Goal: Task Accomplishment & Management: Manage account settings

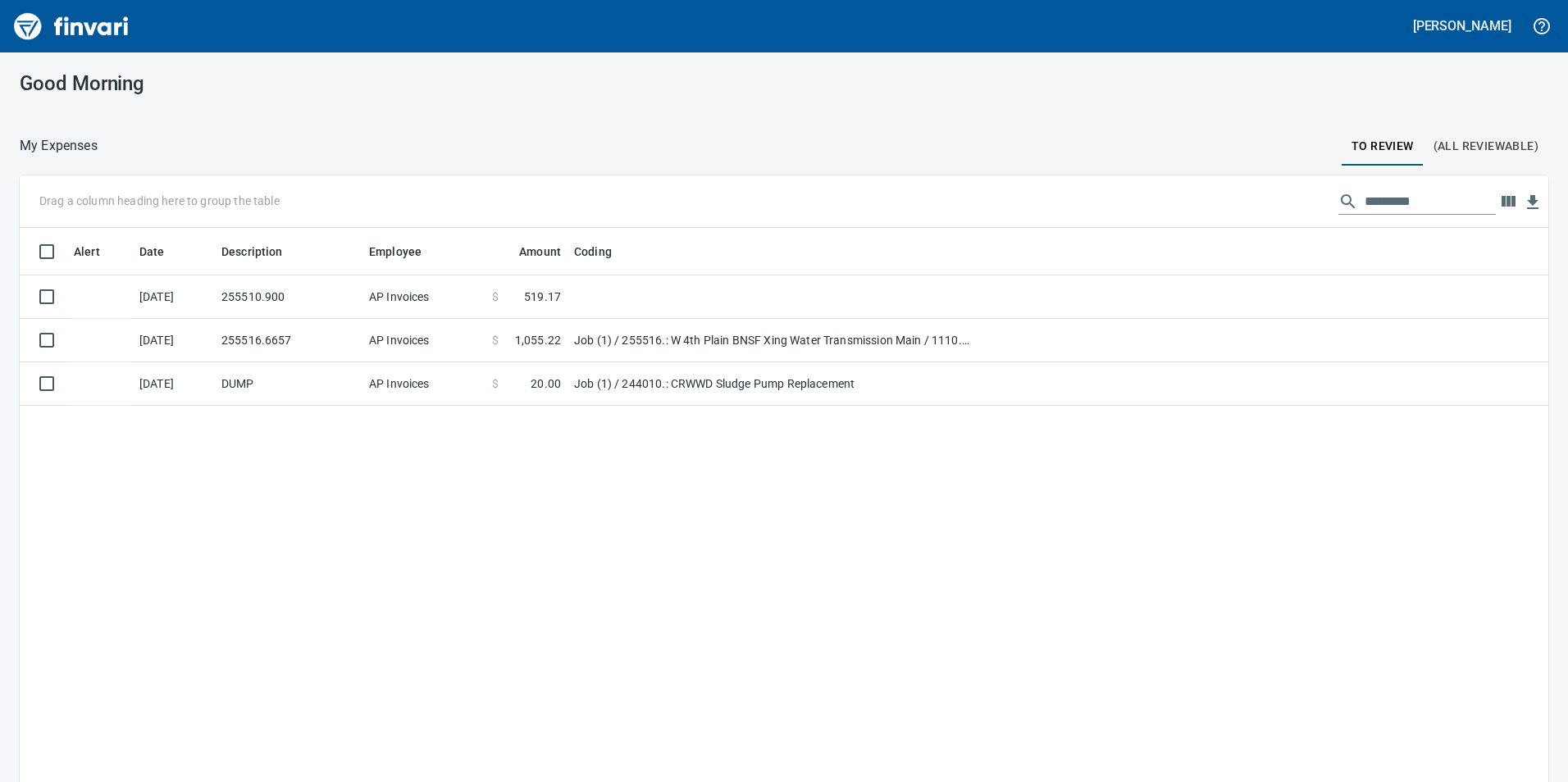
scroll to position [590, 1504]
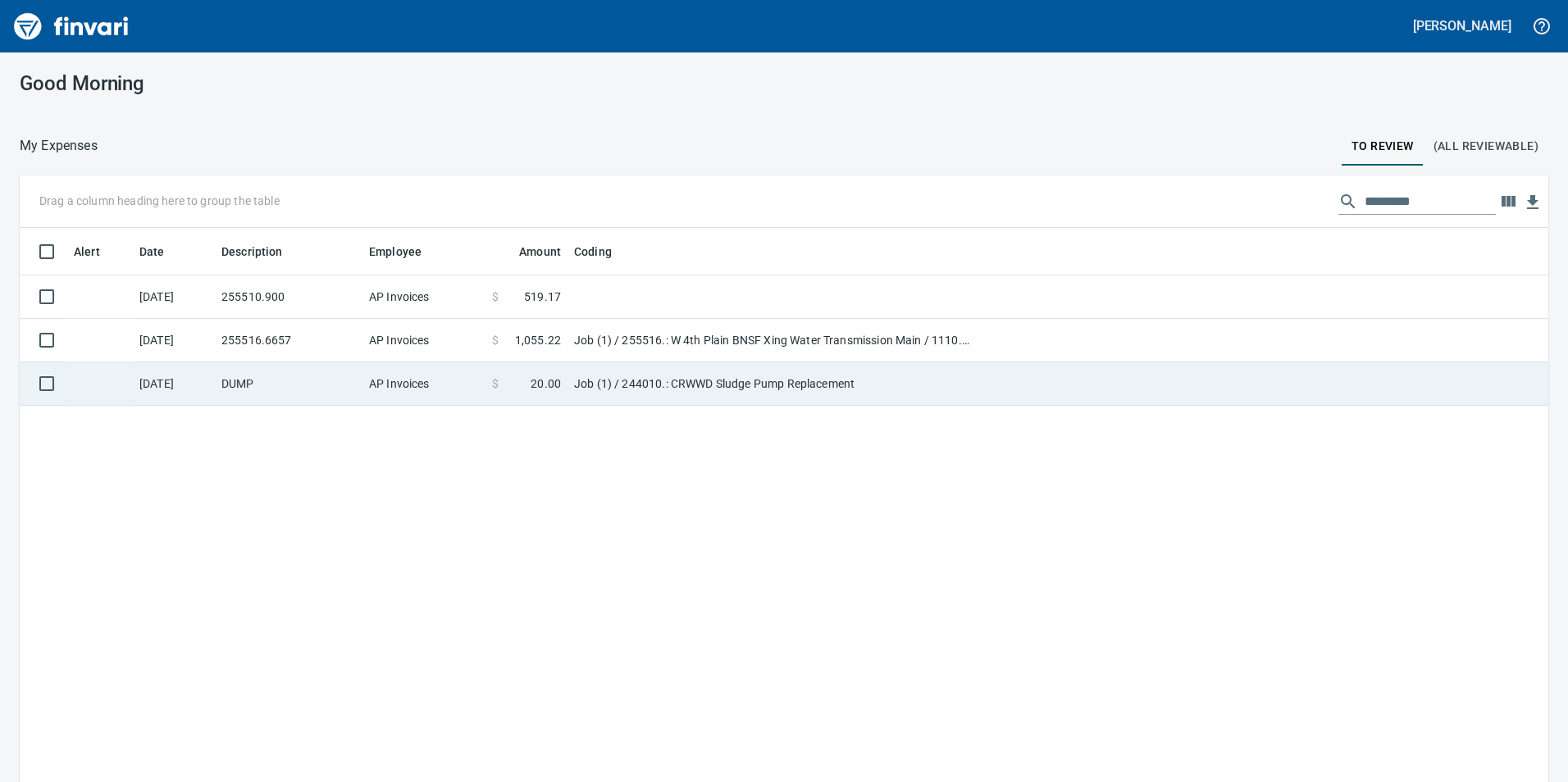
click at [313, 379] on td "DUMP" at bounding box center [288, 384] width 147 height 43
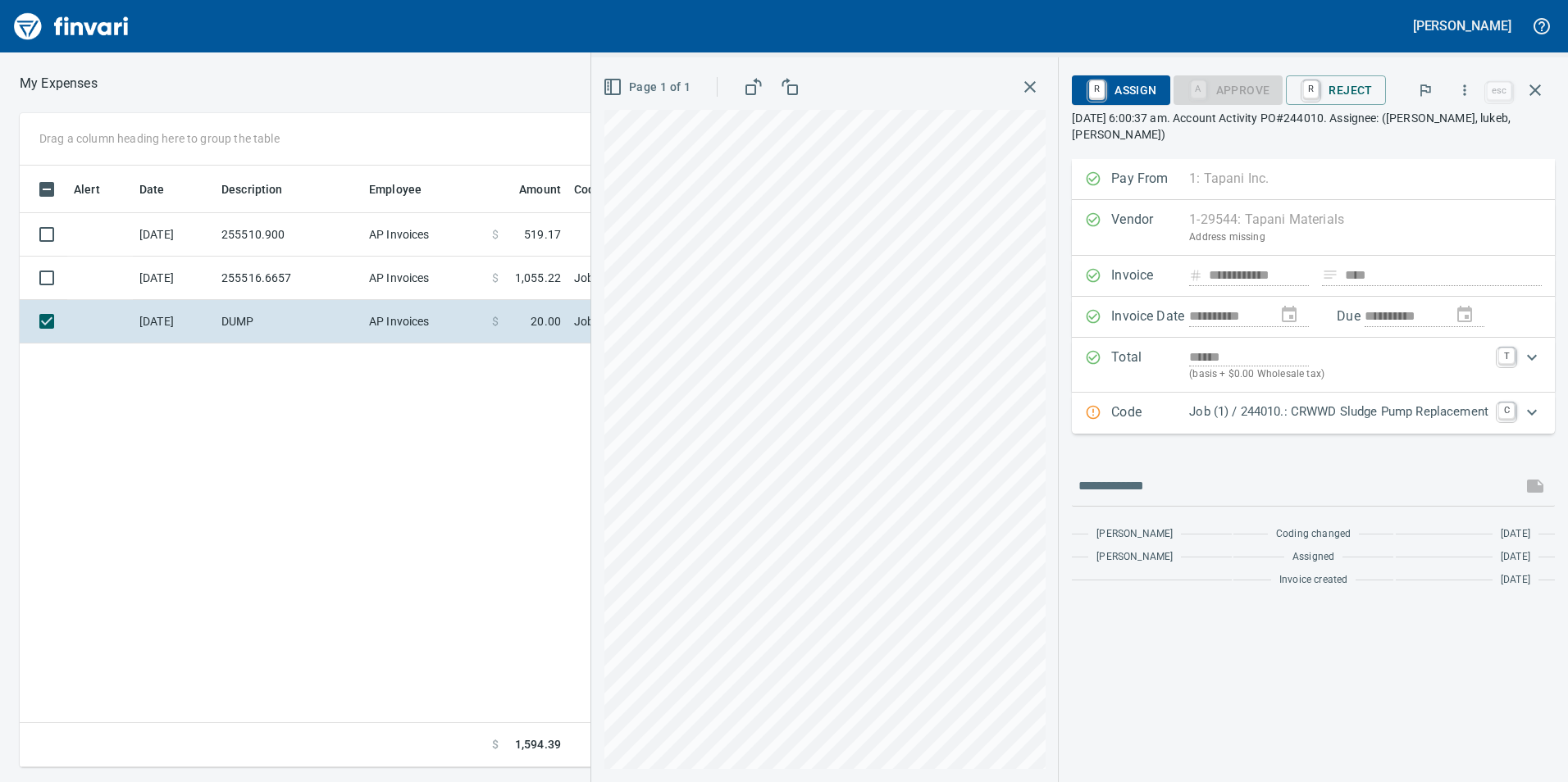
scroll to position [590, 1106]
click at [1452, 414] on p "Job (1) / 244010.: CRWWD Sludge Pump Replacement" at bounding box center [1338, 412] width 300 height 19
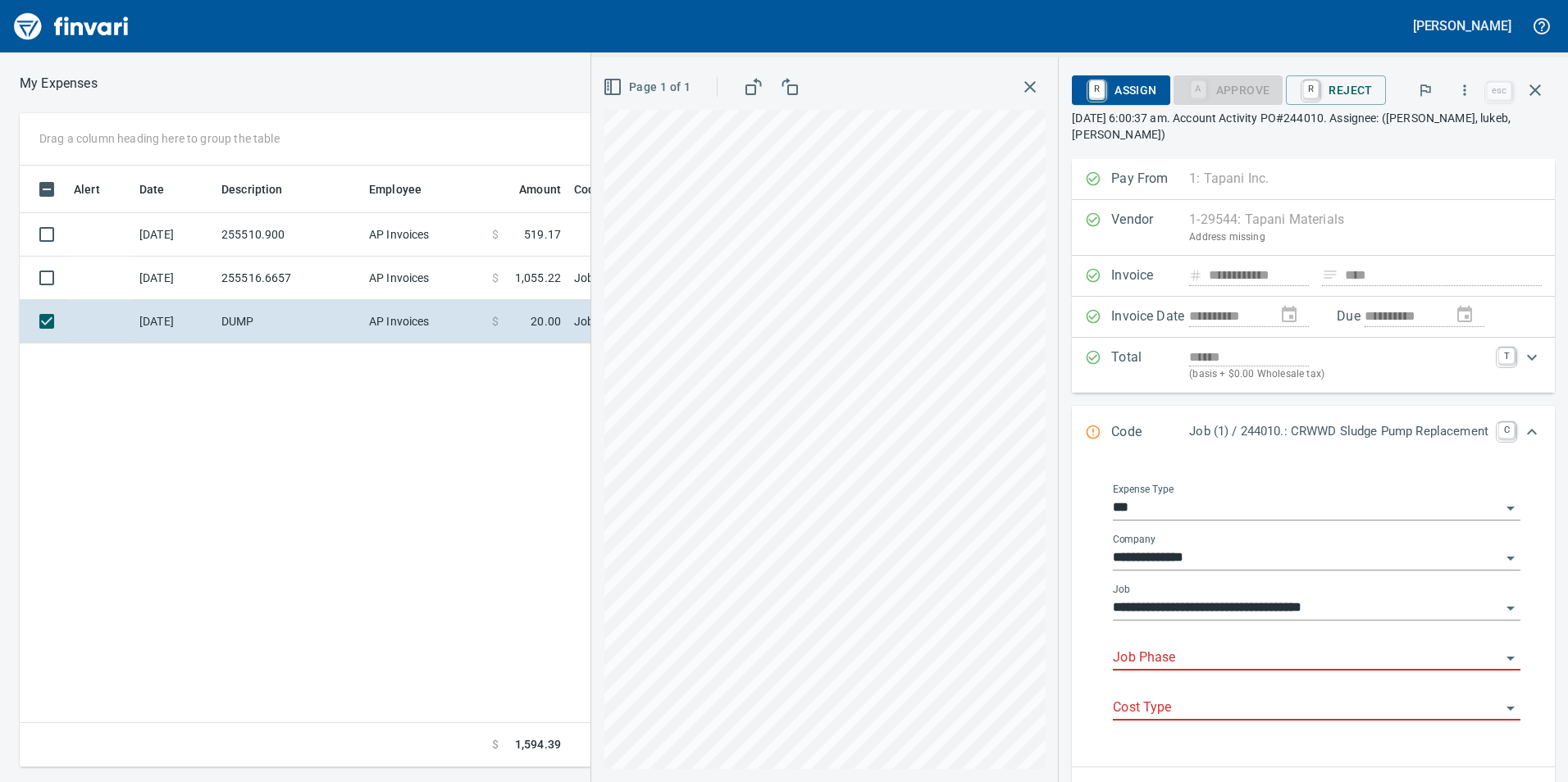
click at [1176, 653] on input "Job Phase" at bounding box center [1306, 658] width 388 height 23
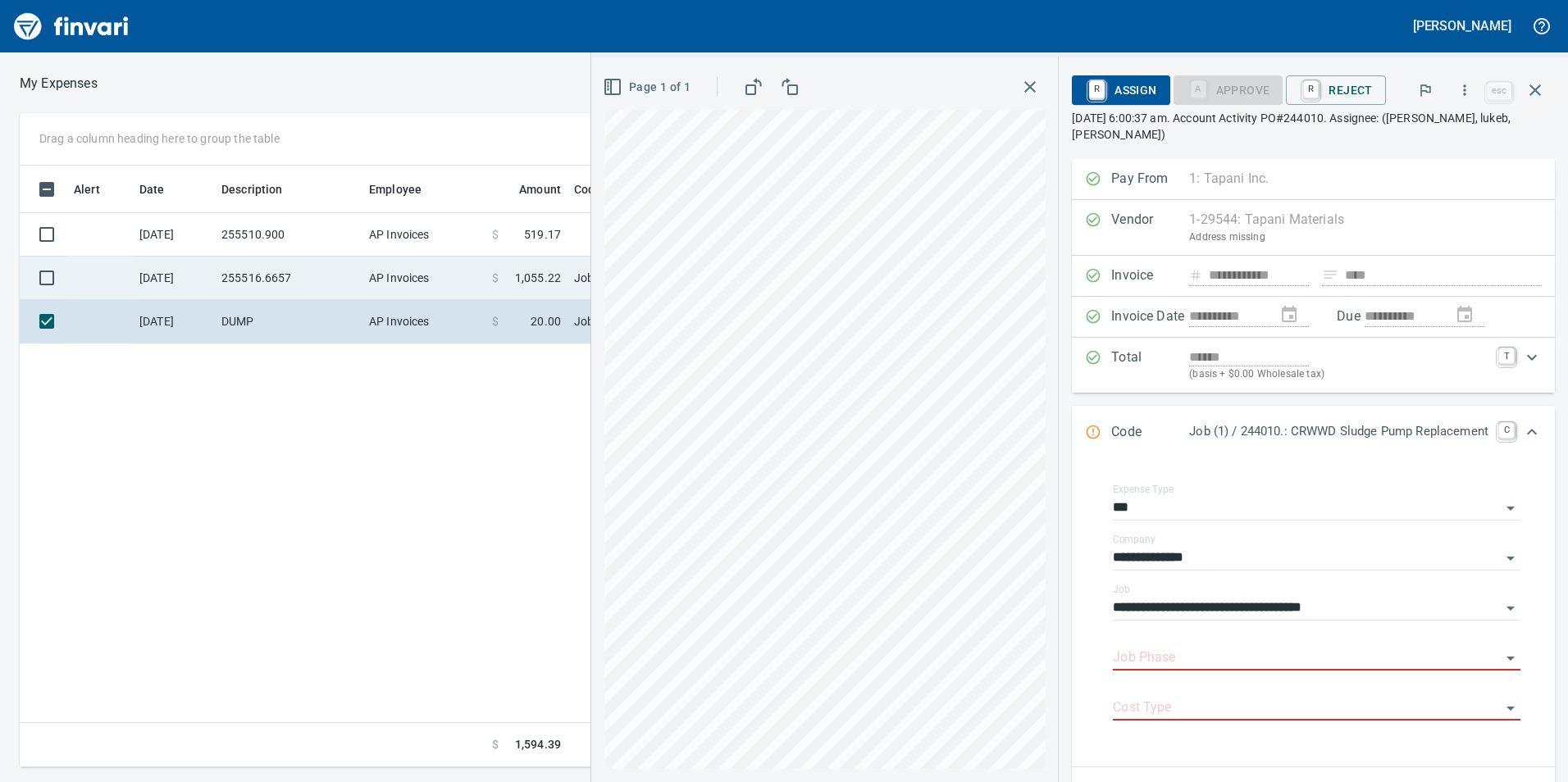
click at [288, 284] on td "255516.6657" at bounding box center [288, 278] width 147 height 43
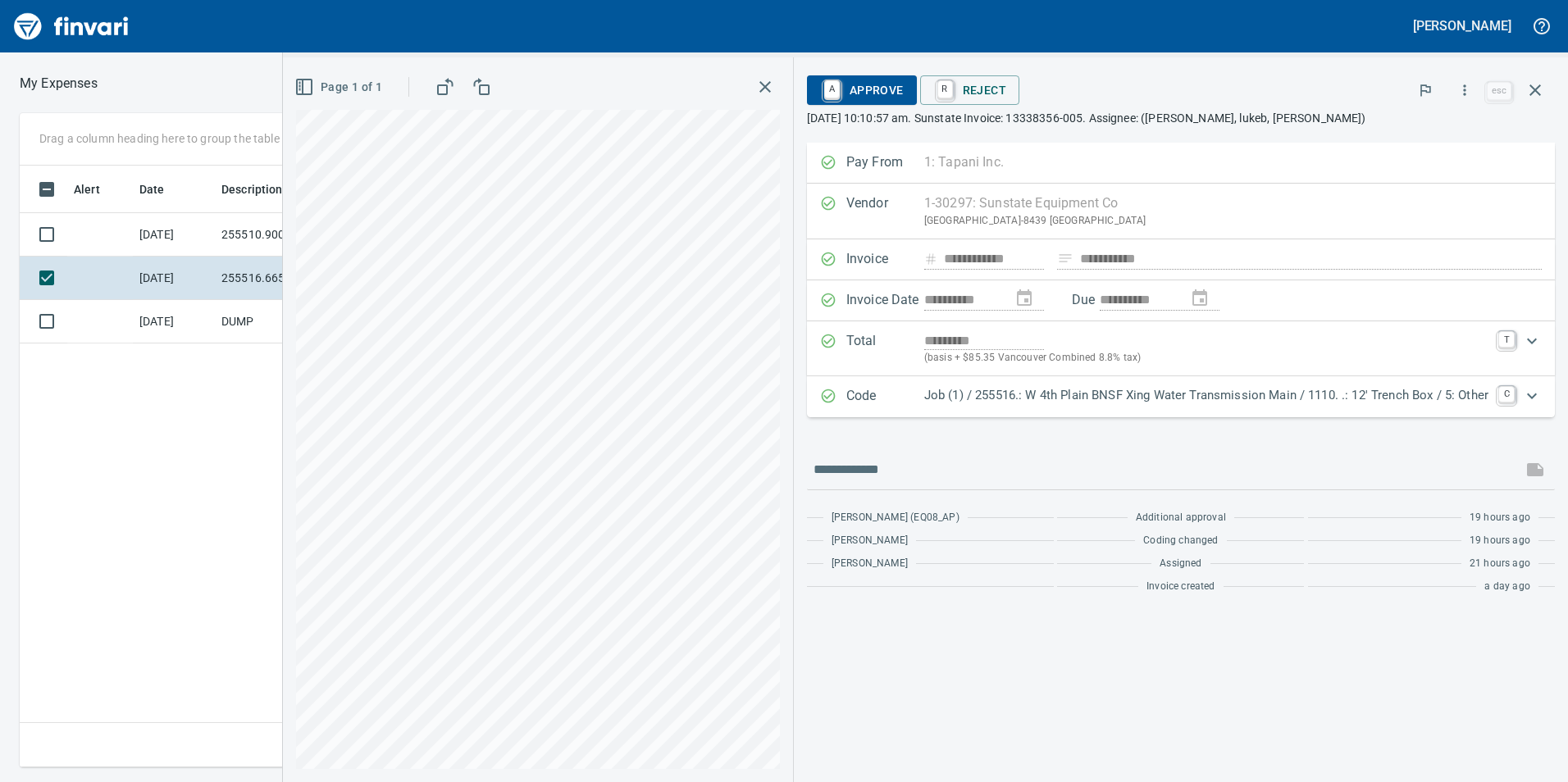
click at [746, 84] on div "Page 1 of 1" at bounding box center [537, 86] width 484 height 33
click at [755, 84] on icon "button" at bounding box center [764, 86] width 20 height 20
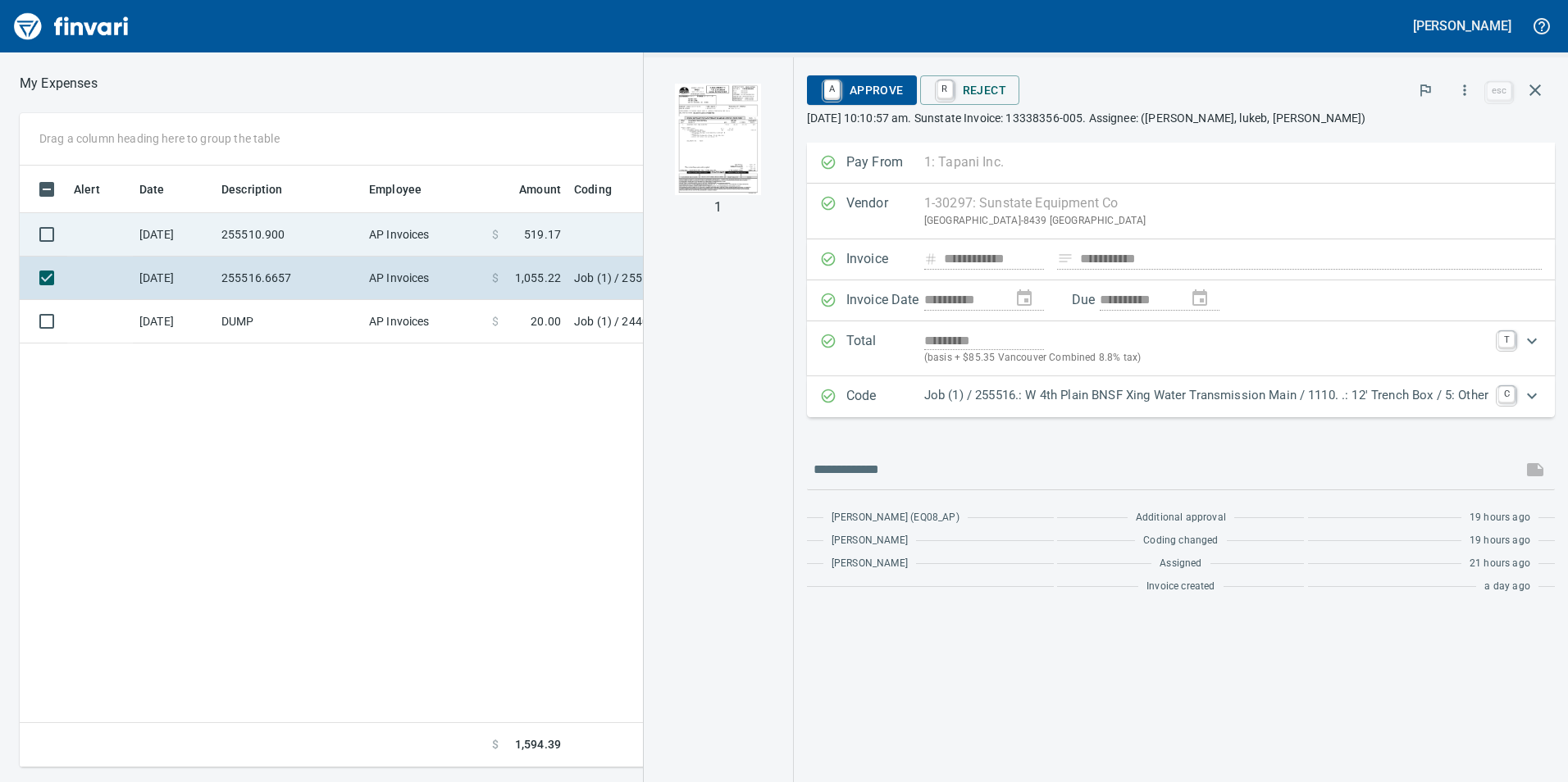
click at [484, 230] on td "AP Invoices" at bounding box center [423, 235] width 123 height 43
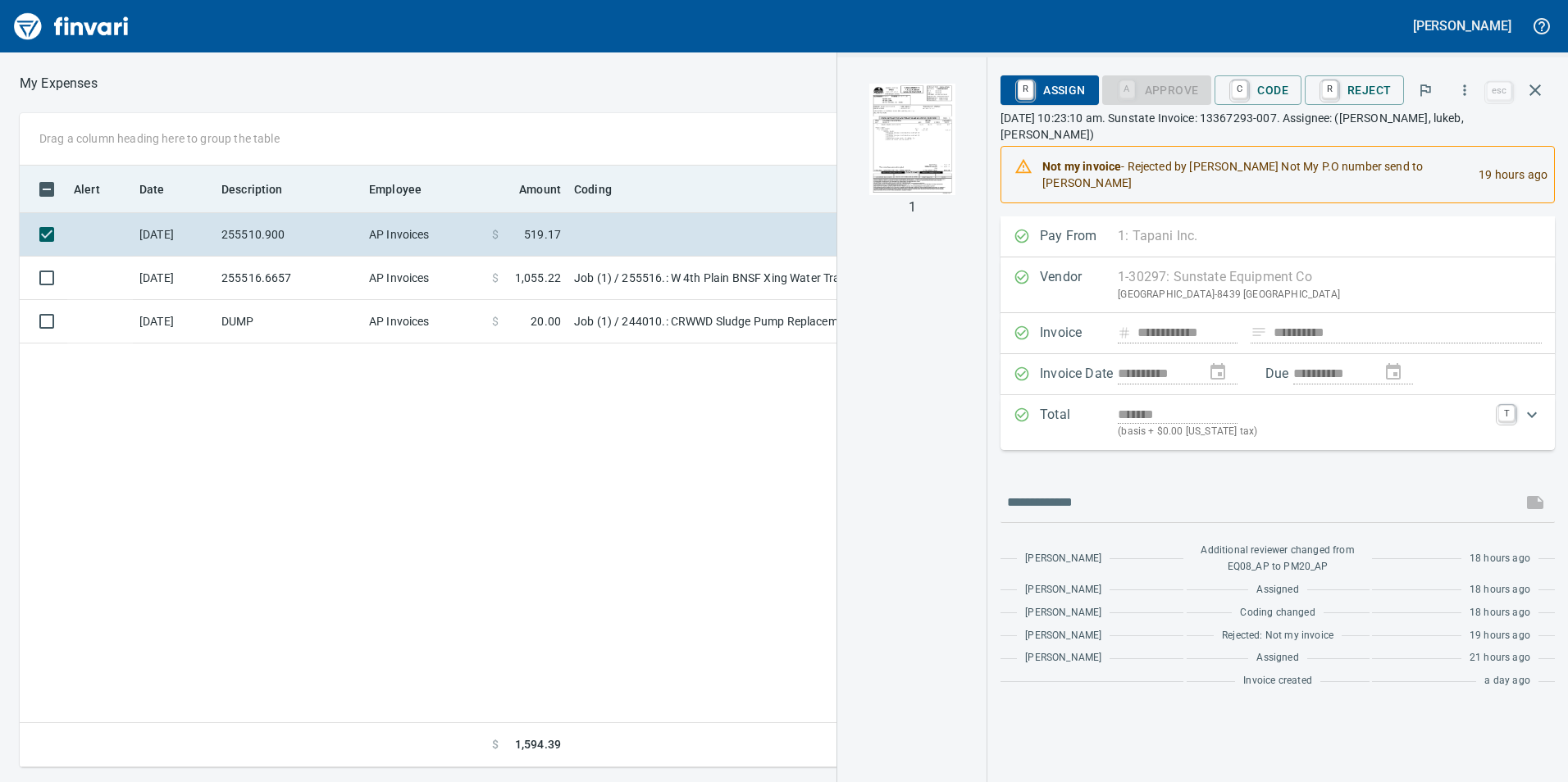
click at [350, 244] on td "255510.900" at bounding box center [288, 235] width 147 height 43
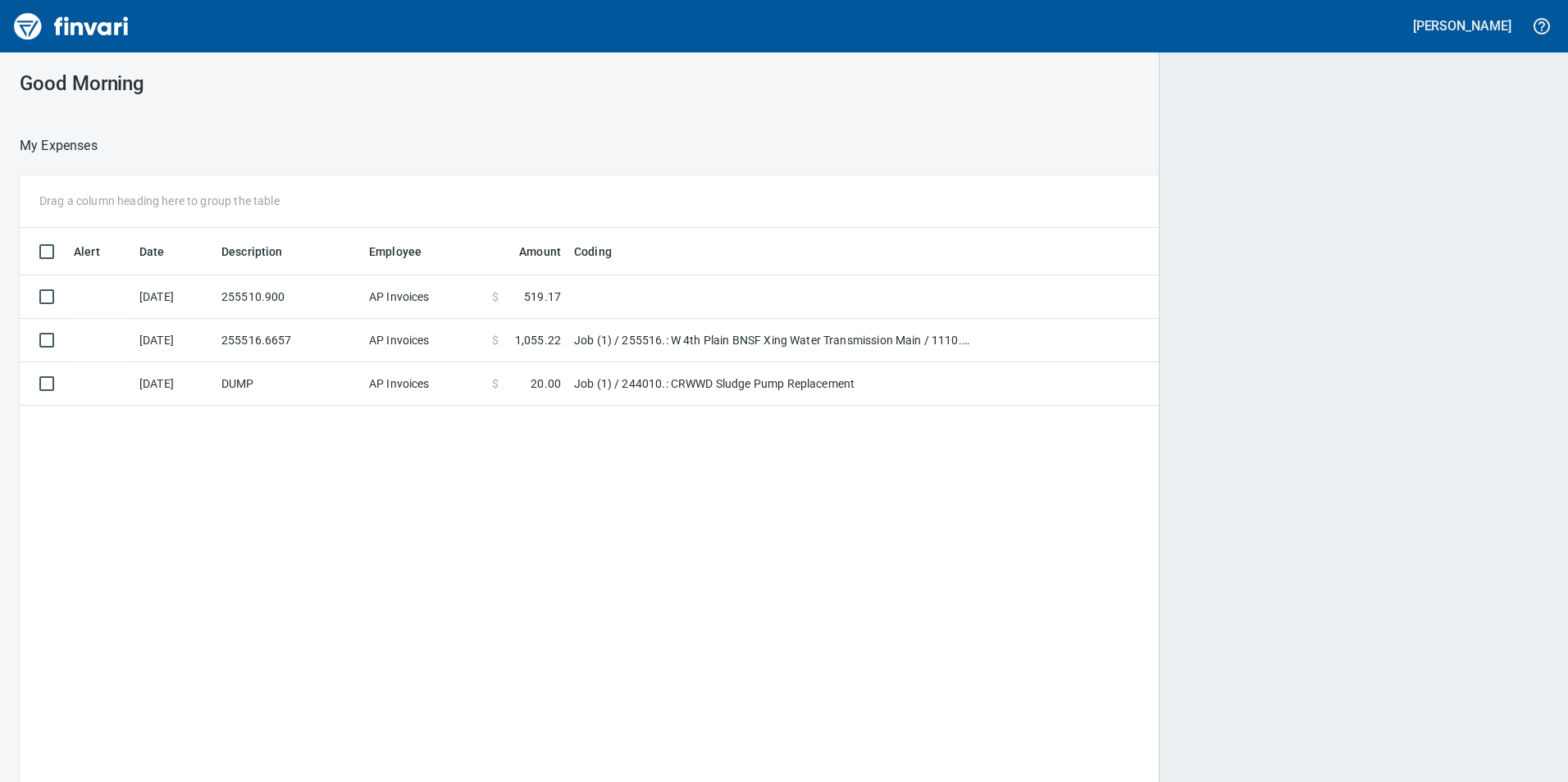
scroll to position [590, 1500]
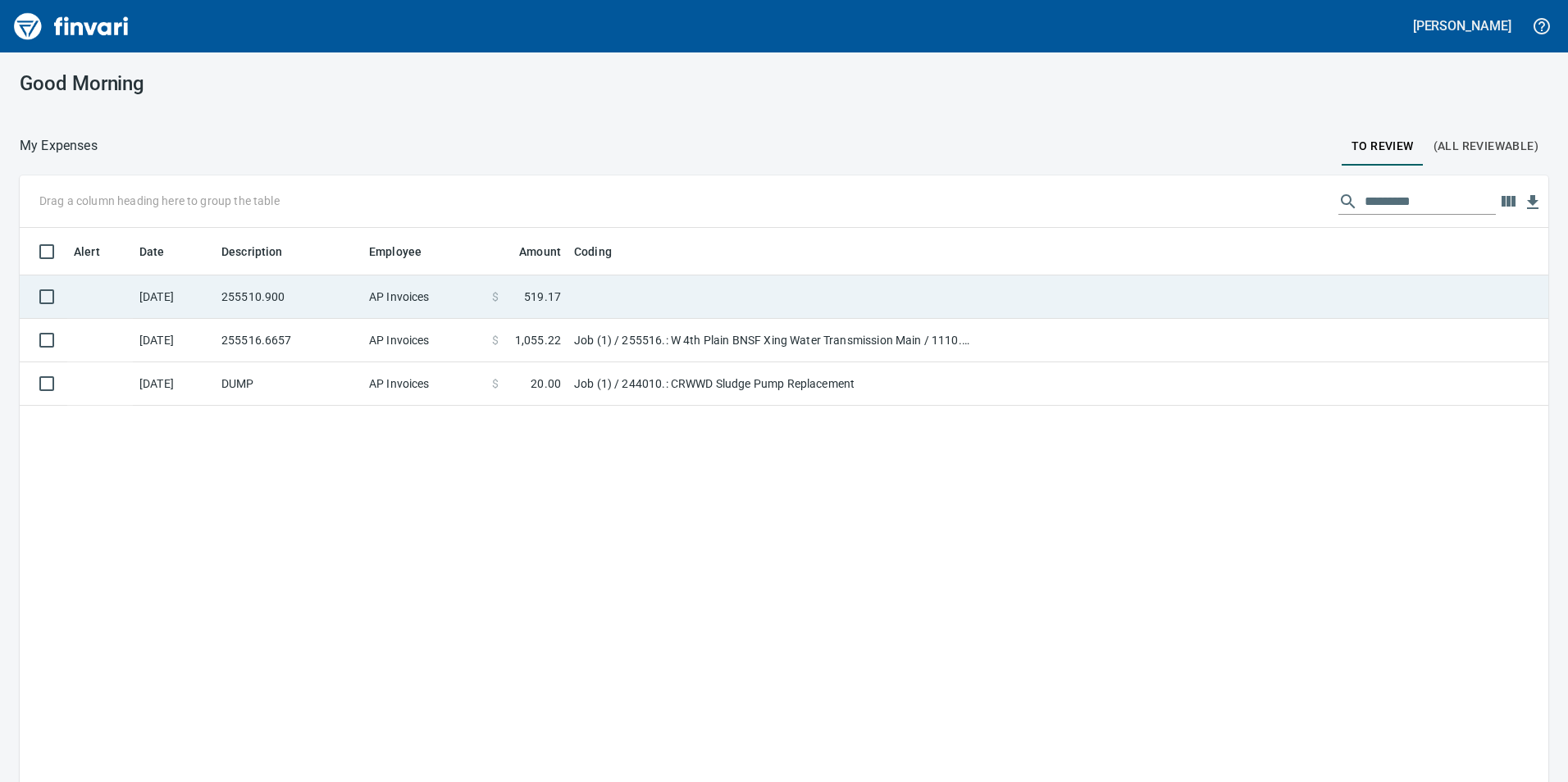
click at [779, 295] on td at bounding box center [772, 297] width 410 height 43
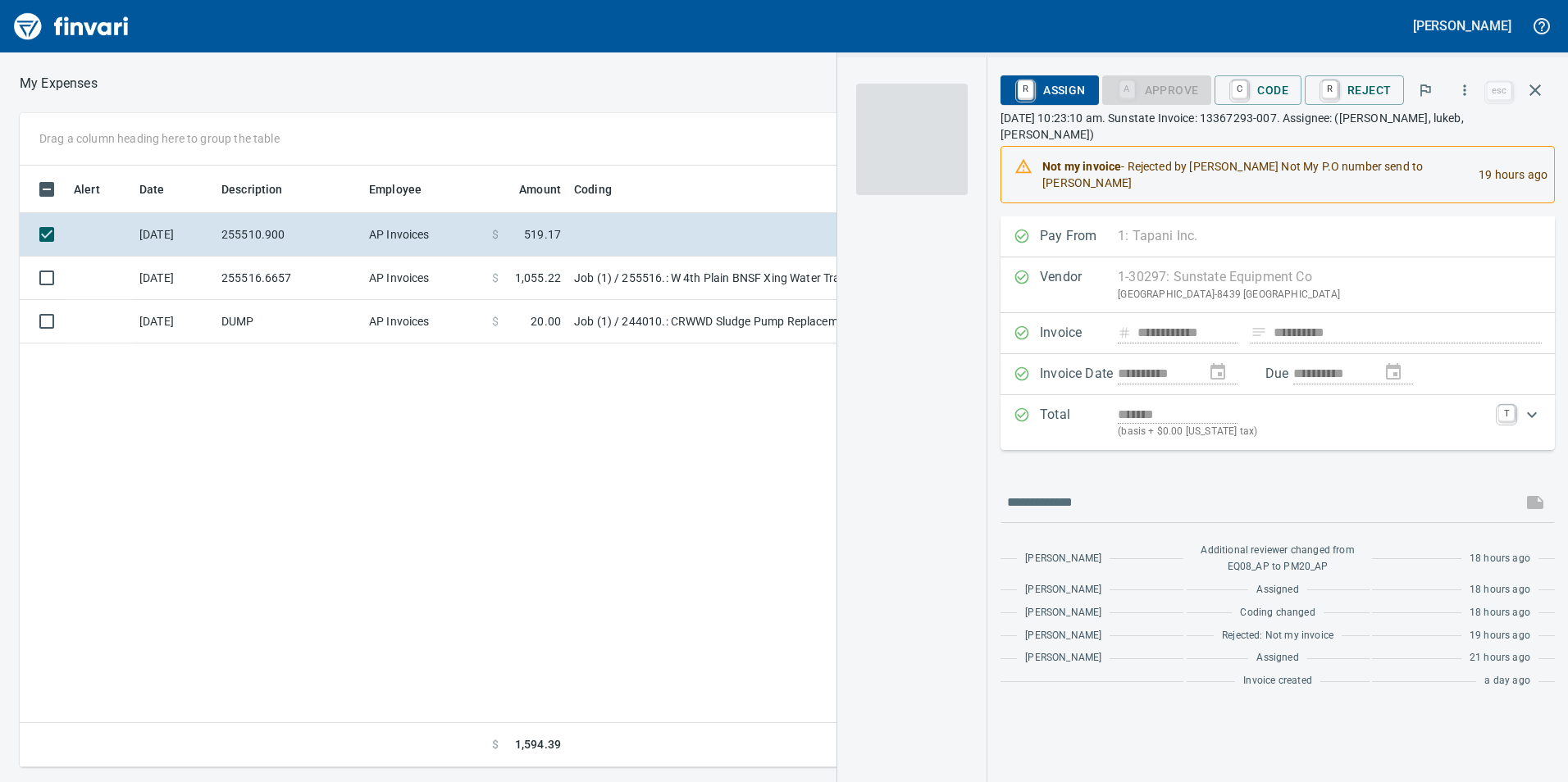
scroll to position [590, 1106]
click at [933, 169] on span at bounding box center [912, 139] width 112 height 112
click at [915, 167] on img "button" at bounding box center [912, 139] width 112 height 112
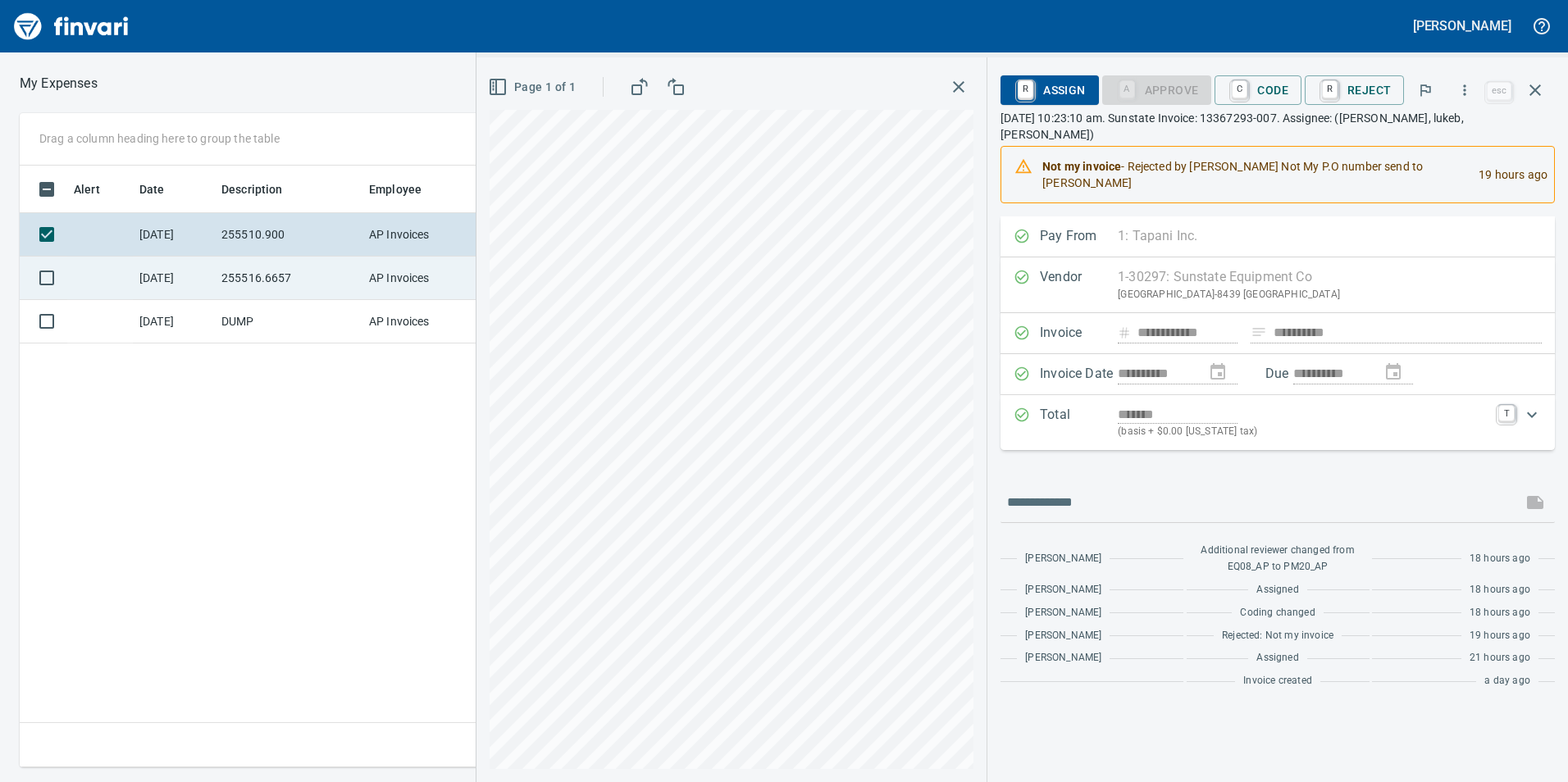
click at [266, 284] on td "255516.6657" at bounding box center [288, 278] width 147 height 43
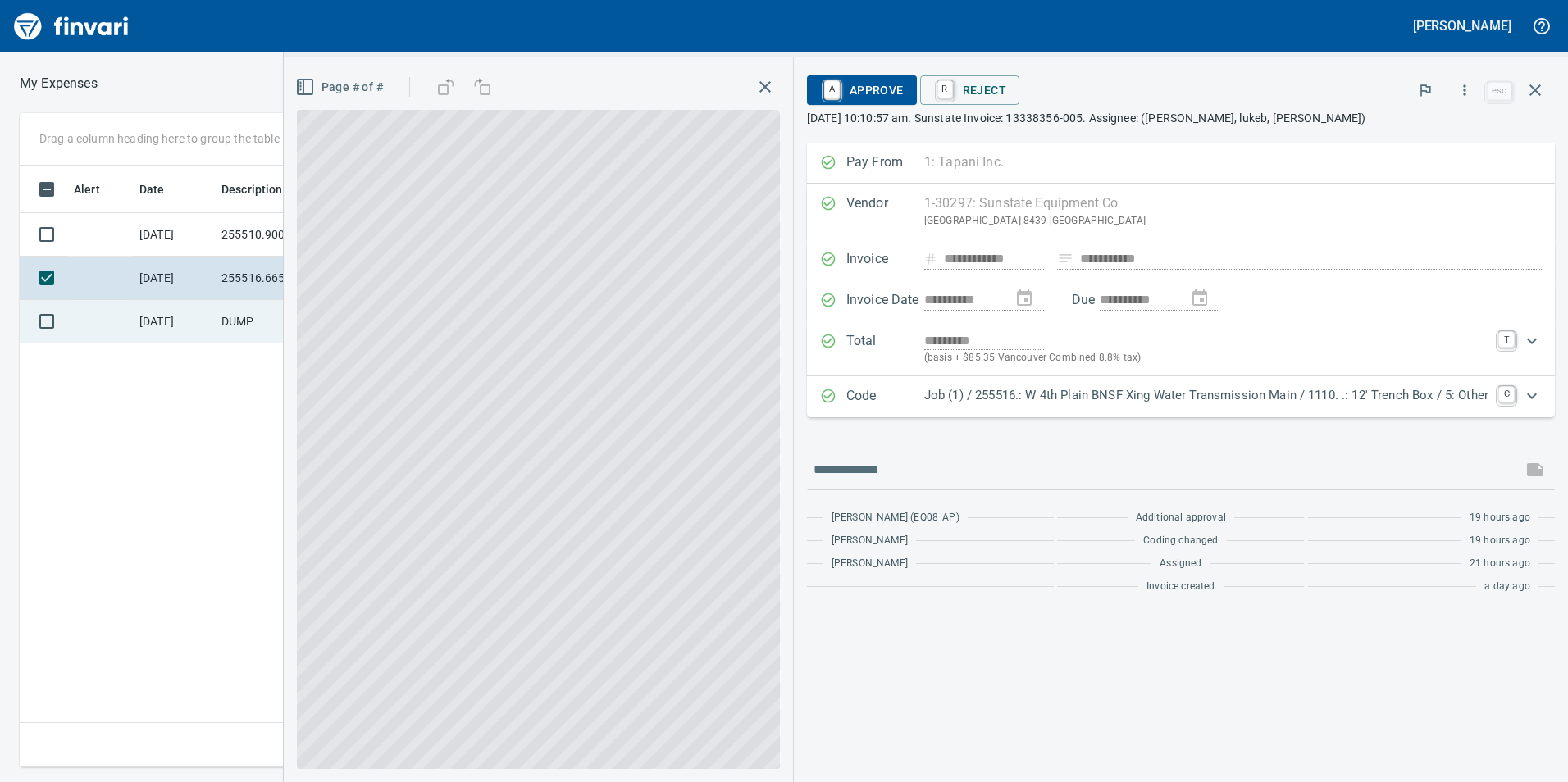
click at [267, 304] on td "DUMP" at bounding box center [288, 322] width 147 height 43
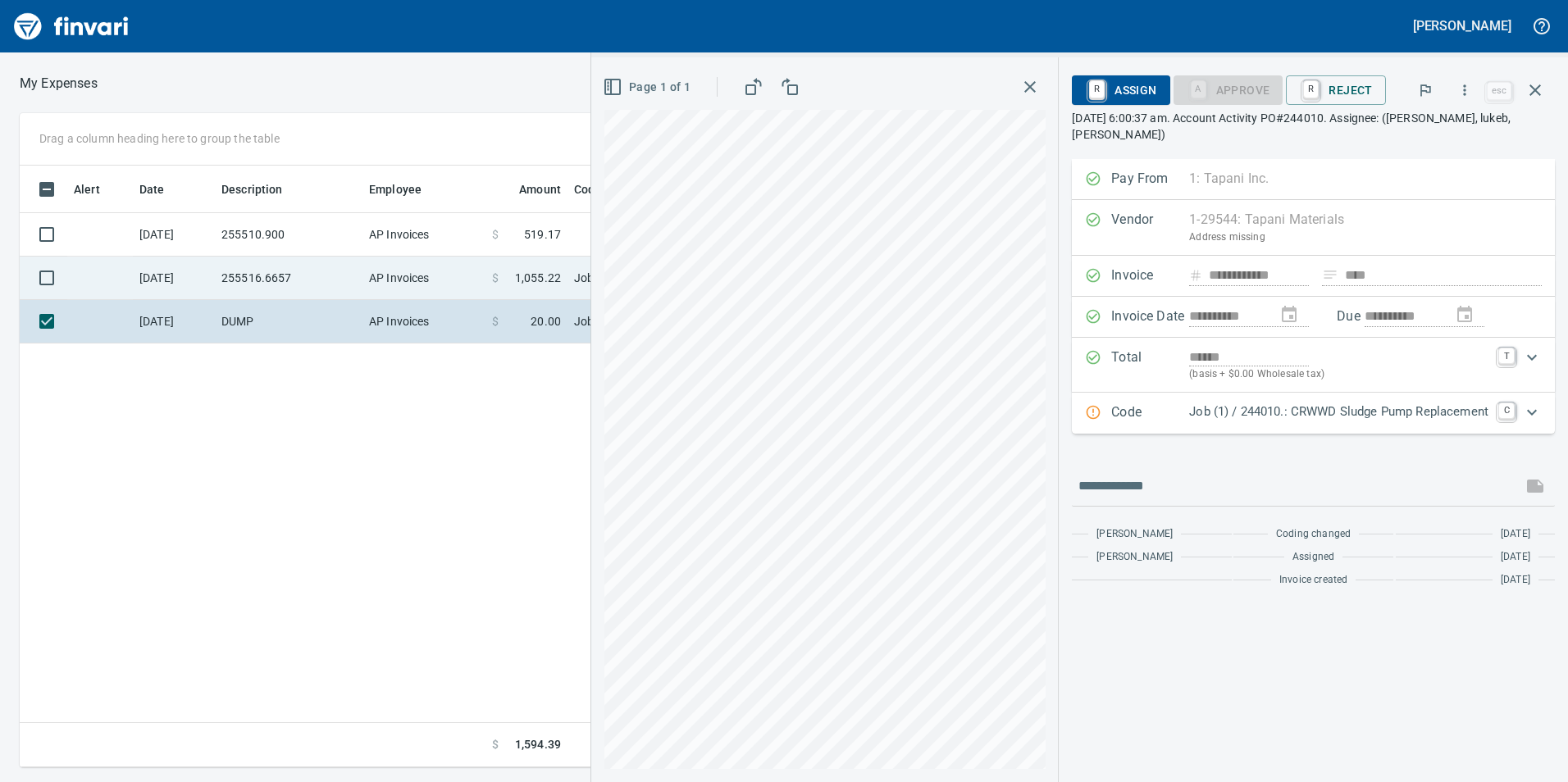
click at [190, 259] on td "[DATE]" at bounding box center [173, 278] width 82 height 43
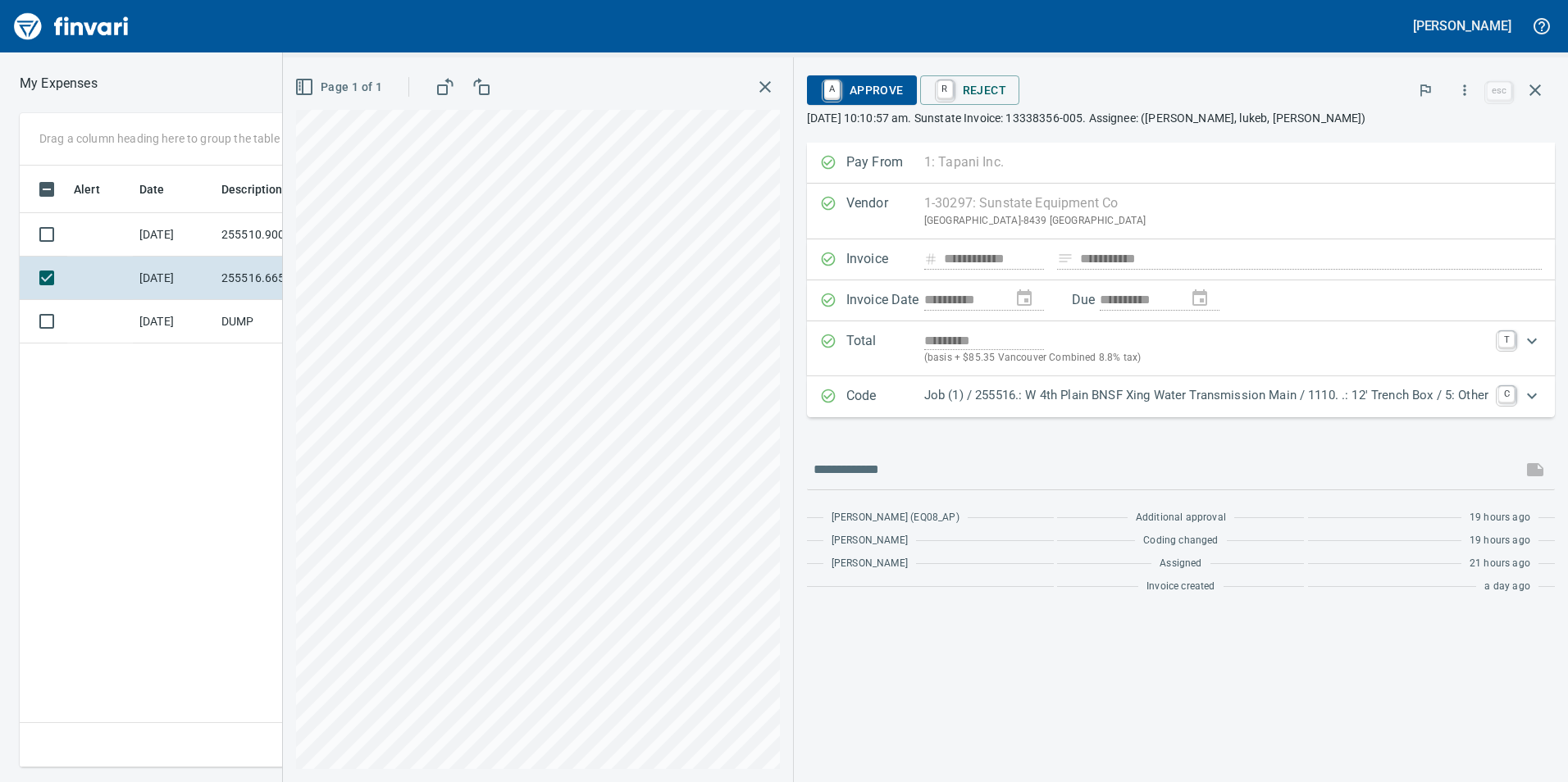
click at [1021, 418] on div "**********" at bounding box center [1180, 372] width 747 height 458
click at [1044, 398] on p "Job (1) / 255516.: W 4th Plain BNSF Xing Water Transmission Main / 1110. .: 12'…" at bounding box center [1206, 395] width 564 height 19
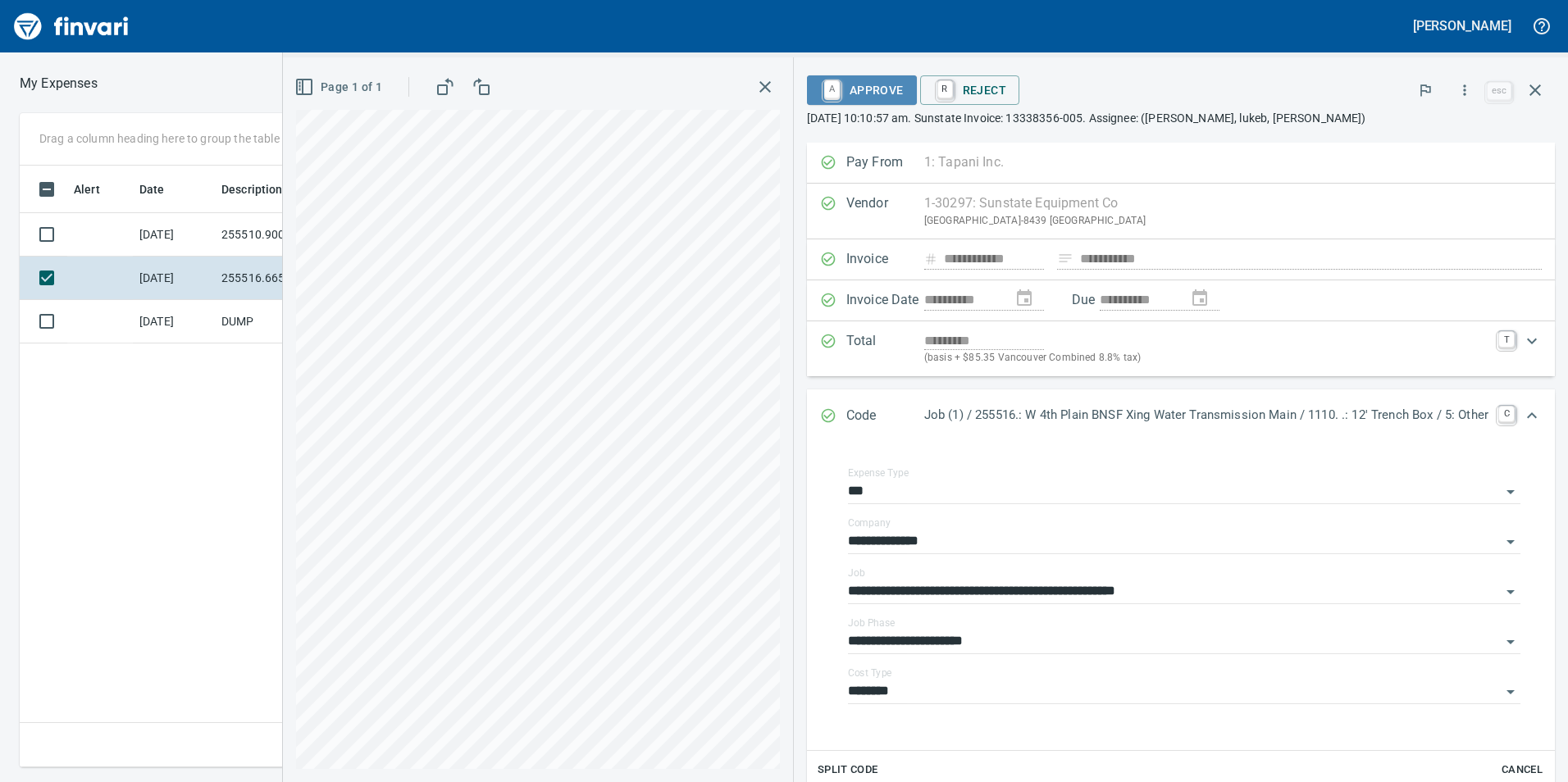
click at [845, 86] on span "A Approve" at bounding box center [861, 90] width 84 height 28
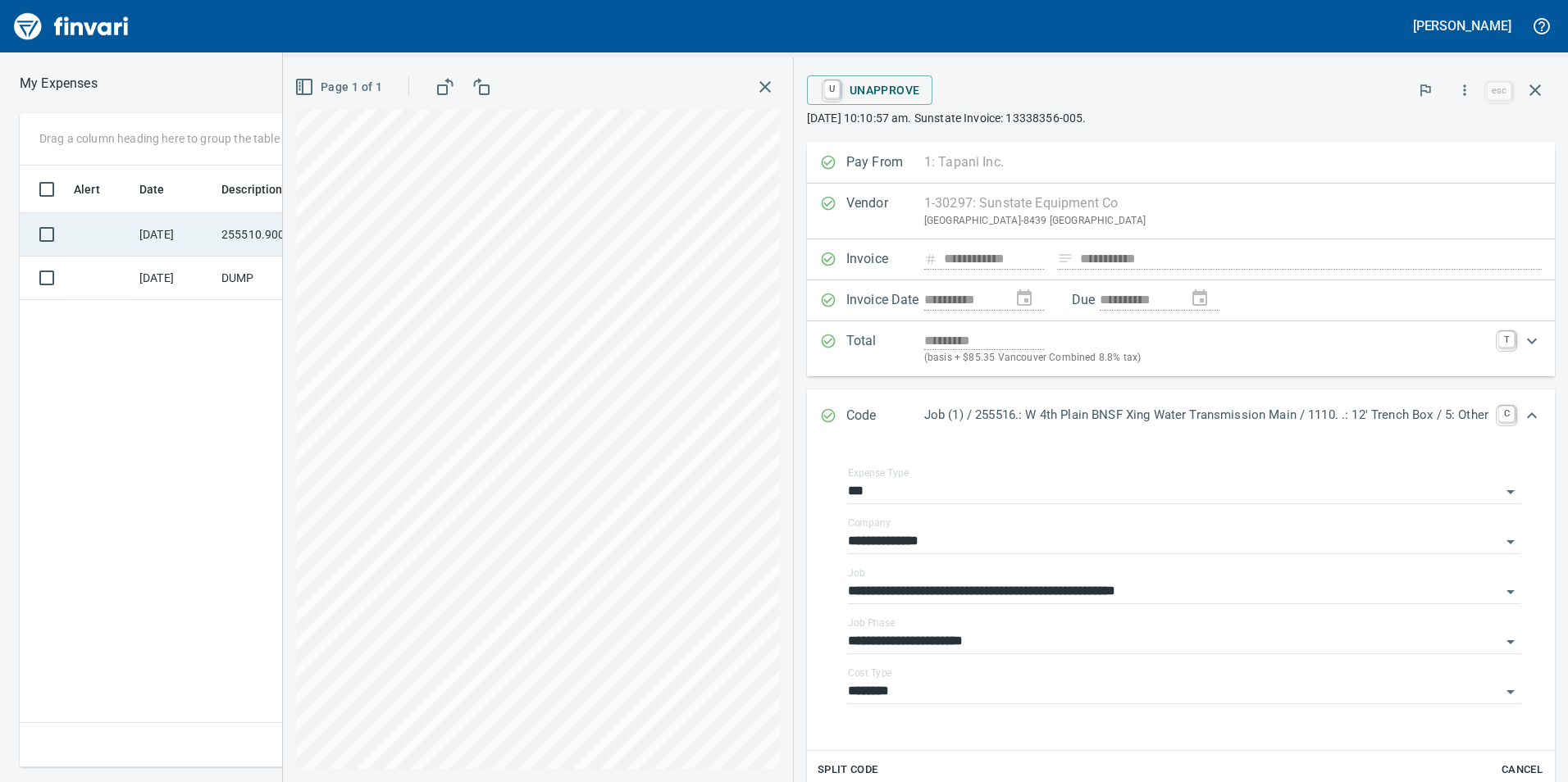
click at [211, 220] on td "[DATE]" at bounding box center [173, 235] width 82 height 43
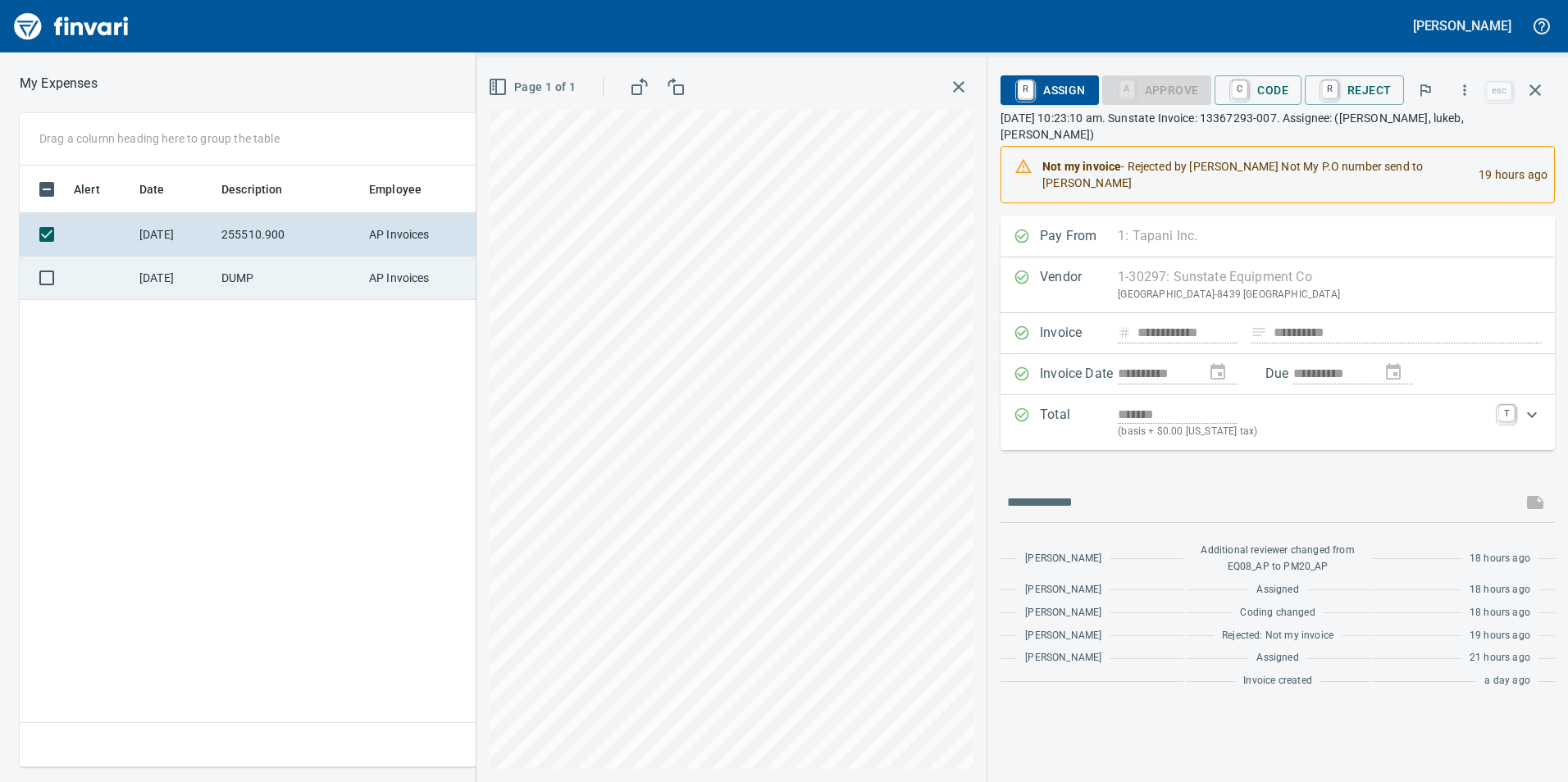
click at [380, 266] on td "AP Invoices" at bounding box center [423, 278] width 123 height 43
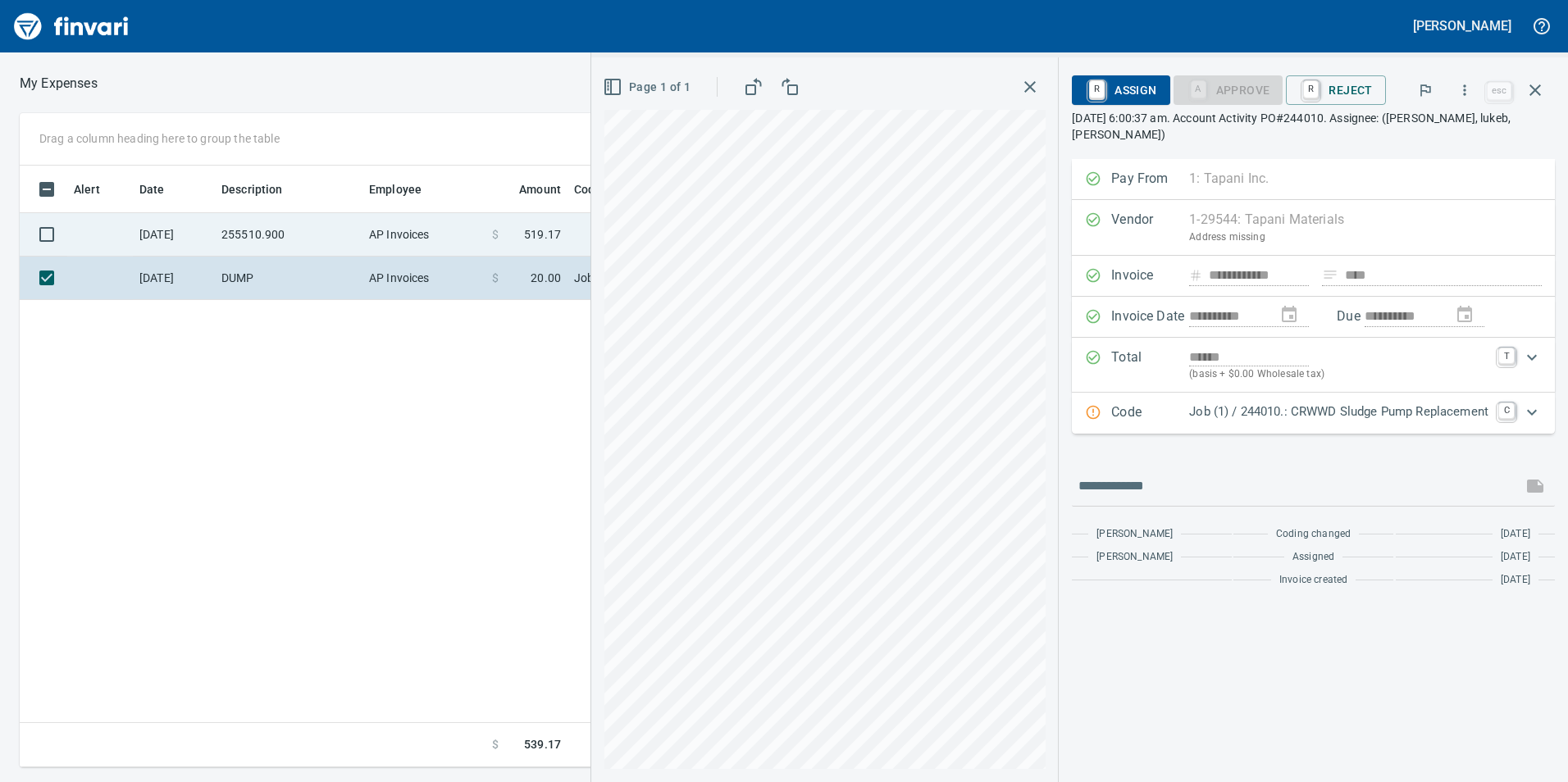
click at [501, 248] on td "$ 519.17" at bounding box center [526, 235] width 82 height 43
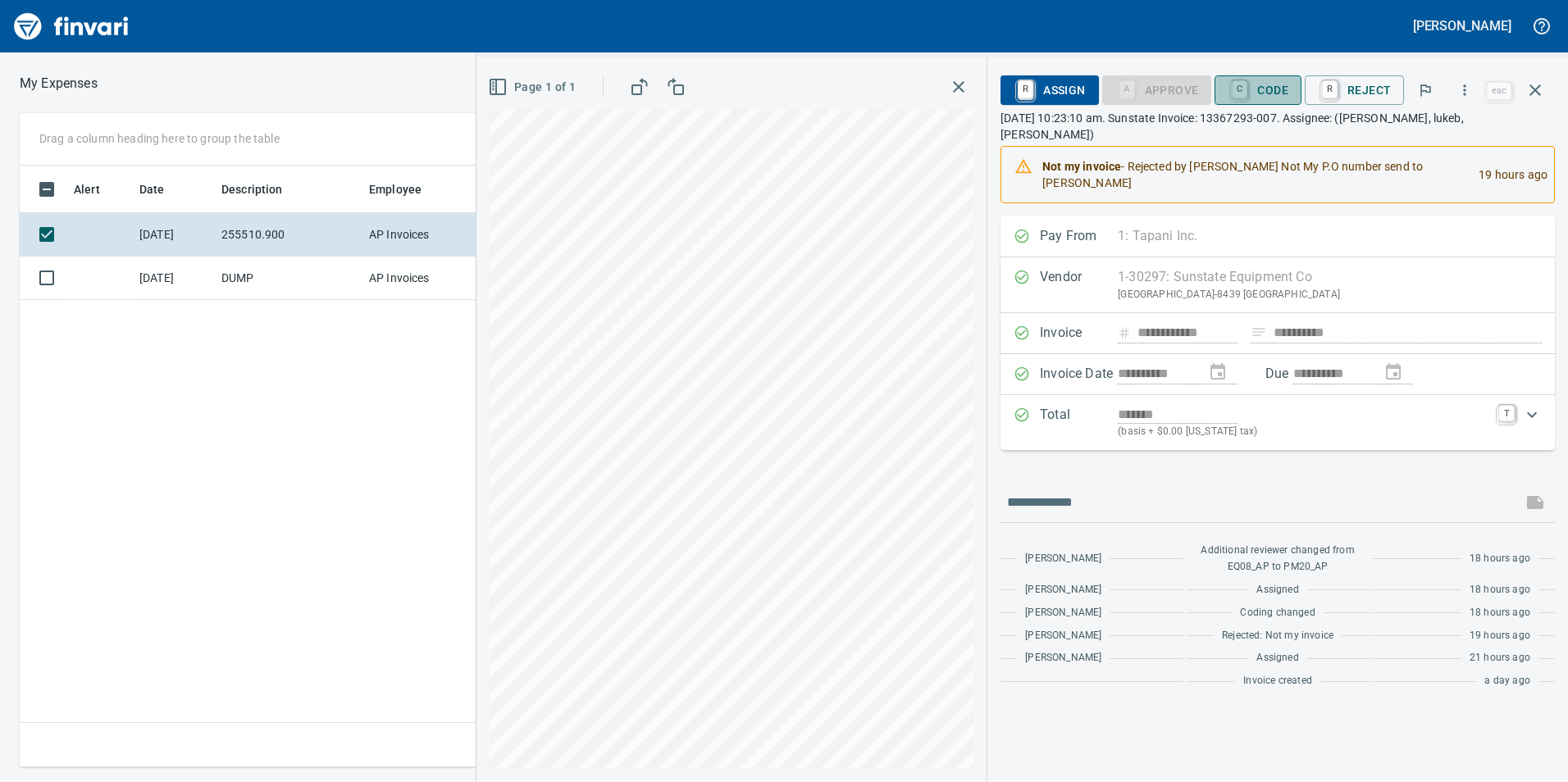
click at [1258, 85] on span "C Code" at bounding box center [1257, 90] width 61 height 28
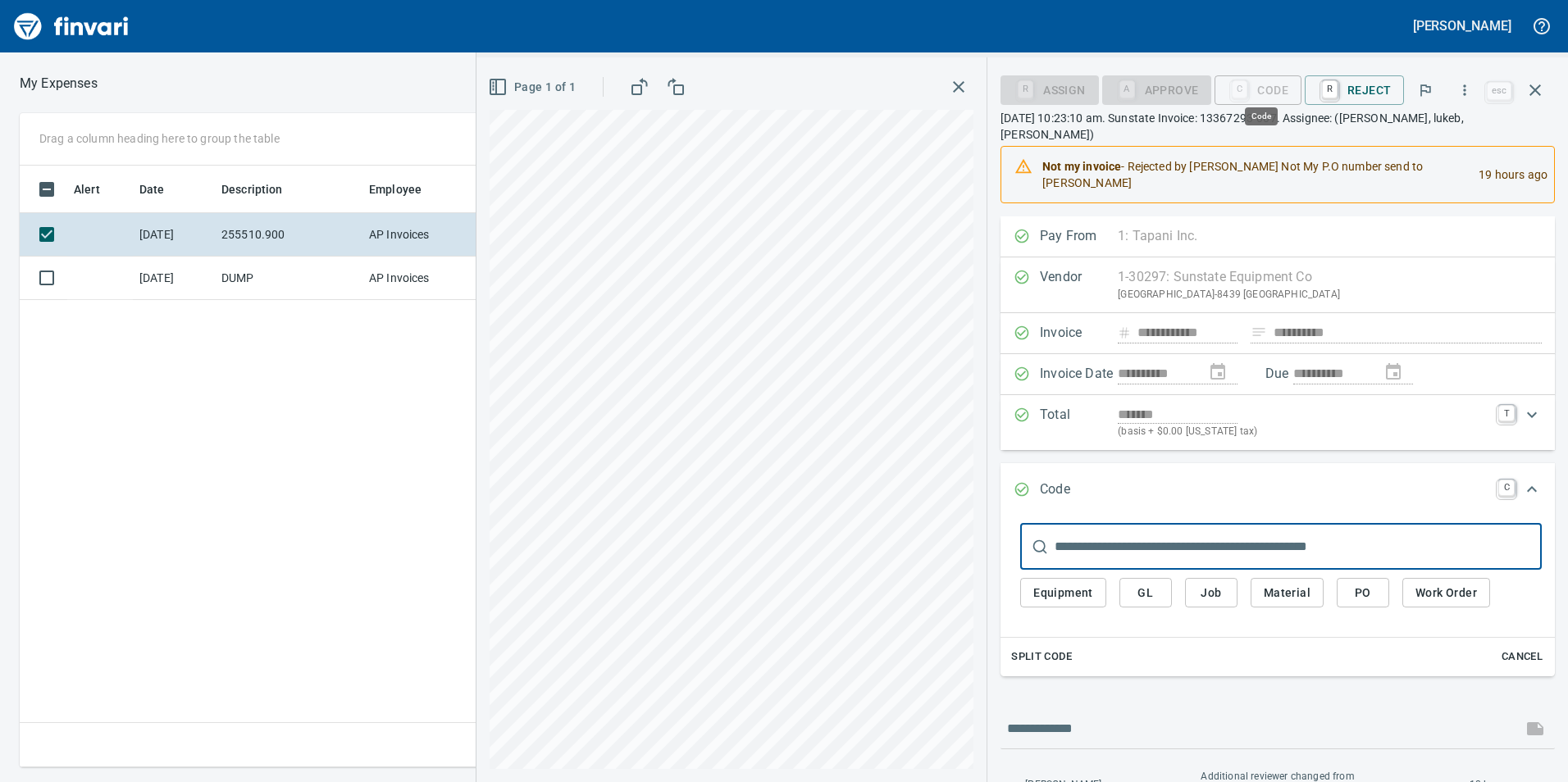
scroll to position [590, 1106]
click at [1227, 578] on button "Job" at bounding box center [1211, 593] width 53 height 30
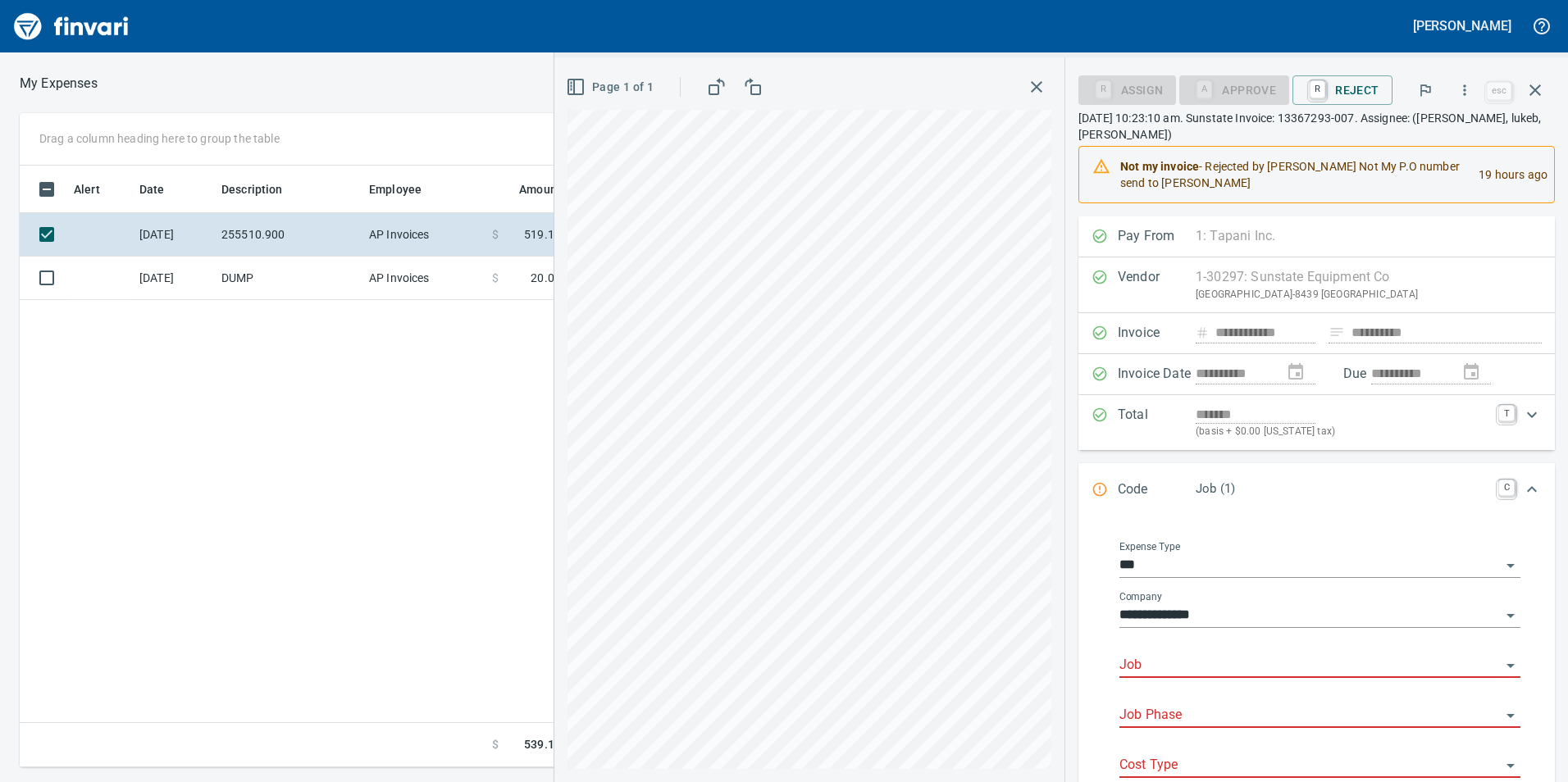
click at [1201, 667] on input "Job" at bounding box center [1310, 666] width 381 height 23
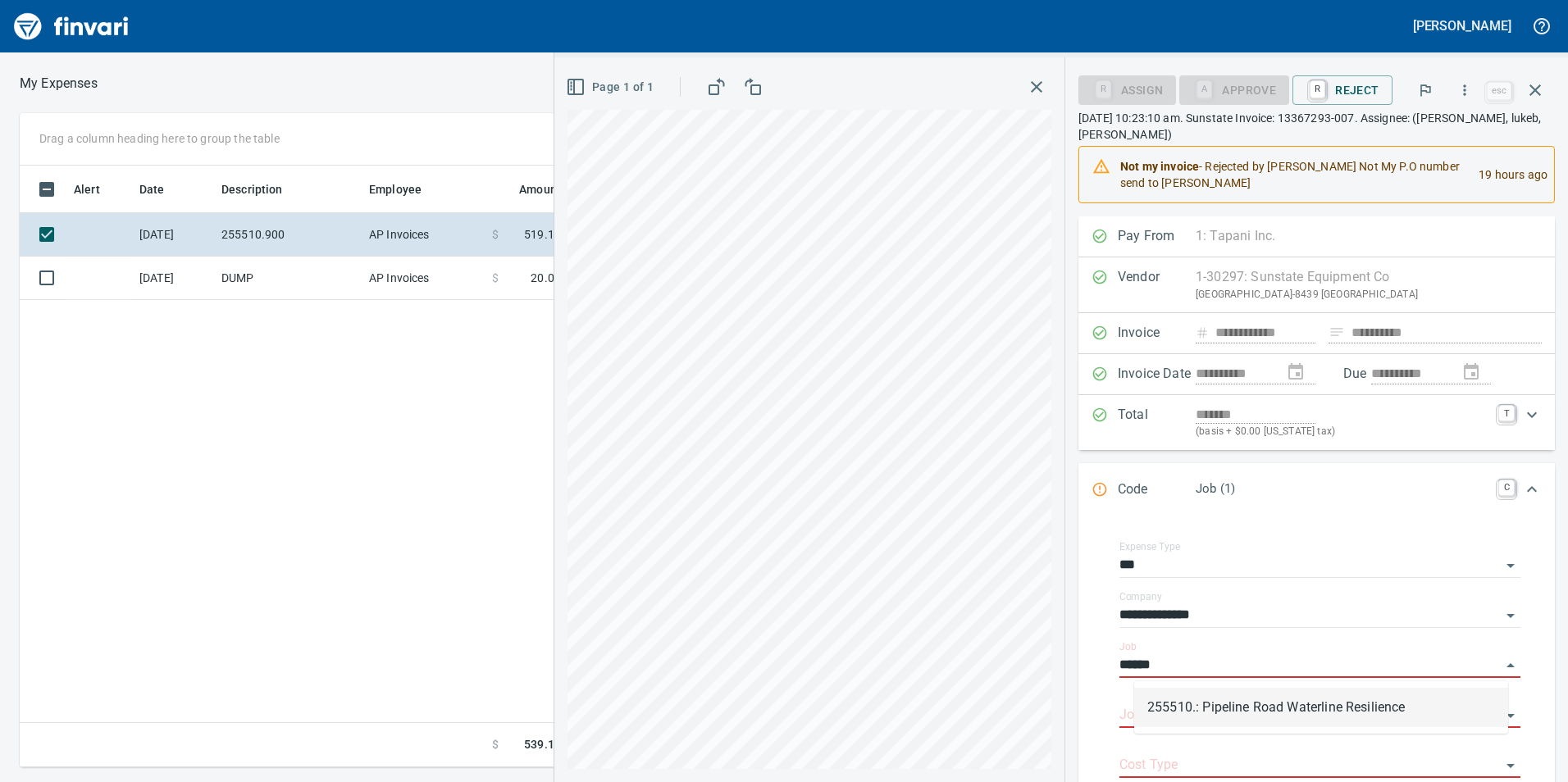
click at [1243, 701] on li "255510.: Pipeline Road Waterline Resilience" at bounding box center [1321, 708] width 374 height 39
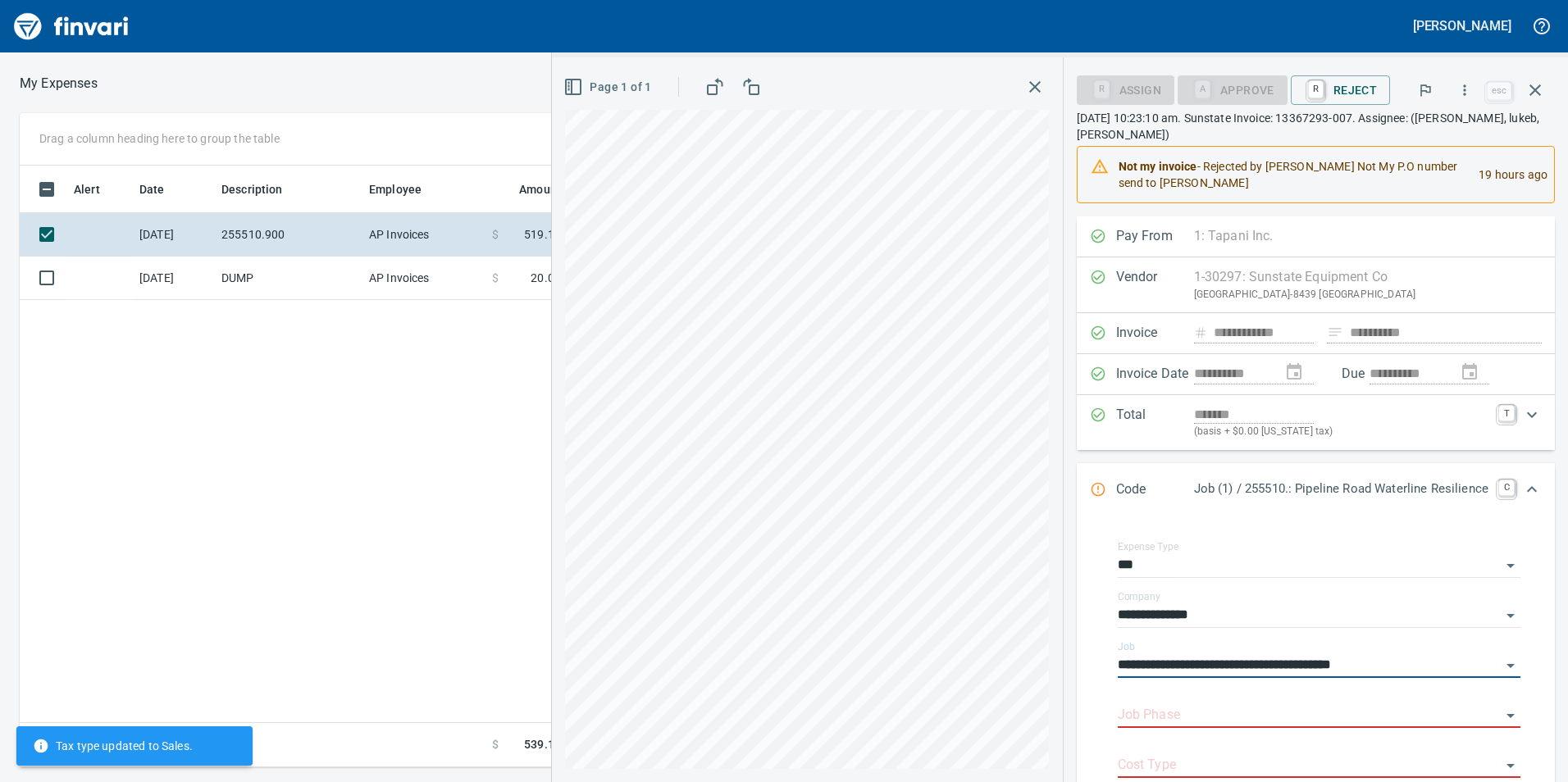
click at [1243, 701] on div "Job Phase" at bounding box center [1318, 709] width 403 height 37
type input "**********"
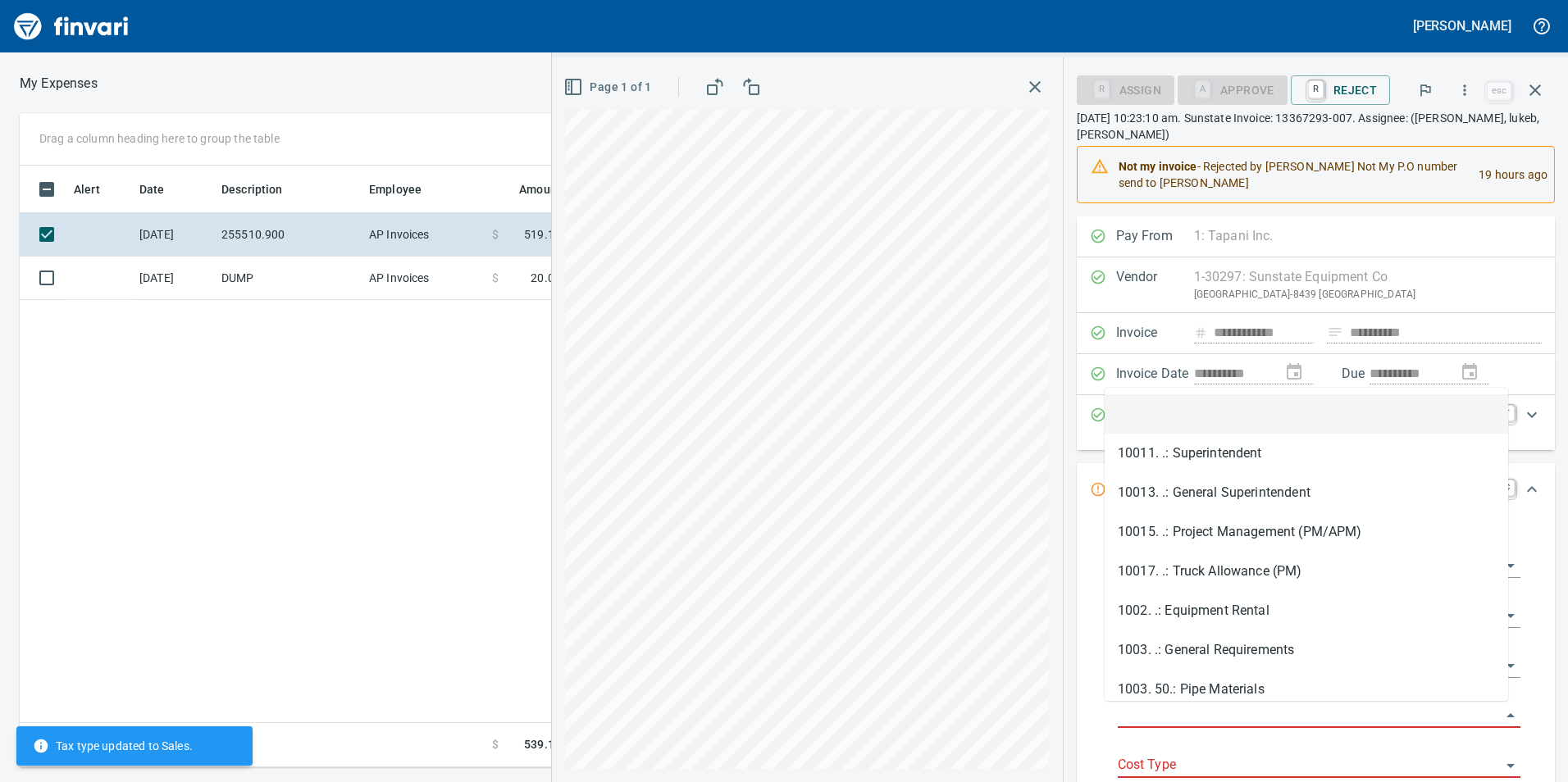
click at [1234, 709] on input "Job Phase" at bounding box center [1309, 715] width 383 height 23
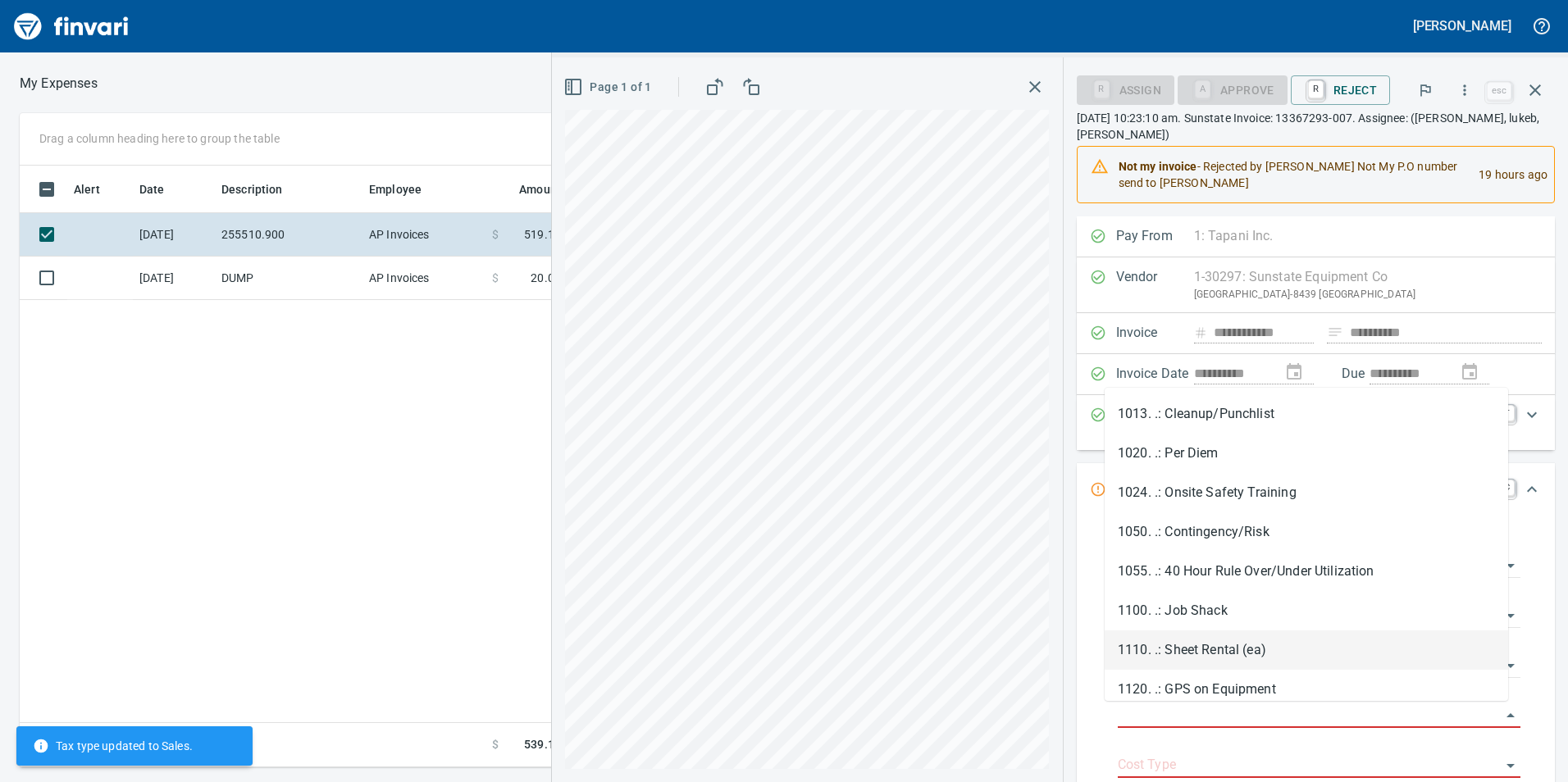
scroll to position [489, 0]
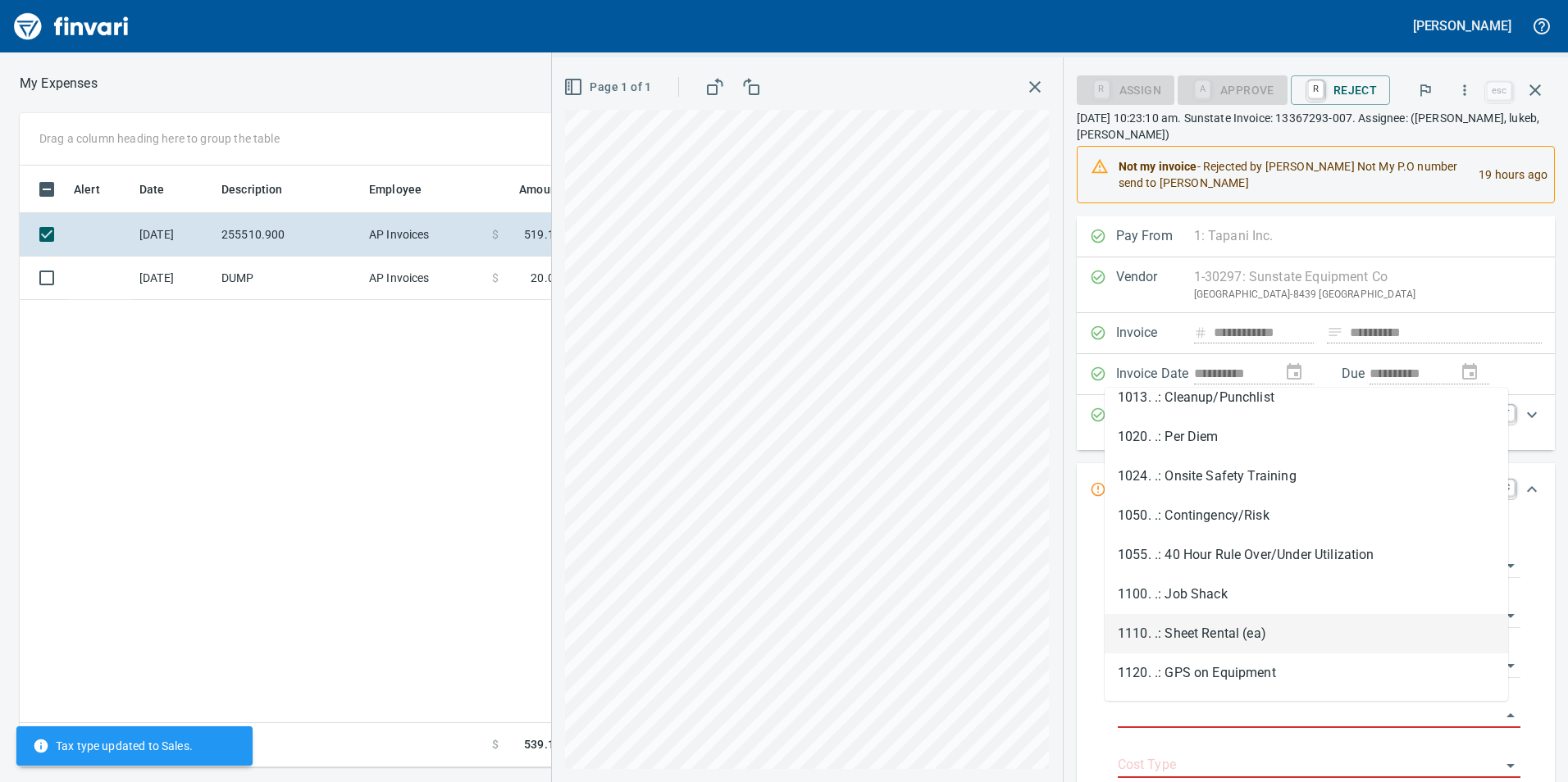
click at [1242, 642] on li "1110. .: Sheet Rental (ea)" at bounding box center [1306, 634] width 404 height 39
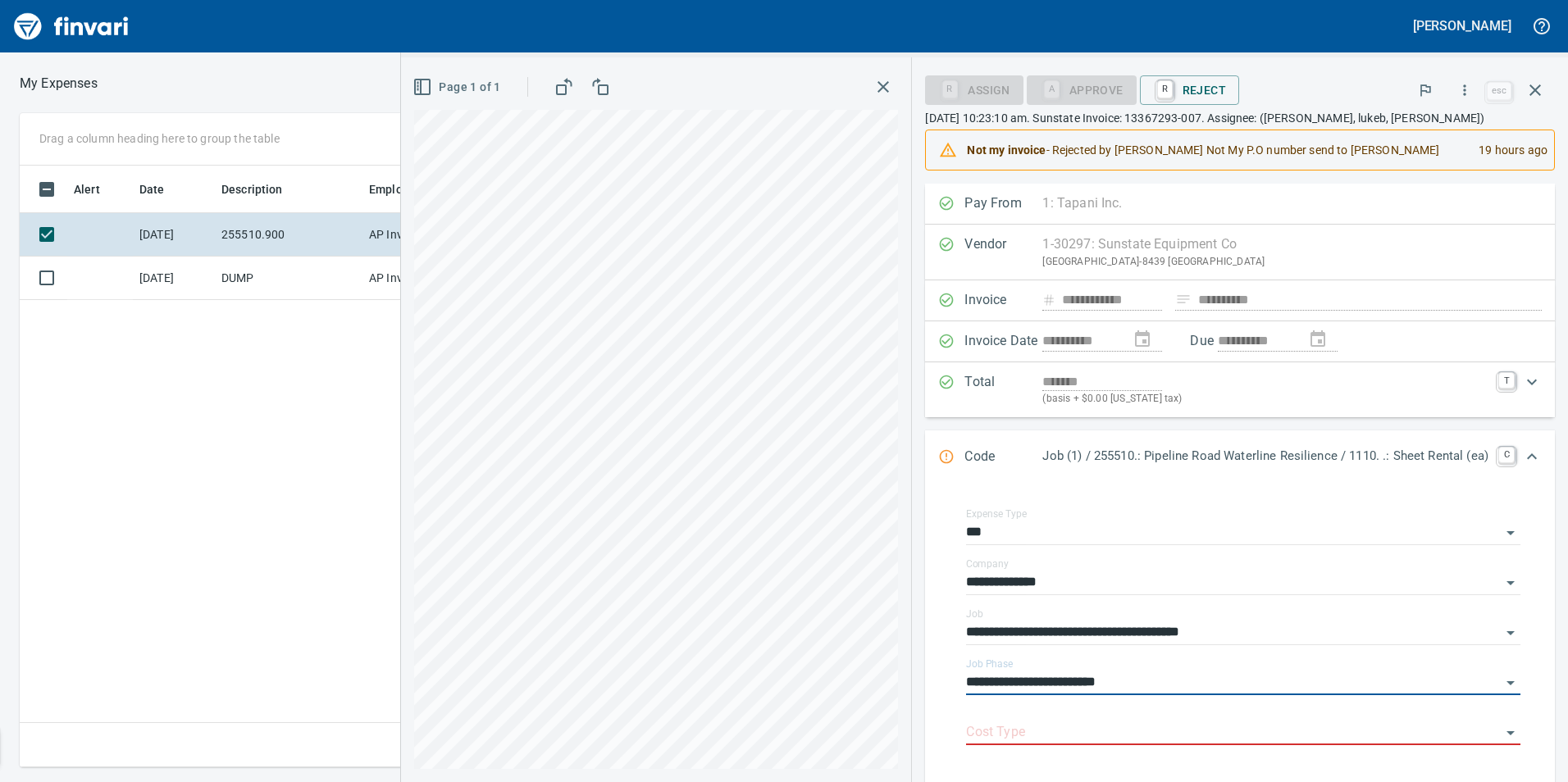
type input "**********"
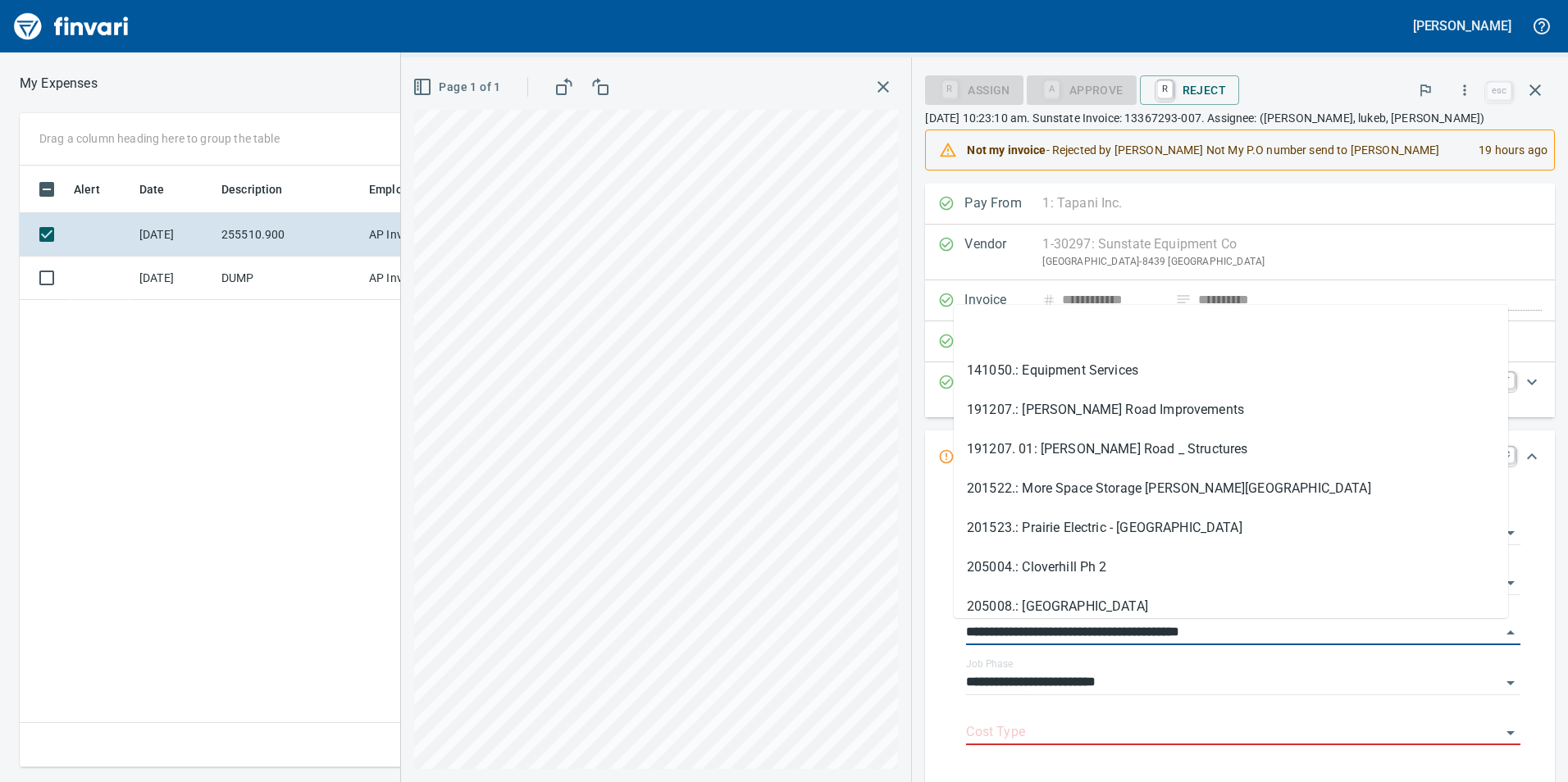
scroll to position [590, 1106]
click at [1242, 642] on input "**********" at bounding box center [1233, 633] width 534 height 23
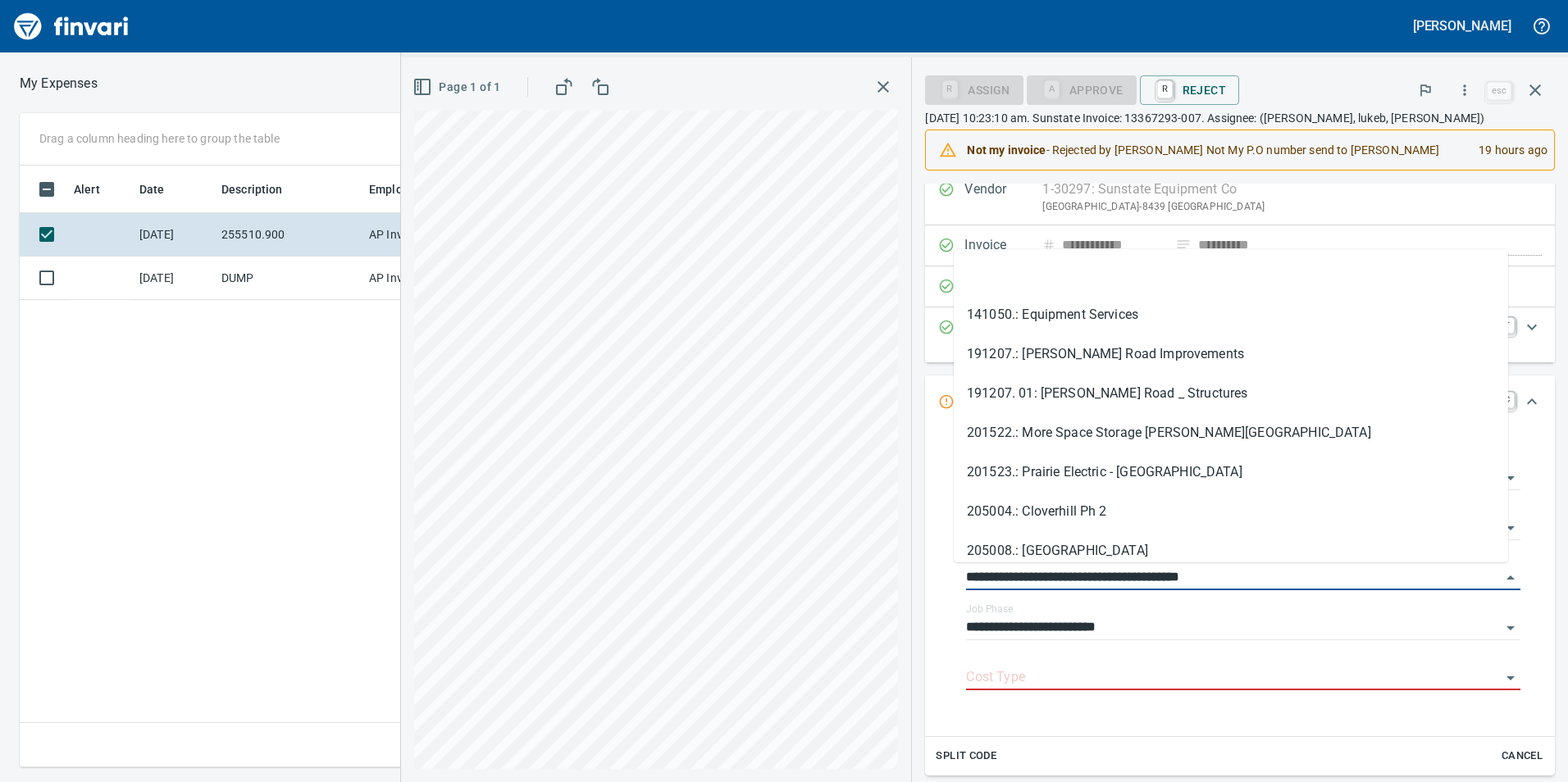
scroll to position [55, 0]
click at [1219, 665] on body "**********" at bounding box center [784, 391] width 1568 height 782
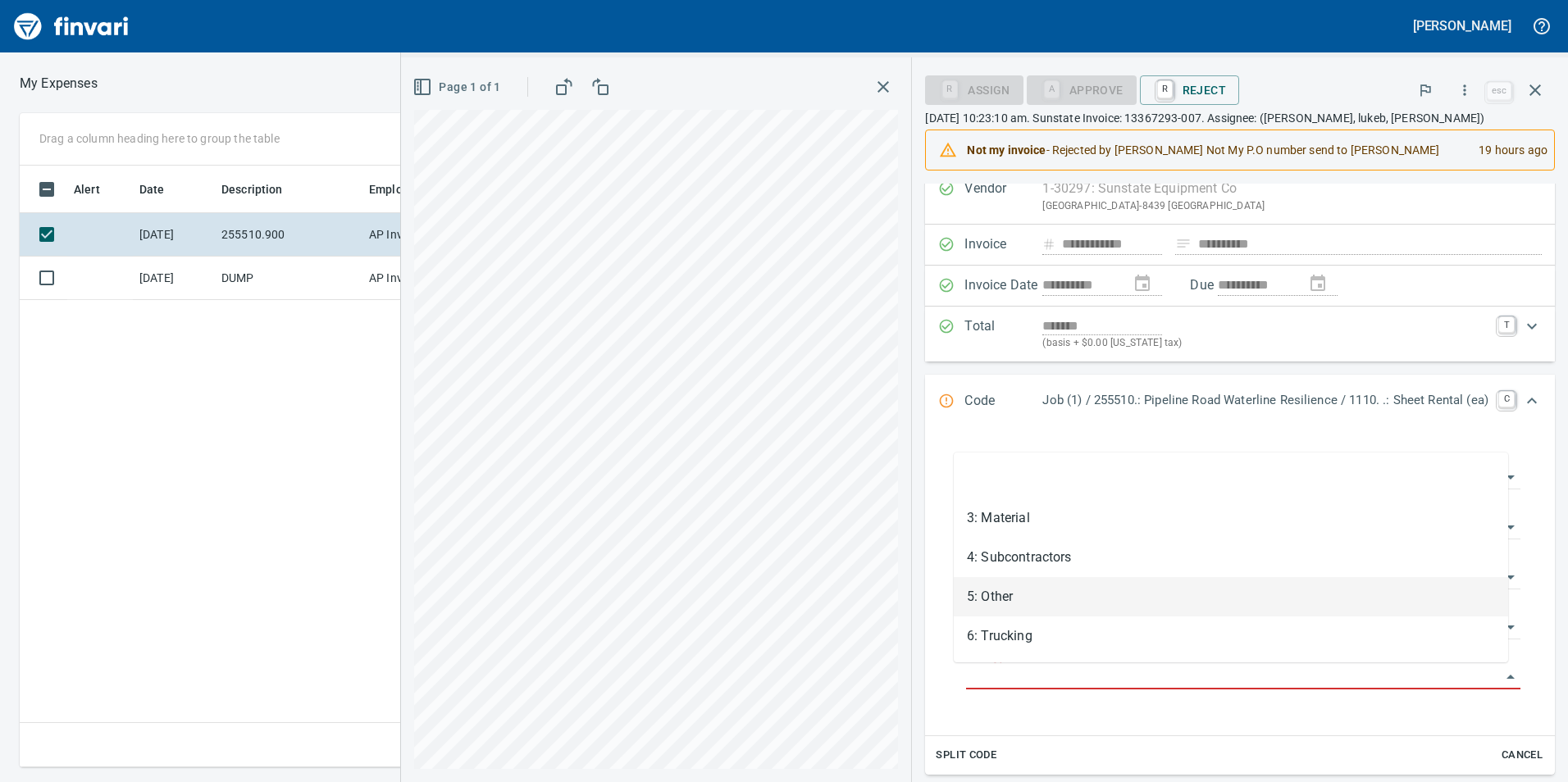
click at [1137, 607] on li "5: Other" at bounding box center [1231, 597] width 554 height 39
type input "********"
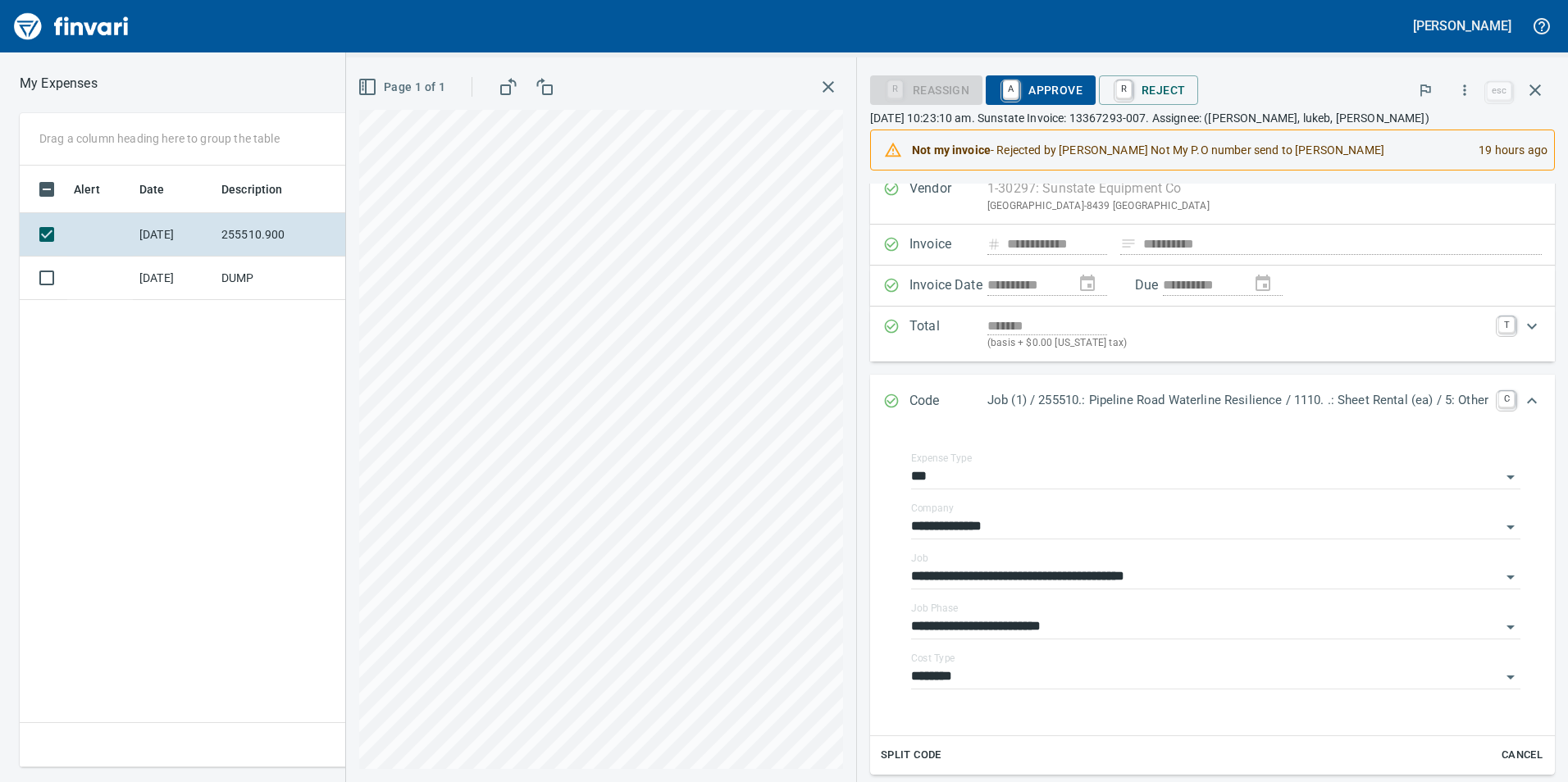
click at [593, 418] on div "**********" at bounding box center [957, 420] width 1222 height 725
click at [267, 267] on td "DUMP" at bounding box center [288, 278] width 147 height 43
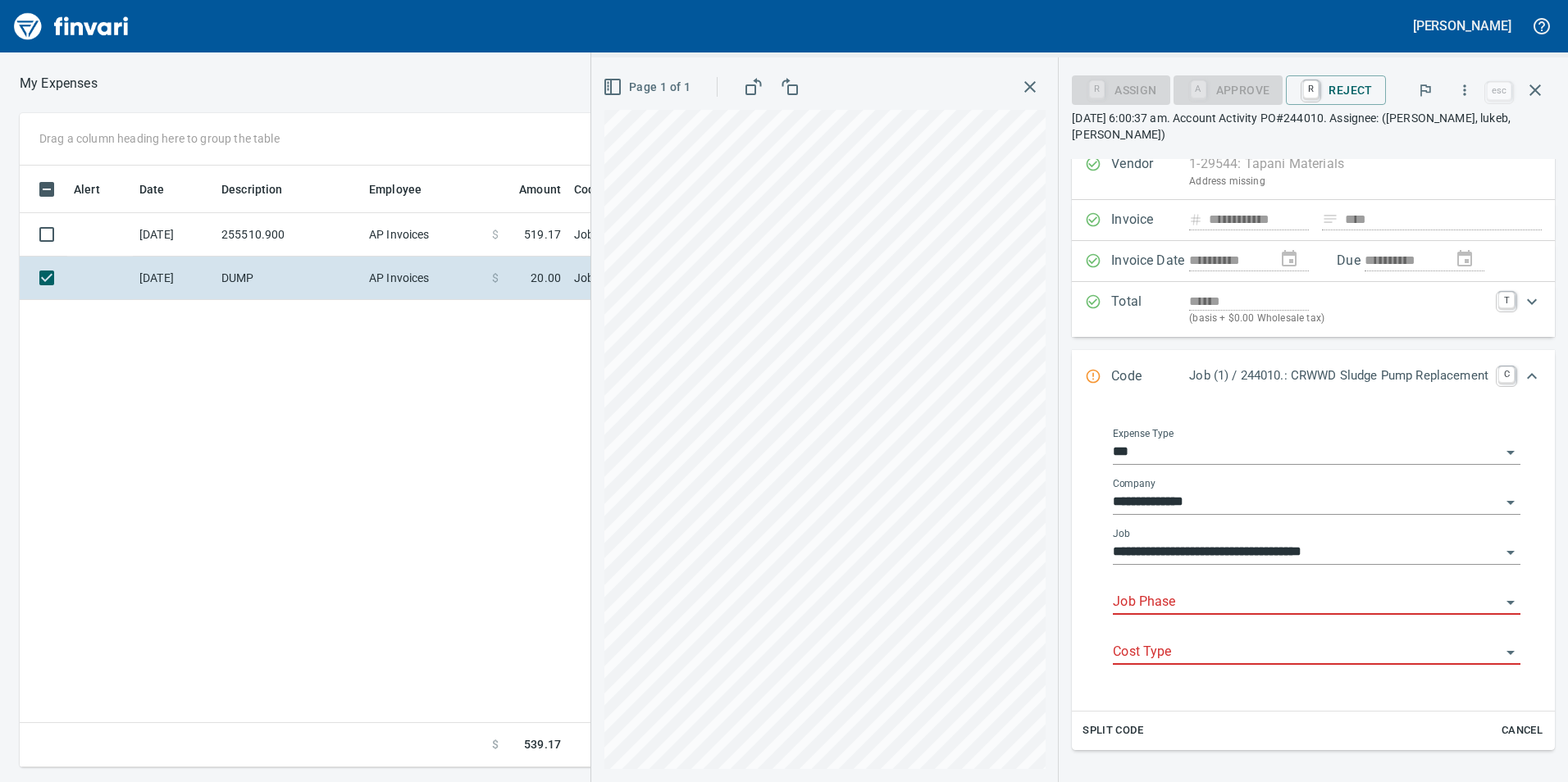
scroll to position [590, 1106]
click at [1130, 595] on input "Job Phase" at bounding box center [1306, 603] width 388 height 23
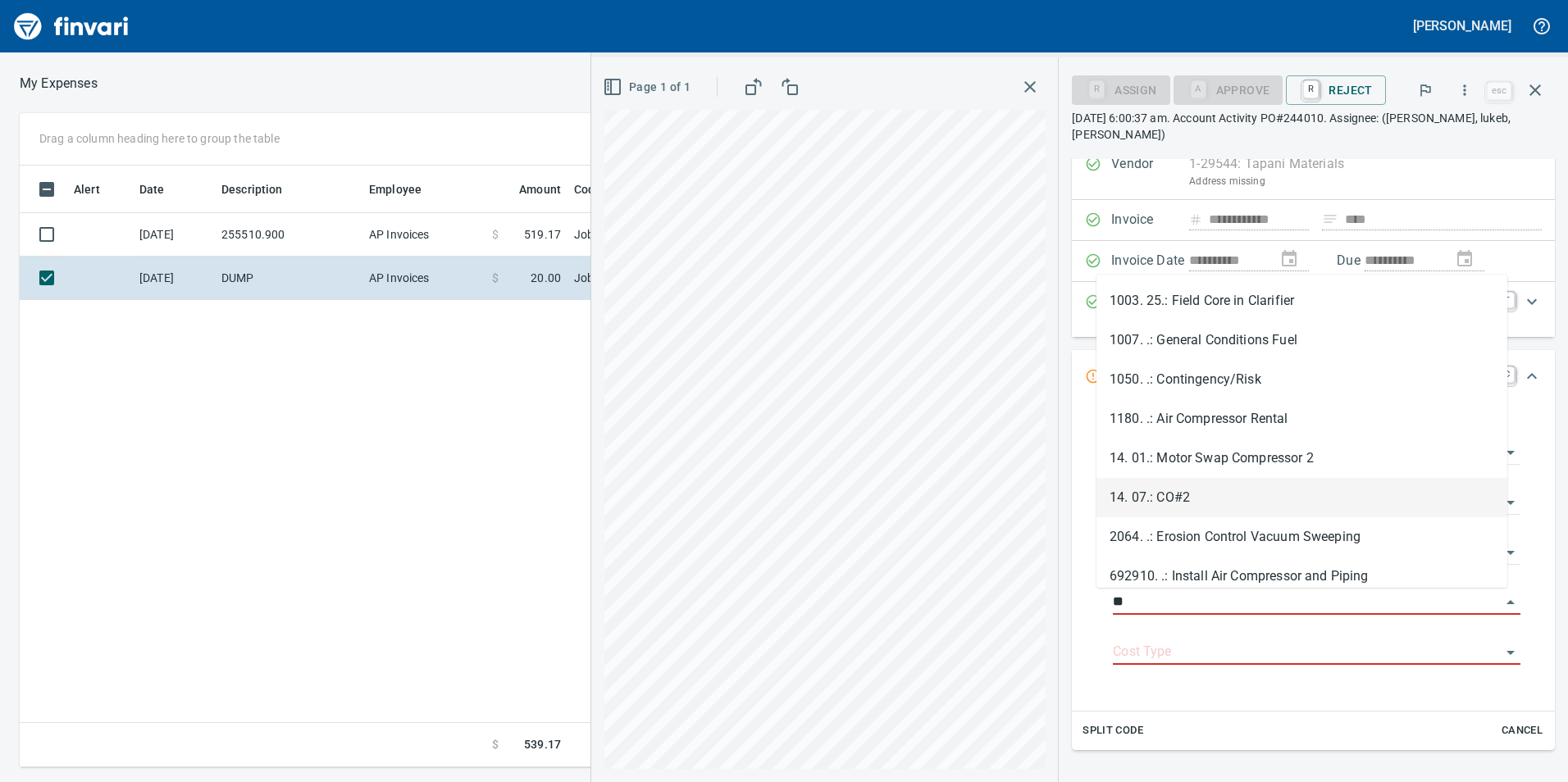
type input "*"
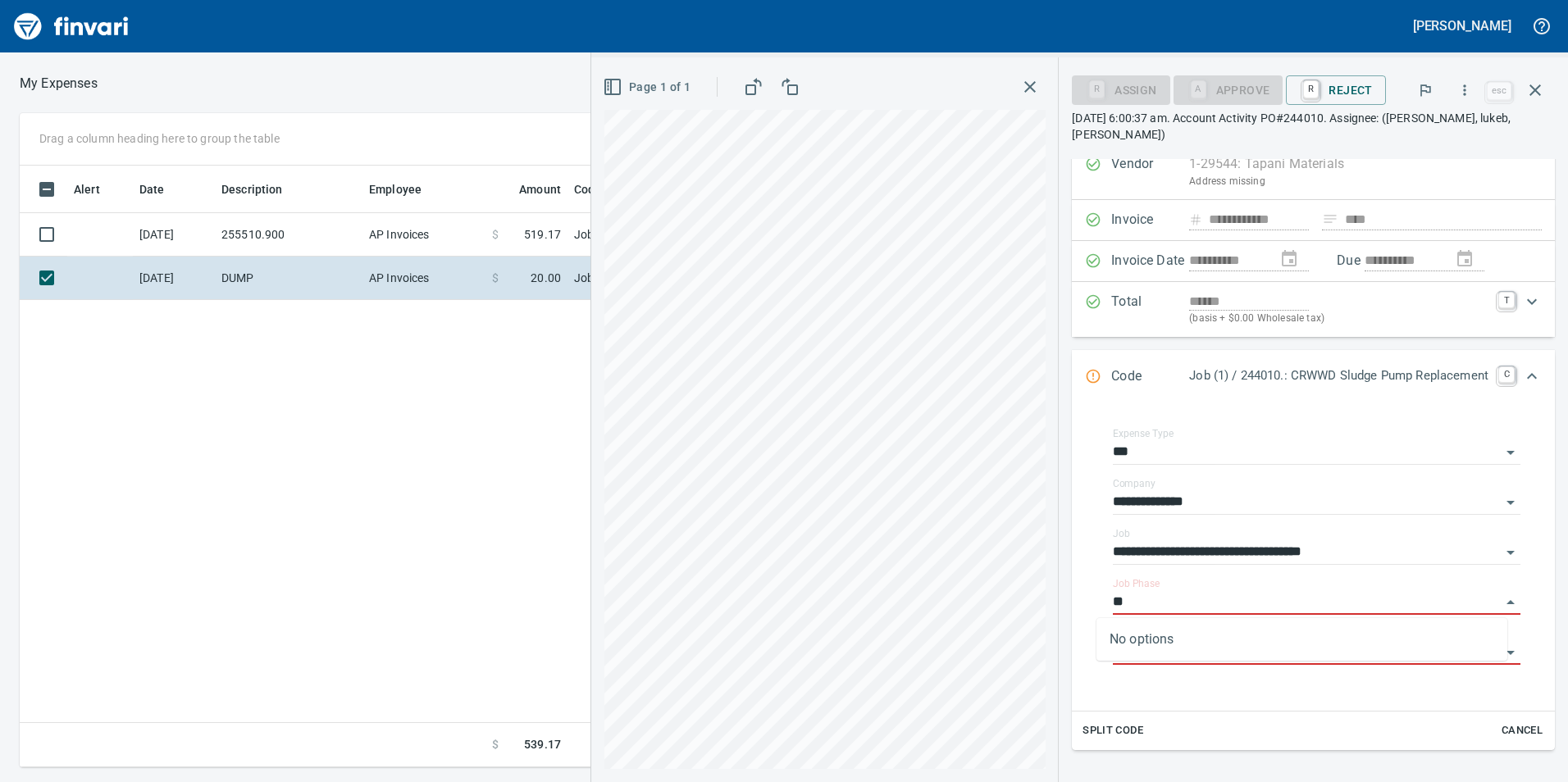
type input "*"
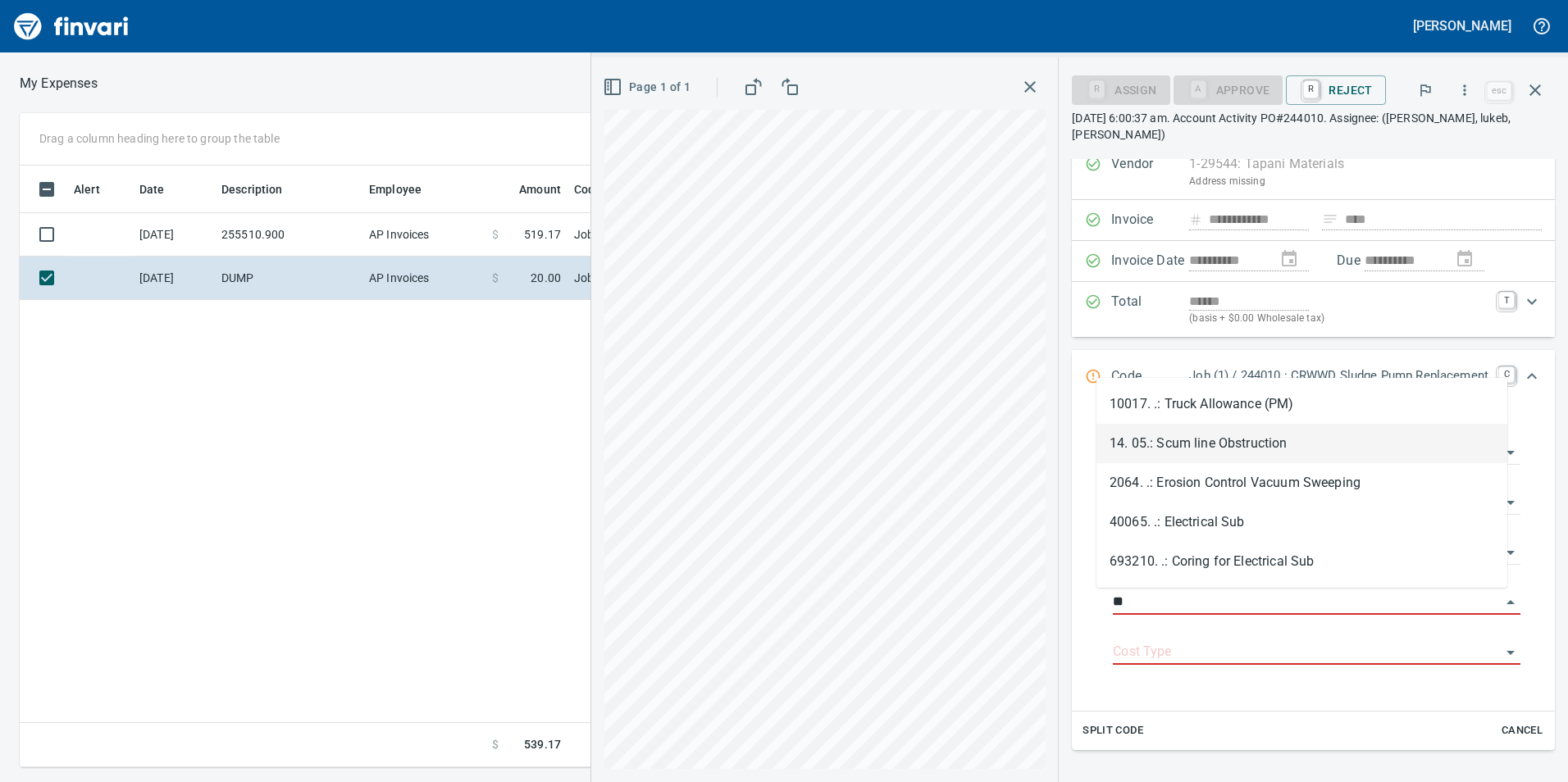
type input "*"
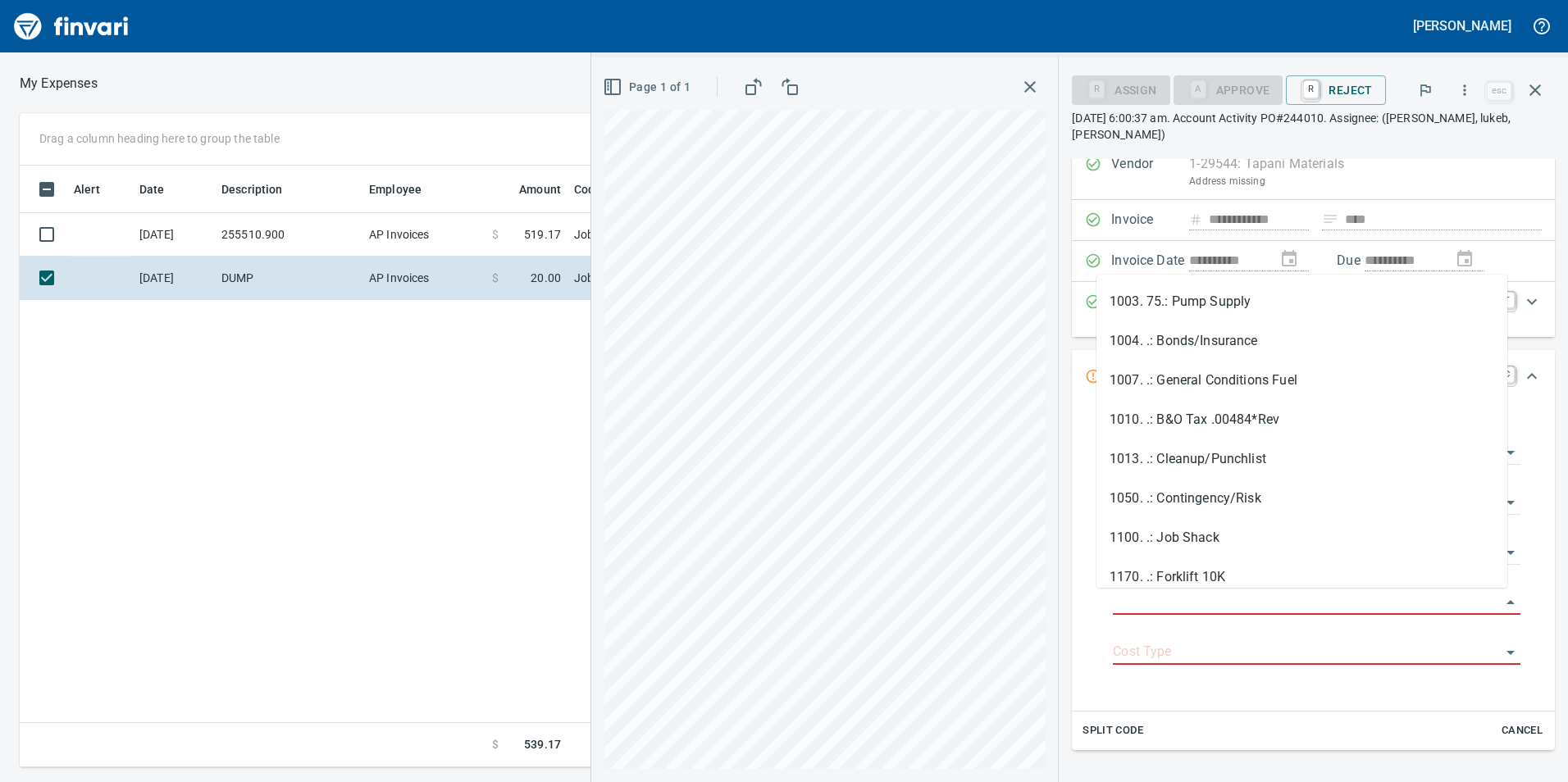
scroll to position [392, 0]
click at [1182, 599] on input "Job Phase" at bounding box center [1306, 603] width 388 height 23
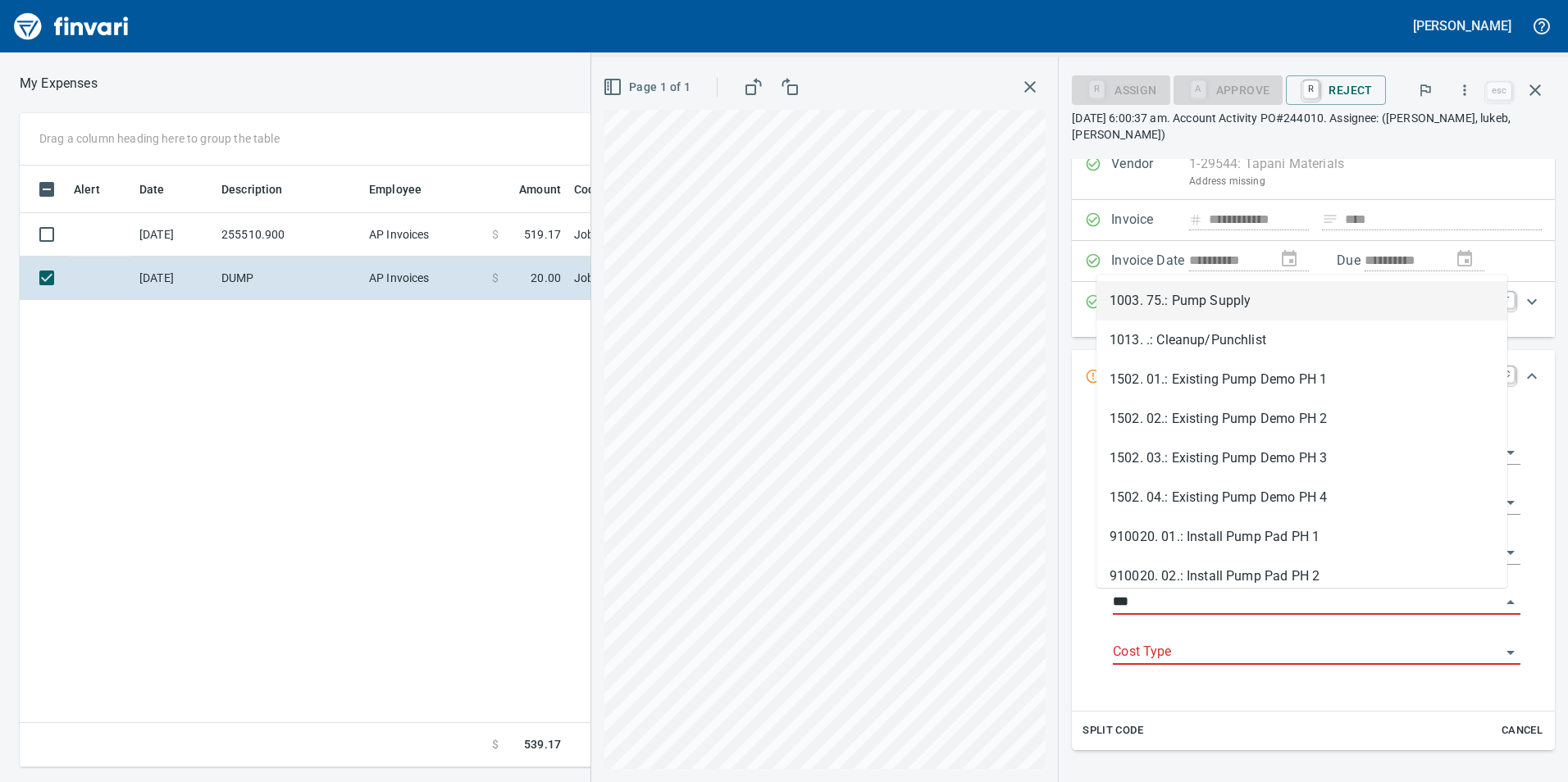
scroll to position [590, 1106]
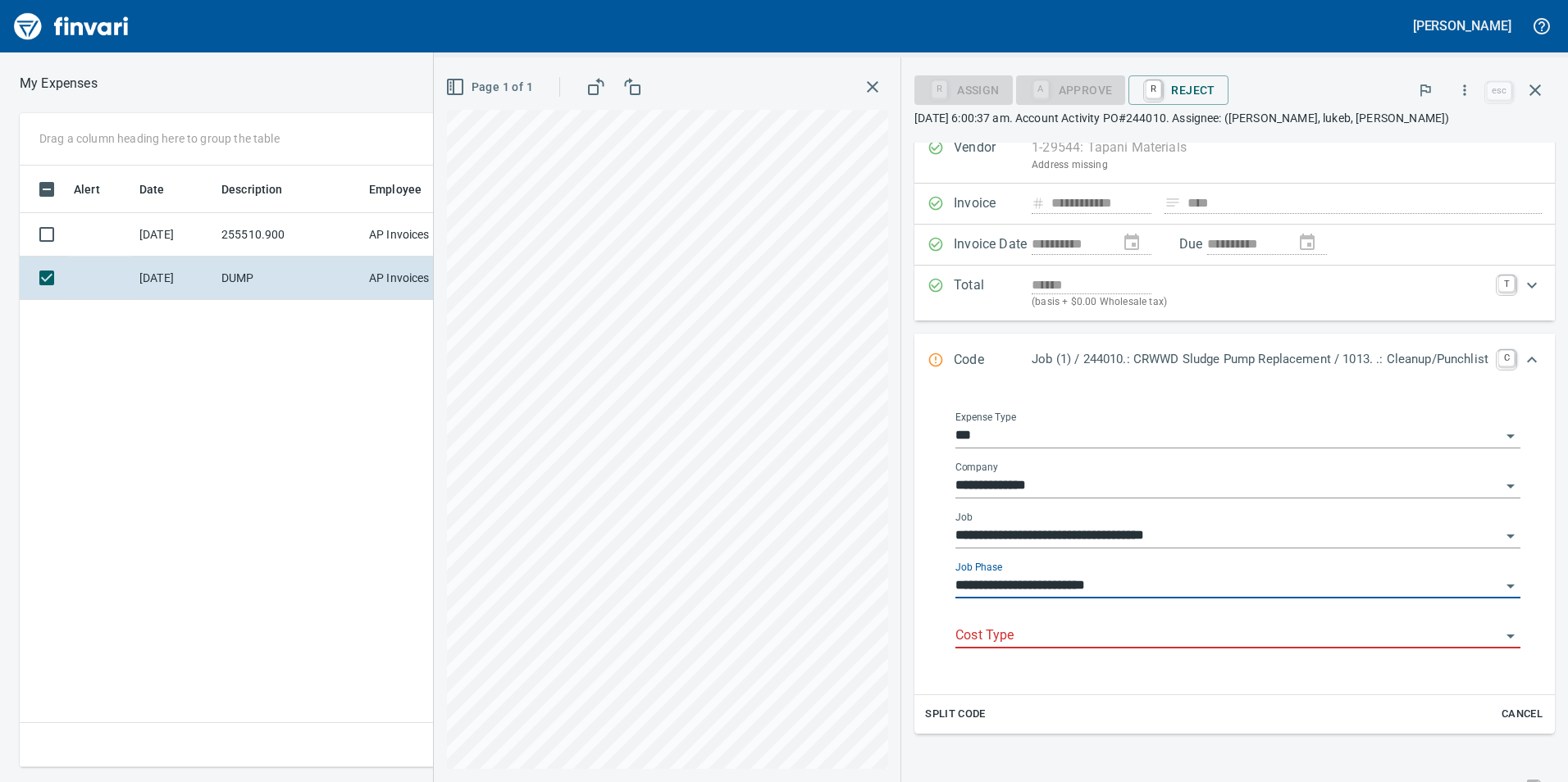
type input "**********"
click at [1126, 630] on input "Cost Type" at bounding box center [1227, 636] width 546 height 23
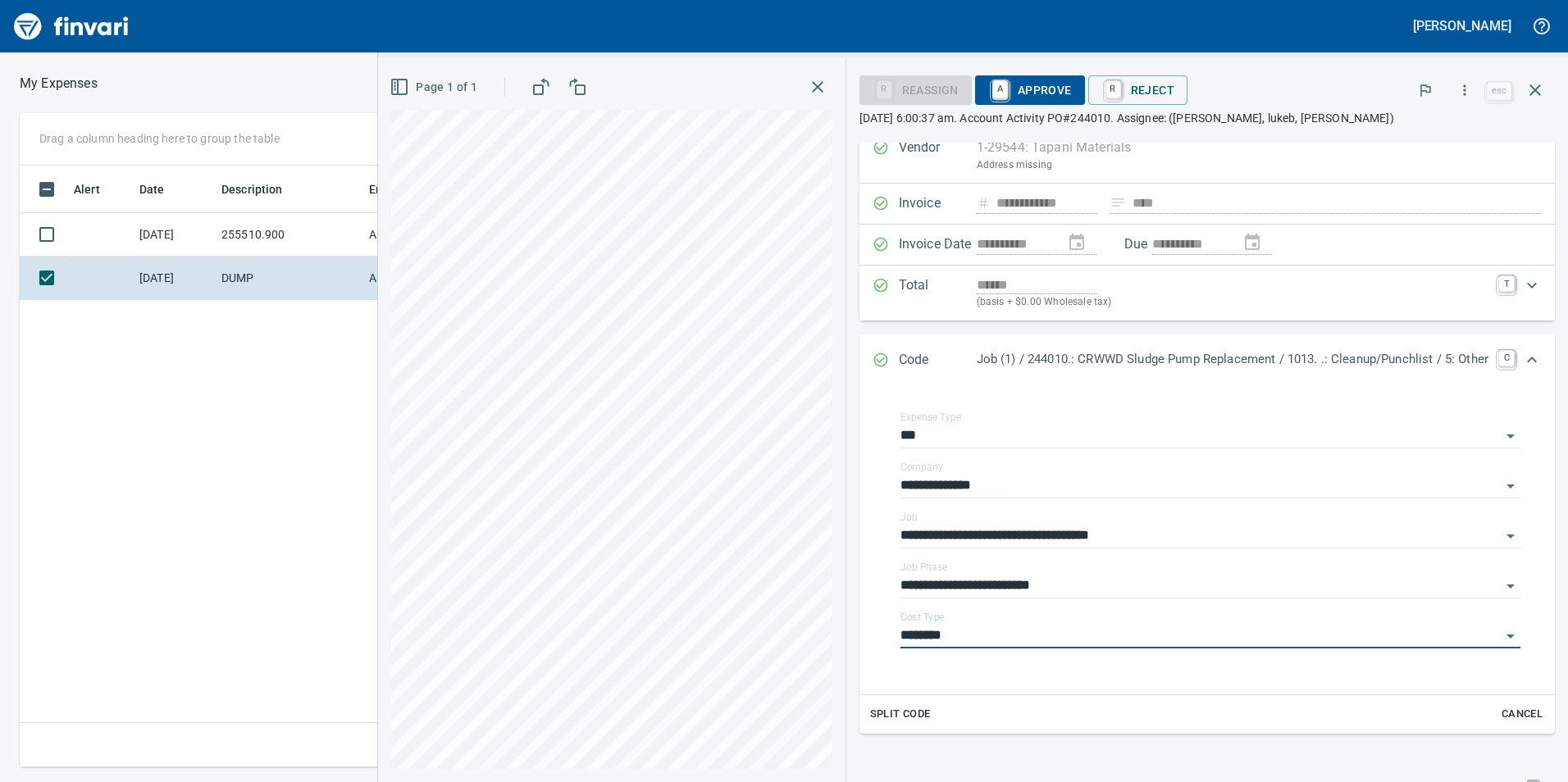
type input "********"
click at [1055, 96] on button "A Approve" at bounding box center [1029, 89] width 110 height 29
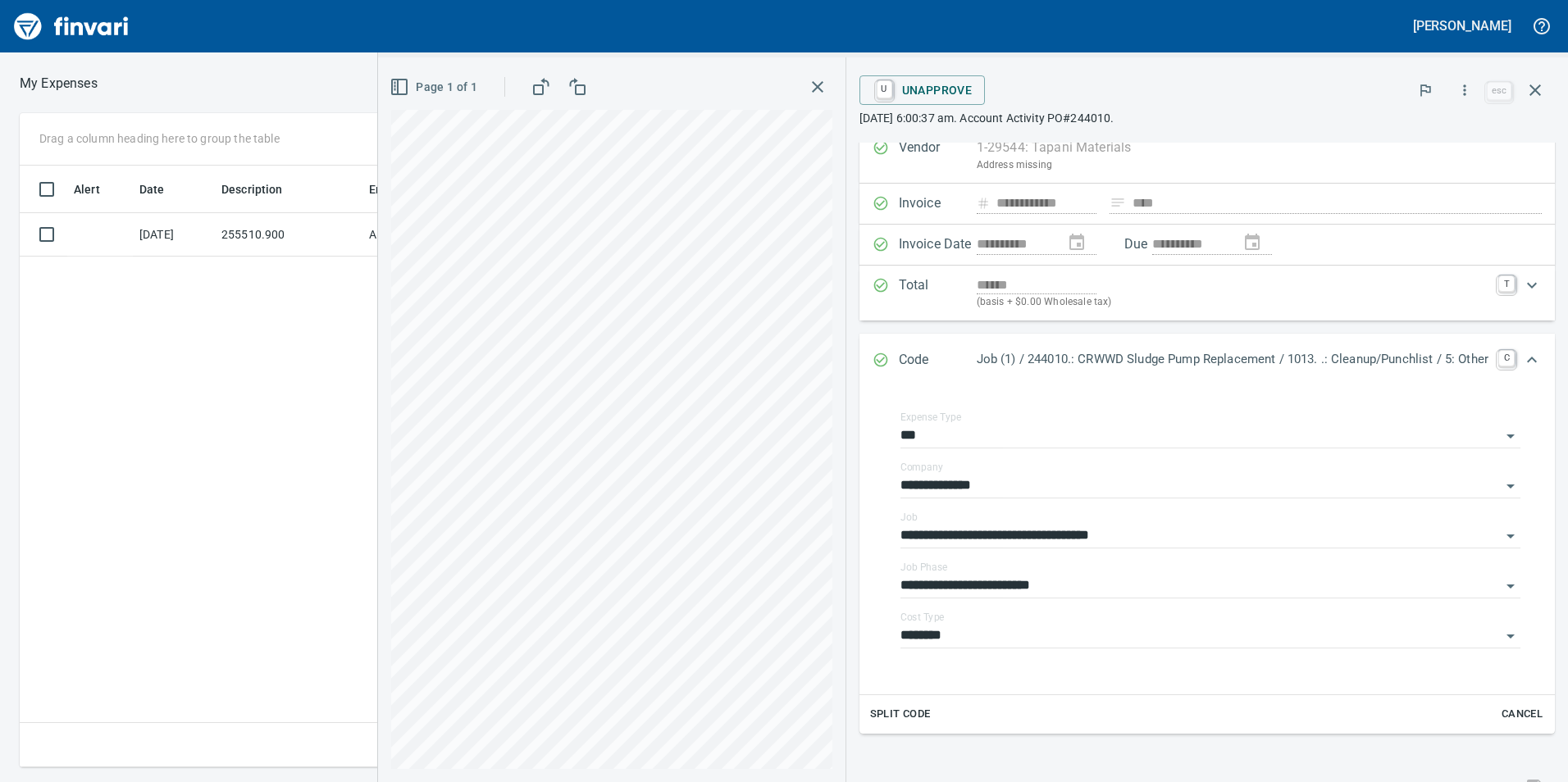
click at [814, 85] on button "button" at bounding box center [817, 86] width 29 height 29
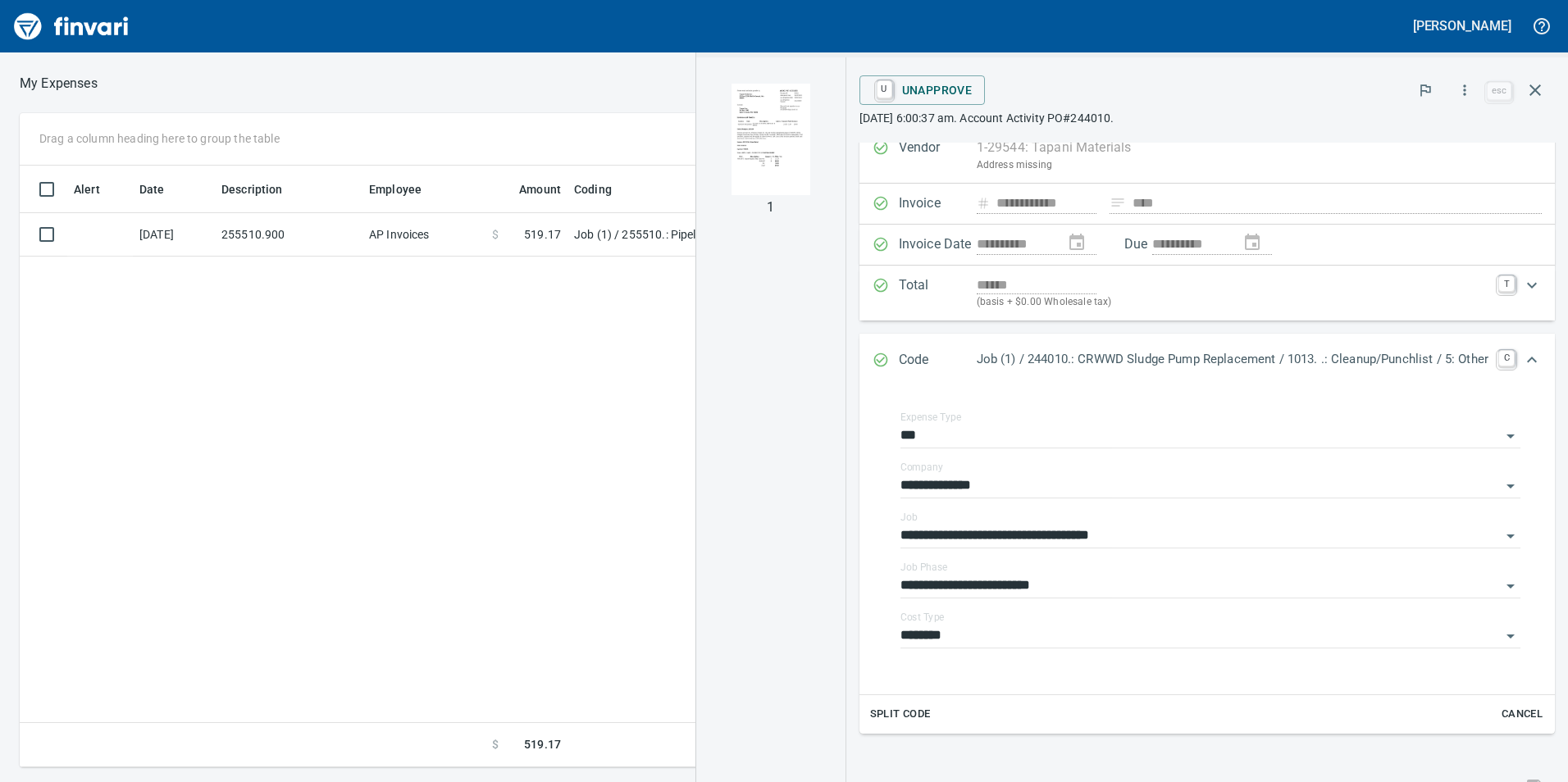
click at [638, 302] on div "Alert Date Description Employee Amount Coding [DATE] 255510.900 AP Invoices $ 5…" at bounding box center [578, 467] width 1118 height 603
click at [1545, 88] on button "button" at bounding box center [1535, 90] width 39 height 39
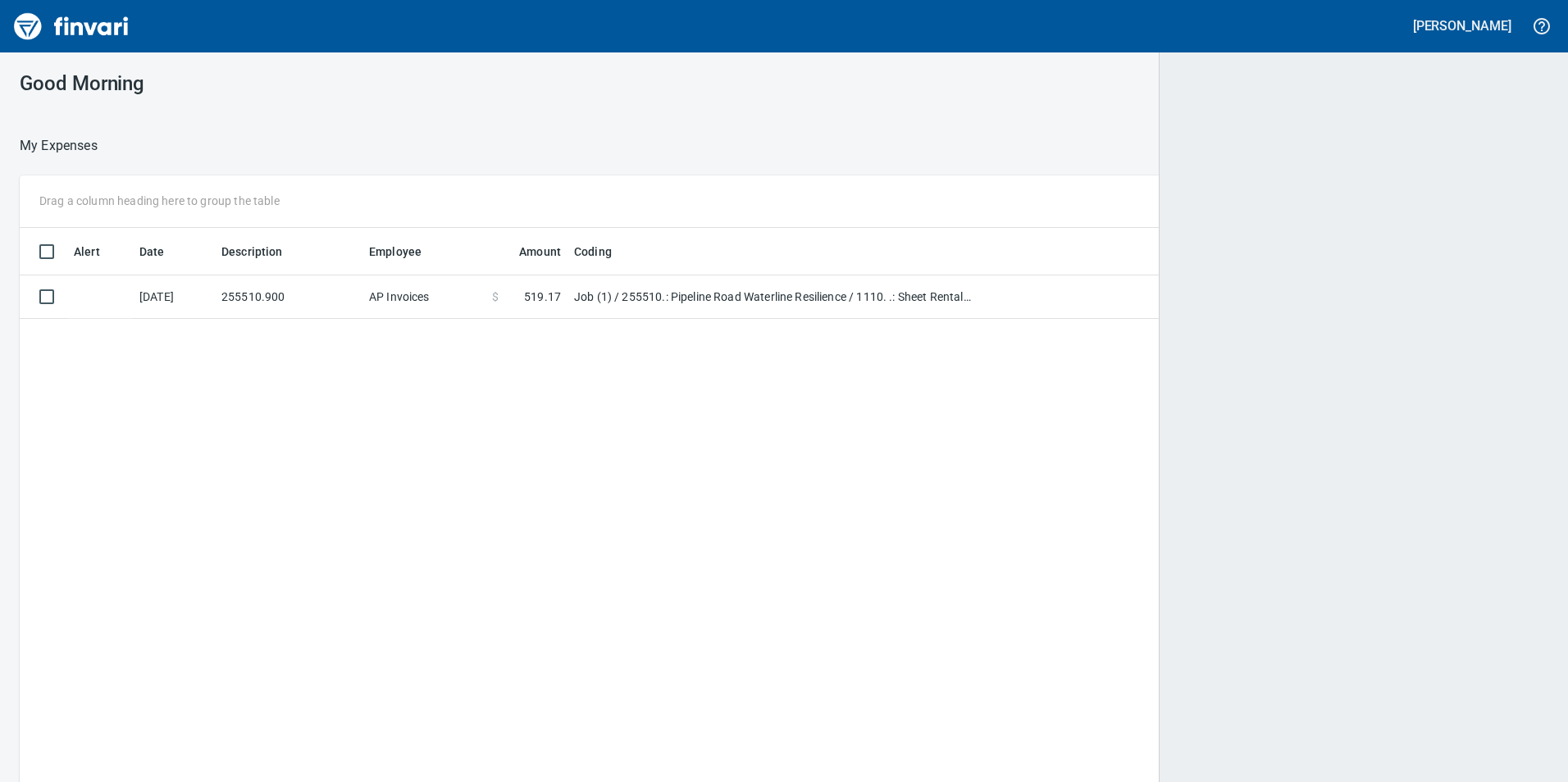
scroll to position [2, 2]
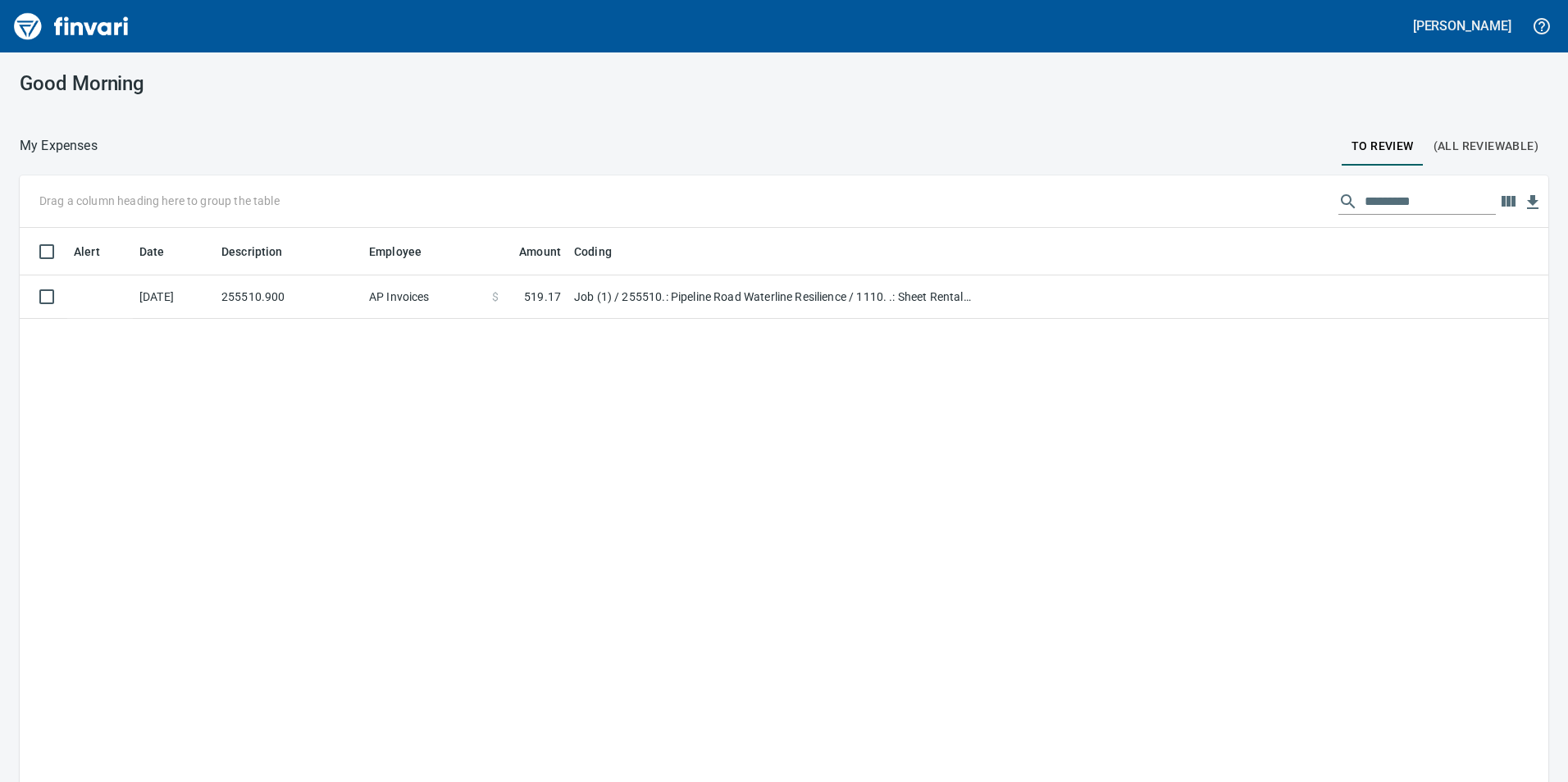
click at [1443, 152] on span "(All Reviewable)" at bounding box center [1486, 146] width 105 height 21
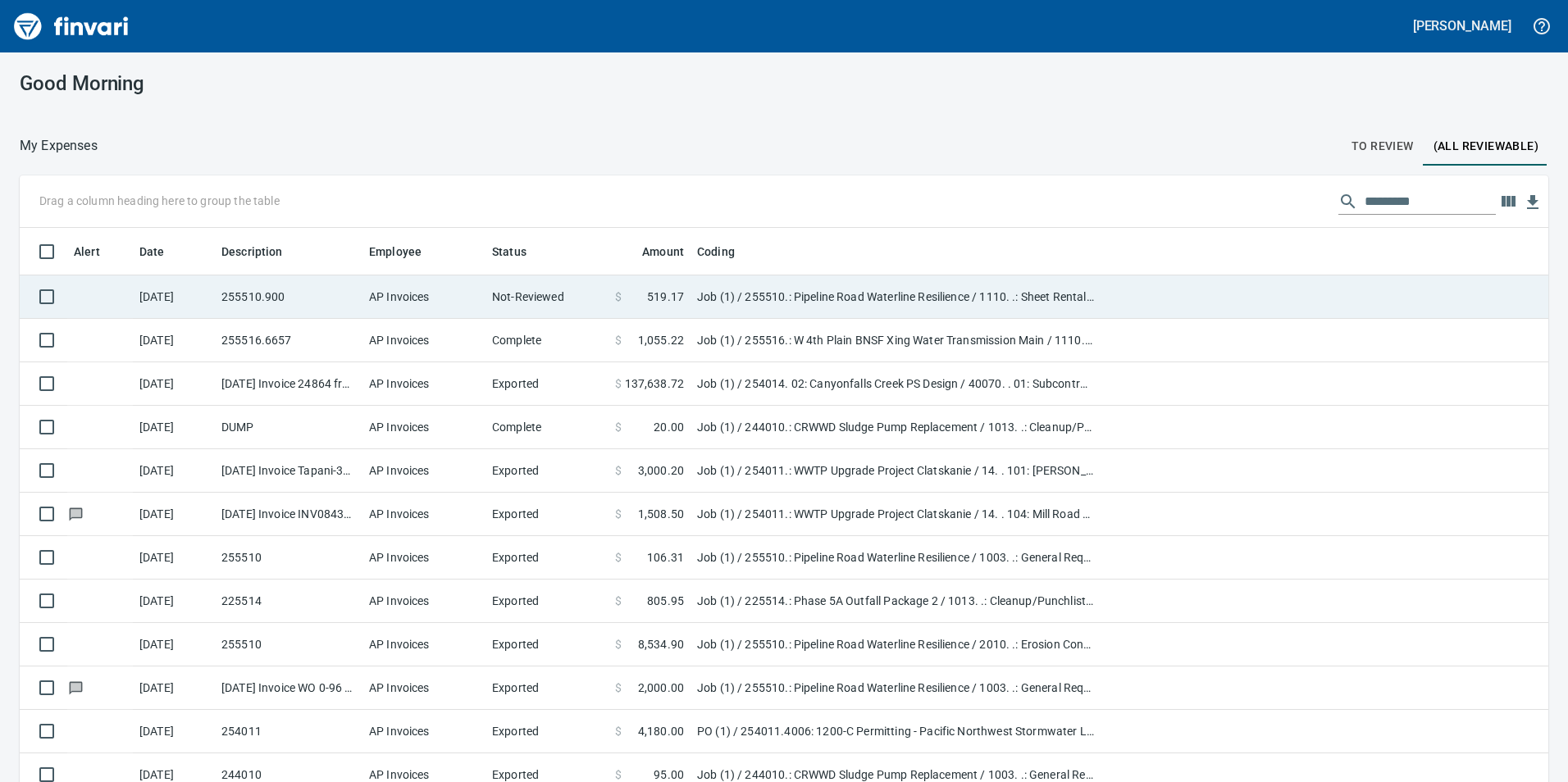
scroll to position [590, 1492]
click at [1006, 303] on td "Job (1) / 255510.: Pipeline Road Waterline Resilience / 1110. .: Sheet Rental (…" at bounding box center [895, 297] width 410 height 43
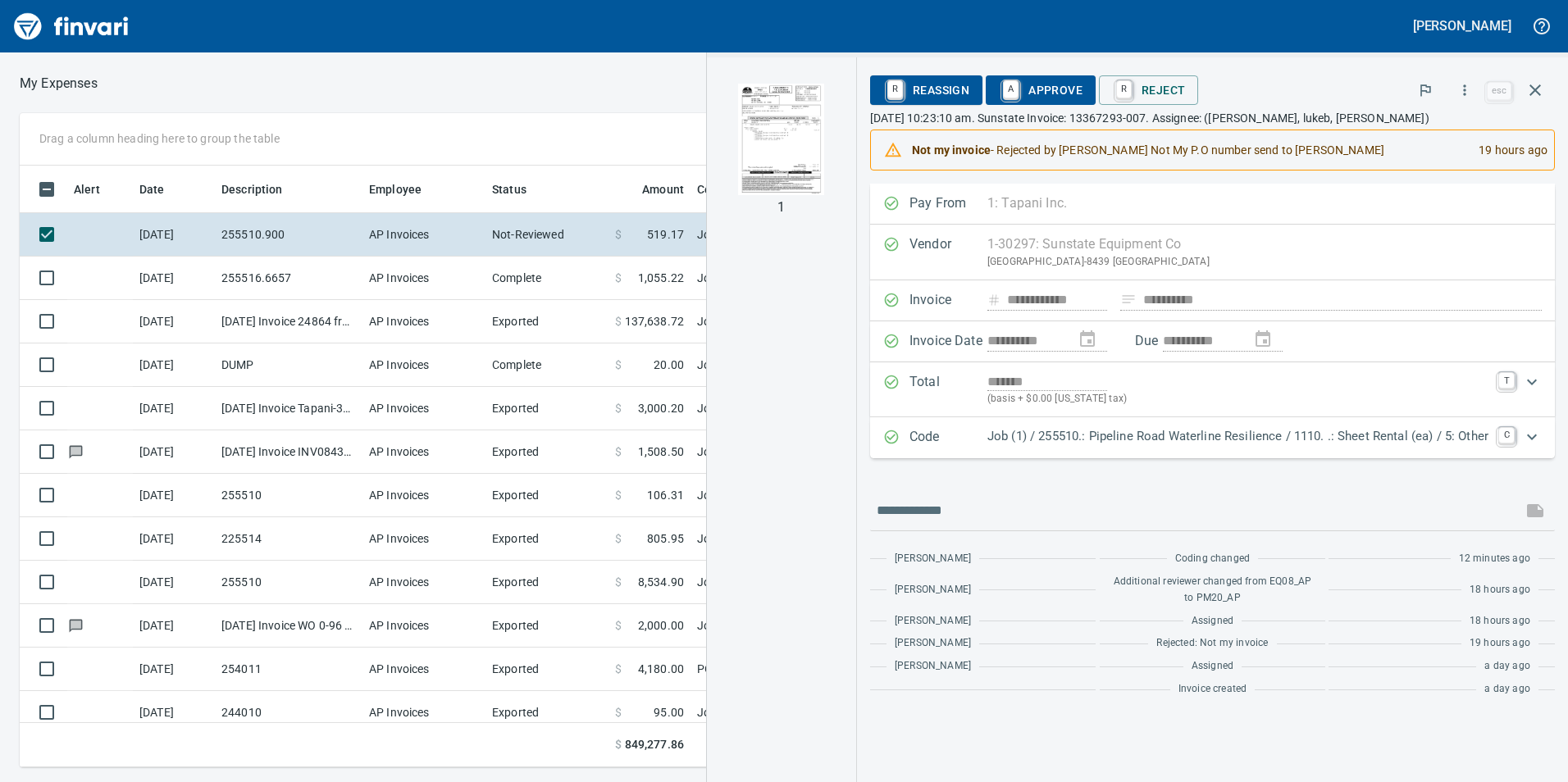
scroll to position [590, 1094]
click at [1466, 100] on button "button" at bounding box center [1465, 90] width 36 height 36
click at [1272, 223] on div at bounding box center [784, 391] width 1568 height 782
click at [1258, 443] on p "Job (1) / 255510.: Pipeline Road Waterline Resilience / 1110. .: Sheet Rental (…" at bounding box center [1238, 437] width 501 height 19
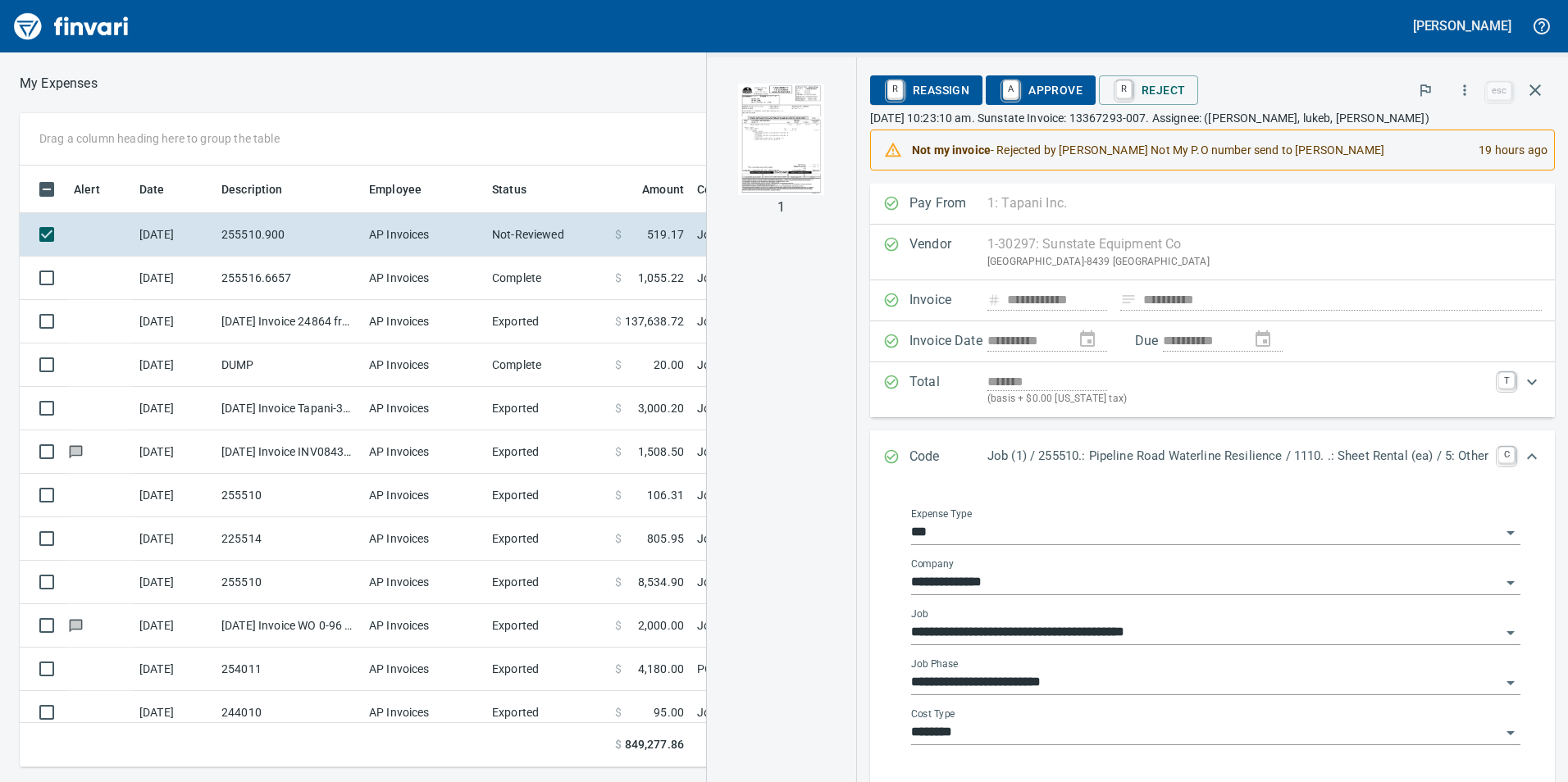
click at [1014, 709] on div "Cost Type ********" at bounding box center [1215, 727] width 609 height 37
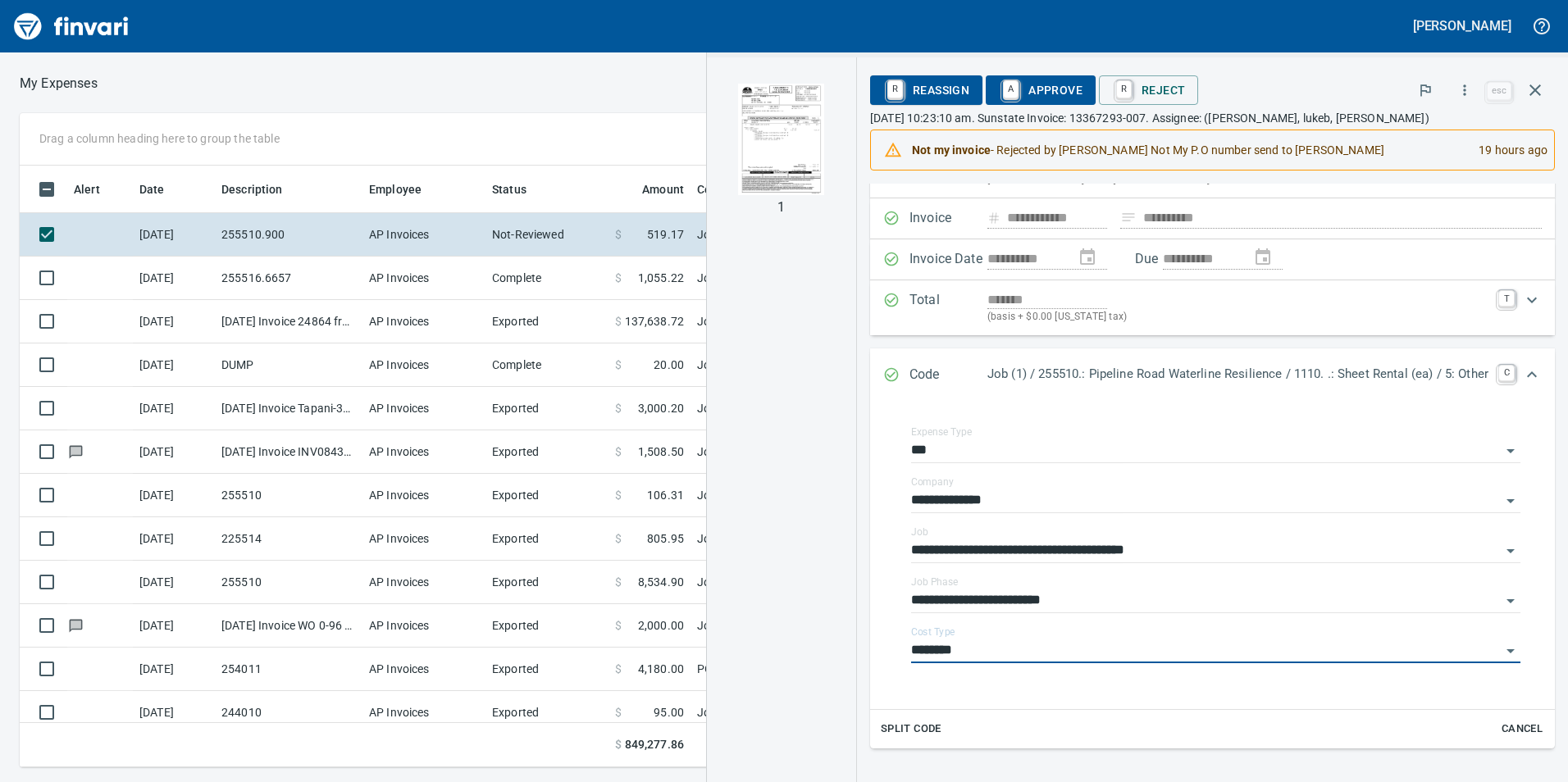
click at [765, 139] on img "button" at bounding box center [781, 139] width 112 height 112
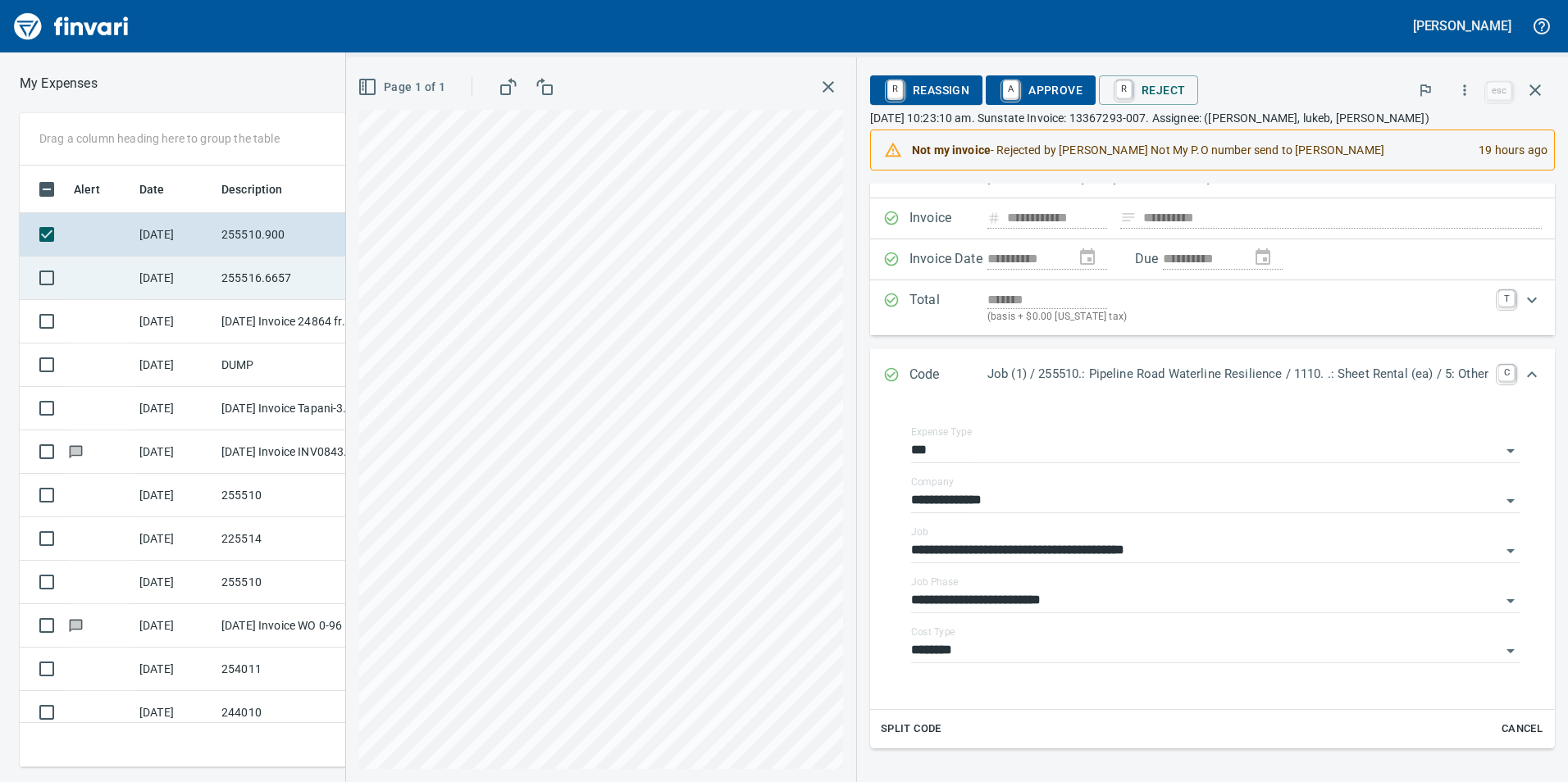
click at [278, 263] on td "255516.6657" at bounding box center [288, 278] width 147 height 43
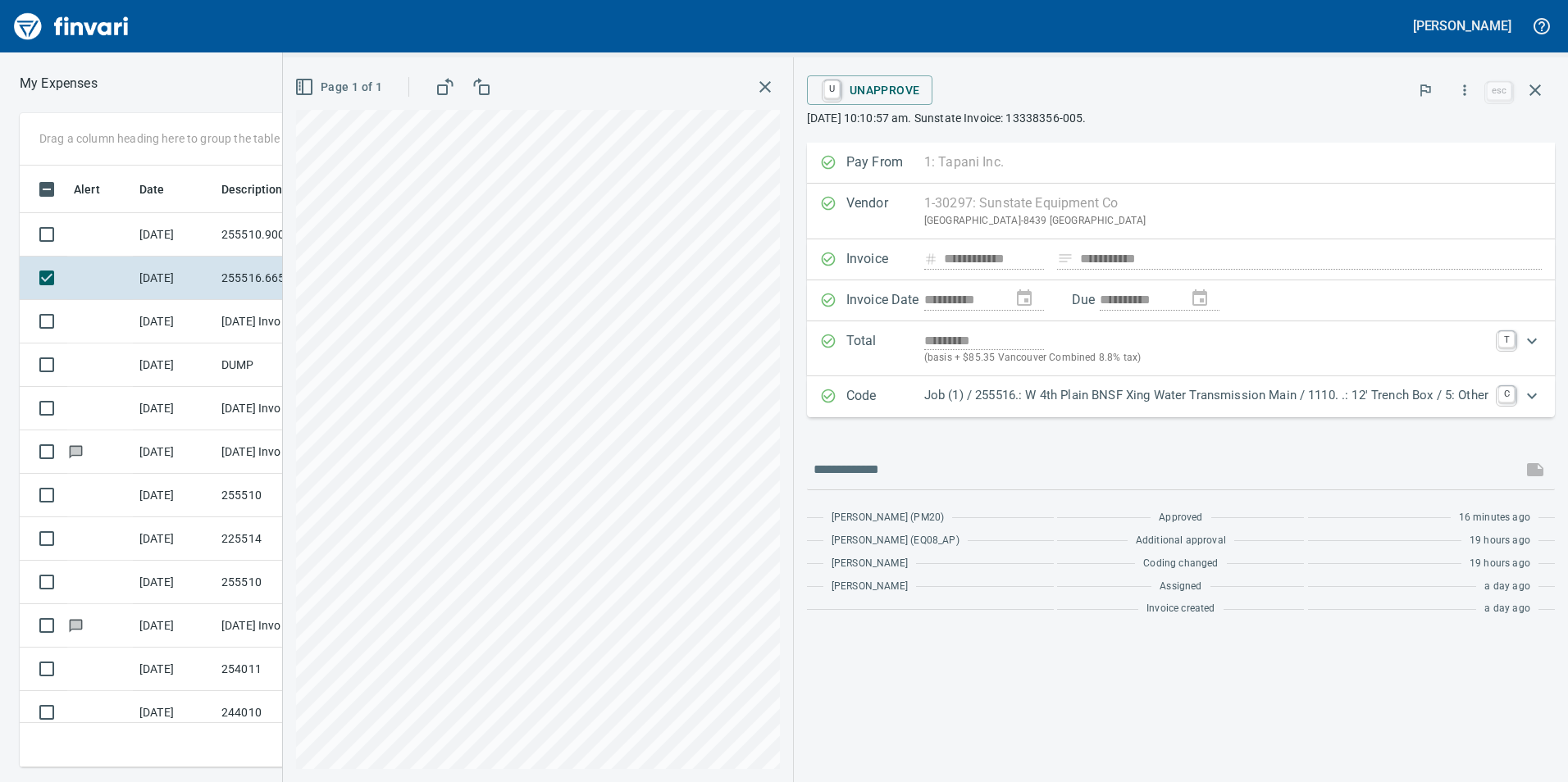
click at [1080, 400] on p "Job (1) / 255516.: W 4th Plain BNSF Xing Water Transmission Main / 1110. .: 12'…" at bounding box center [1206, 395] width 564 height 19
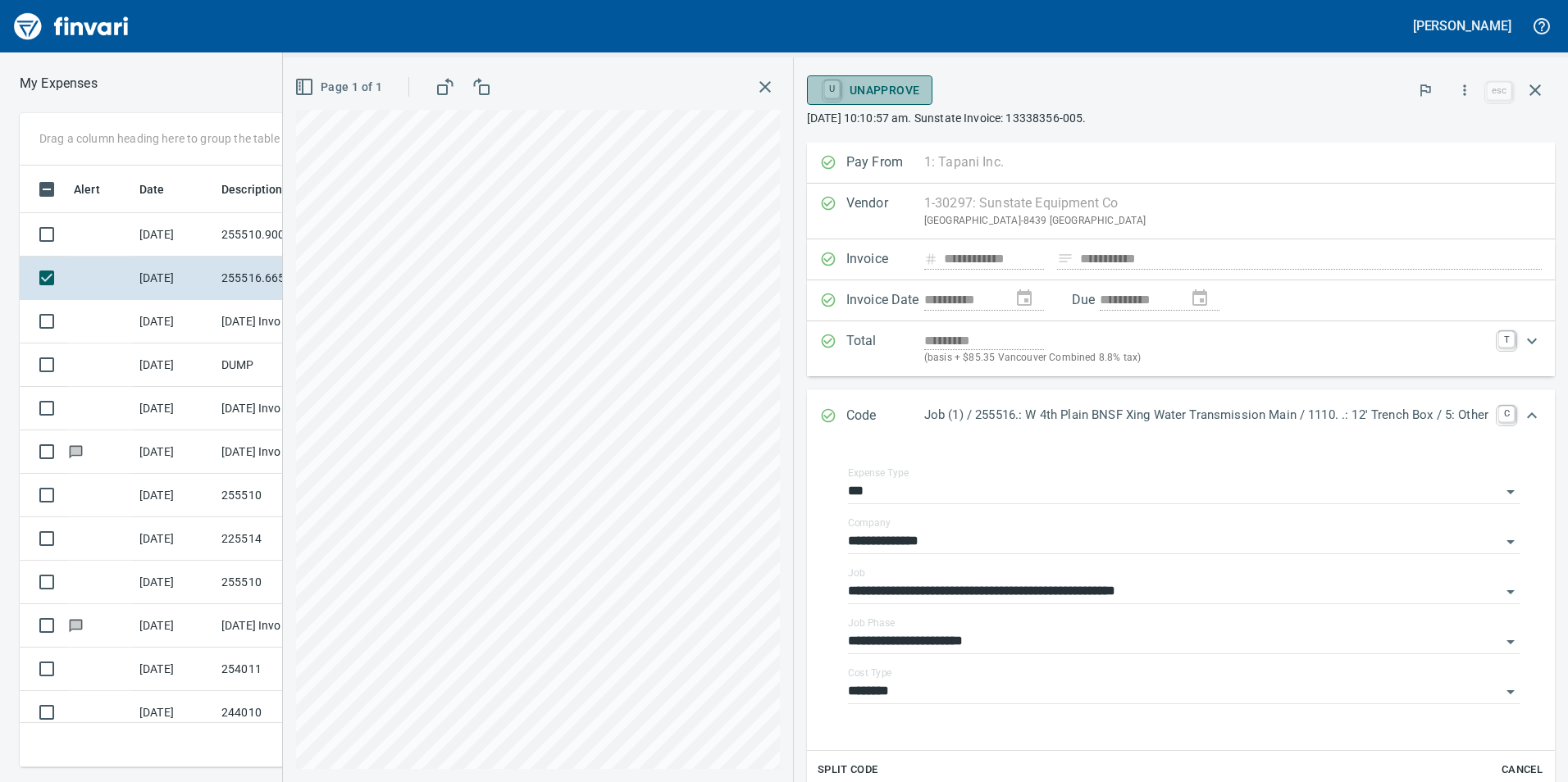
click at [887, 98] on span "U Unapprove" at bounding box center [869, 90] width 100 height 28
click at [1468, 89] on icon "button" at bounding box center [1464, 89] width 16 height 16
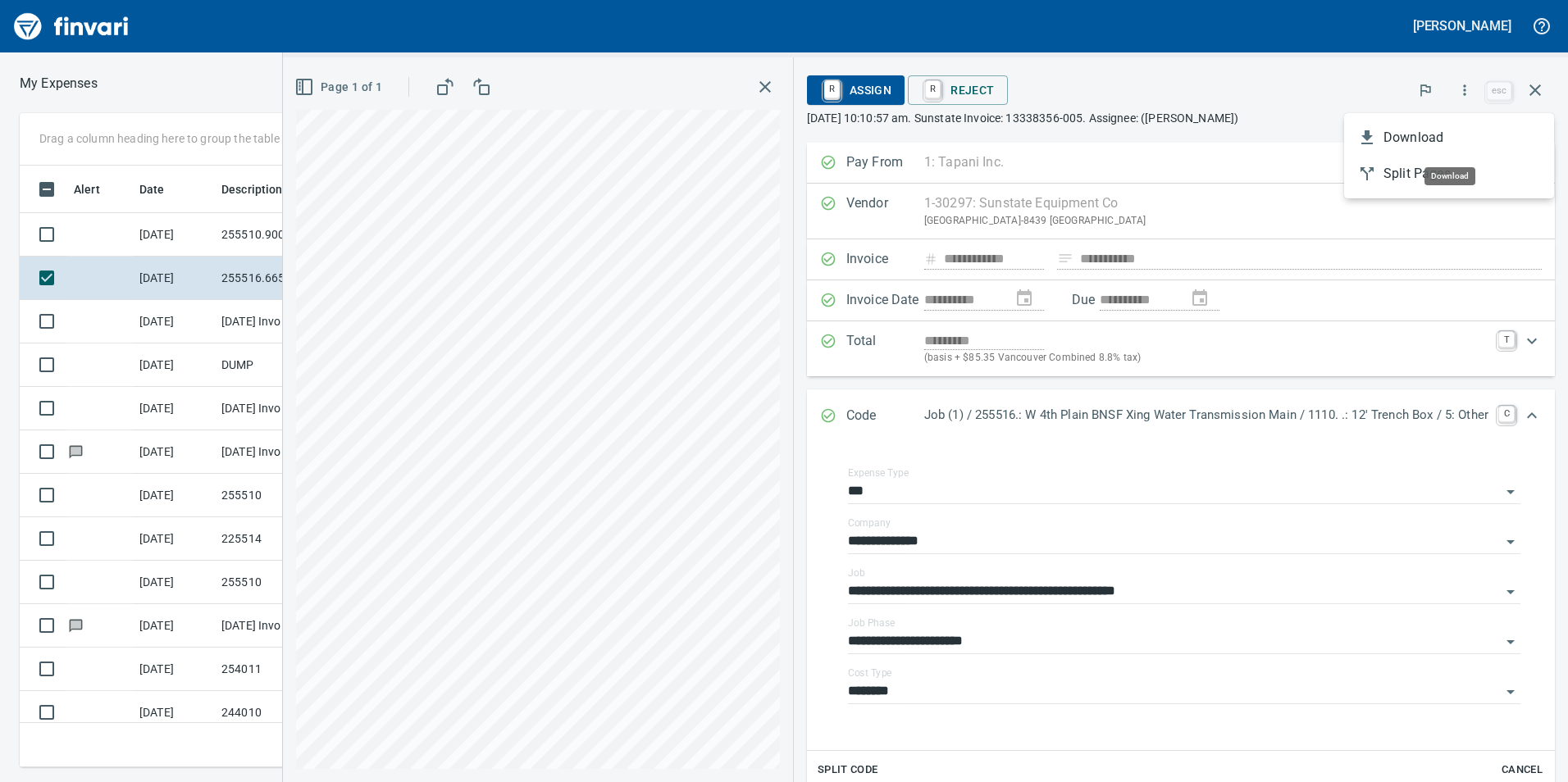
click at [1418, 141] on span "Download" at bounding box center [1462, 137] width 158 height 20
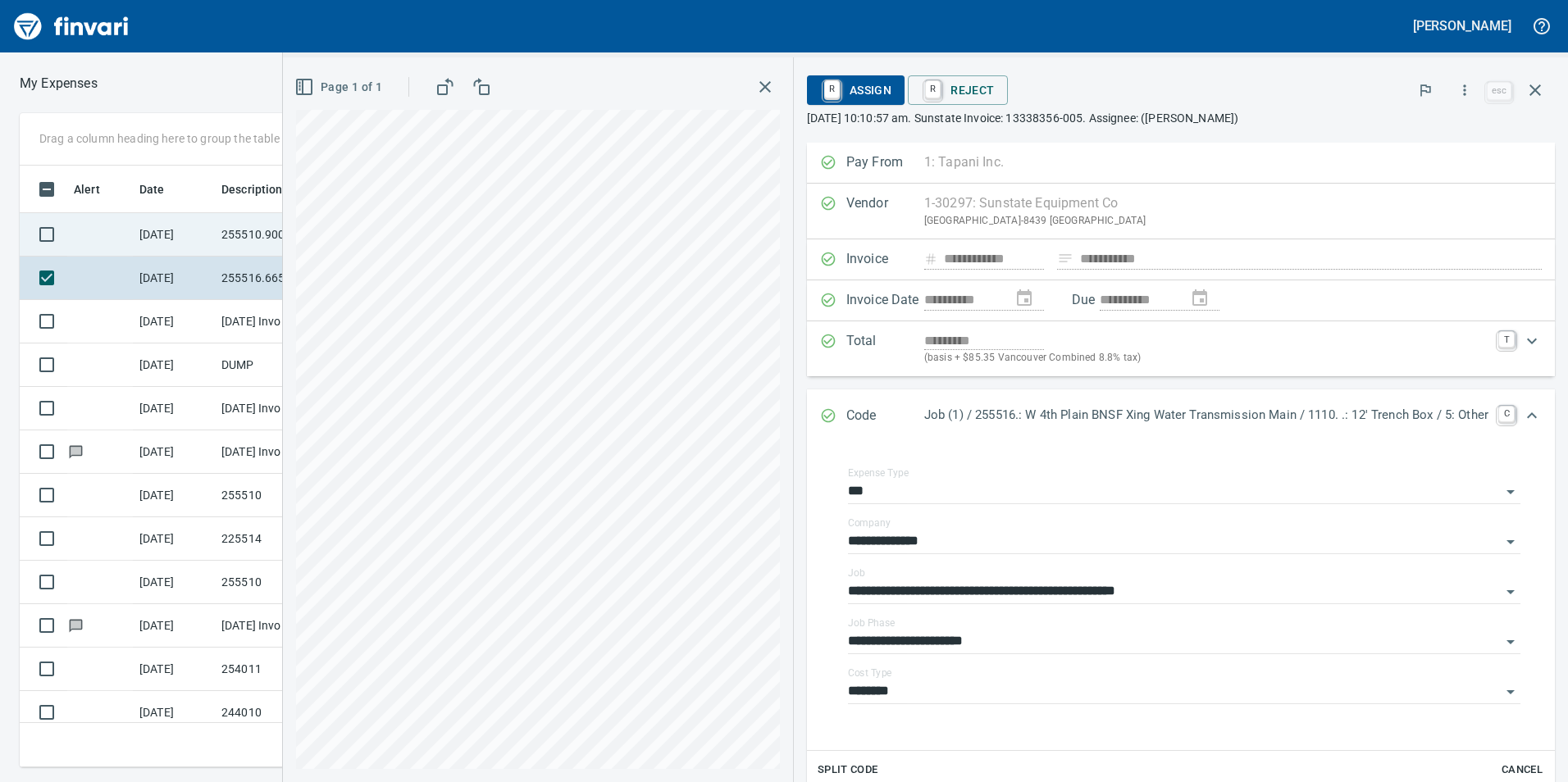
click at [123, 245] on td at bounding box center [100, 235] width 66 height 43
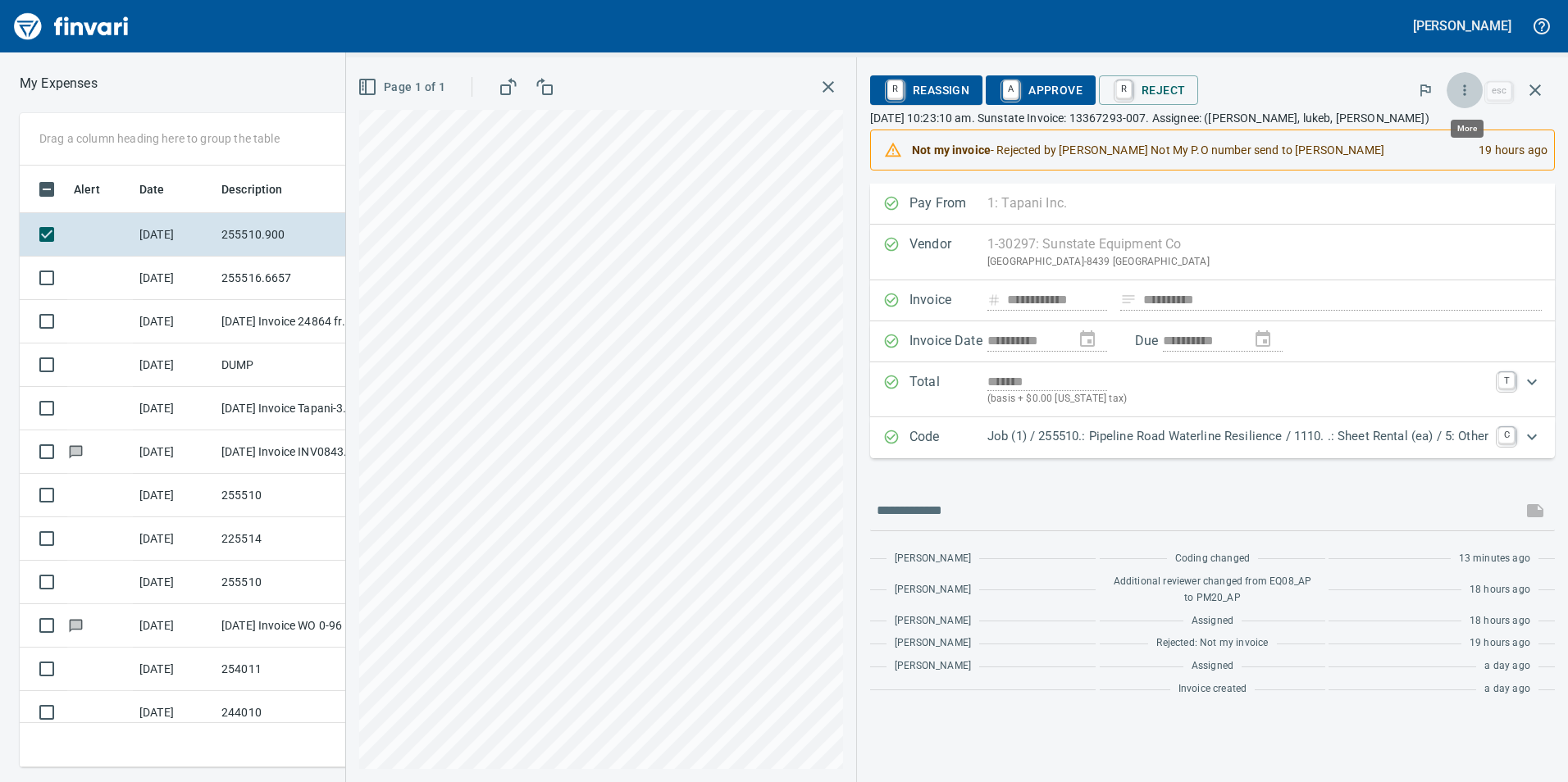
click at [1471, 87] on icon "button" at bounding box center [1464, 89] width 16 height 16
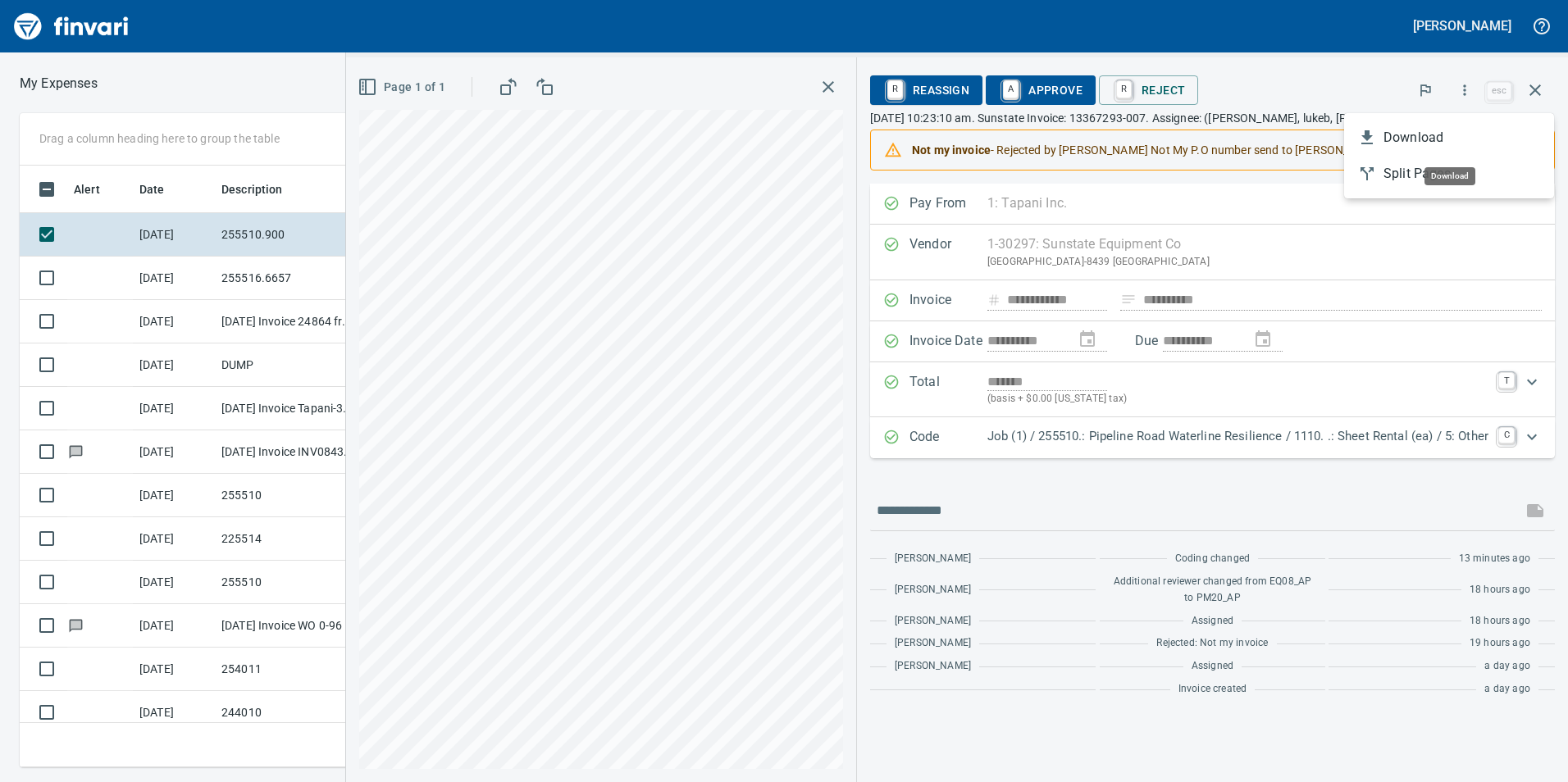
click at [1422, 147] on li "Download" at bounding box center [1449, 138] width 210 height 36
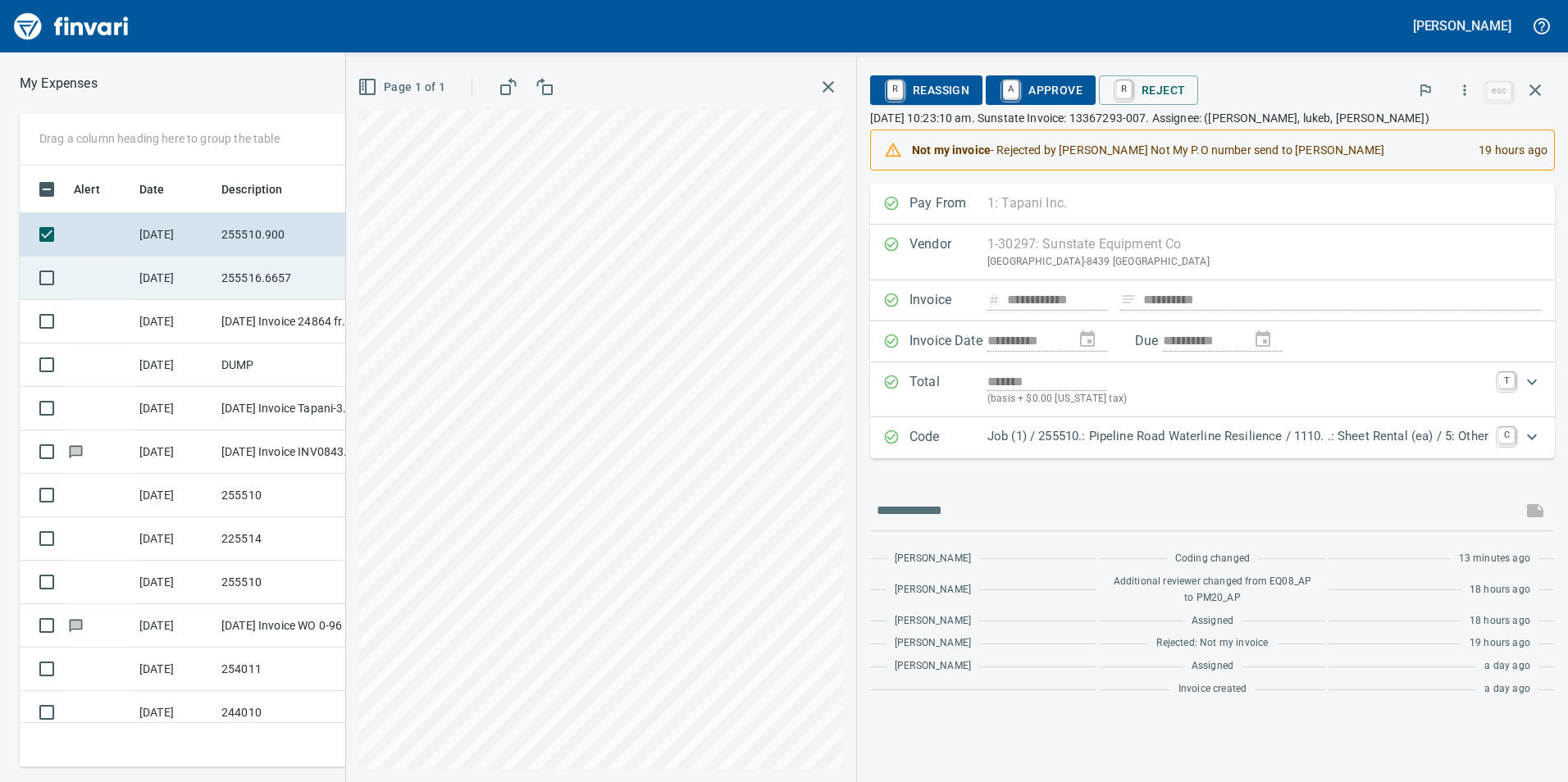
click at [235, 268] on td "255516.6657" at bounding box center [288, 278] width 147 height 43
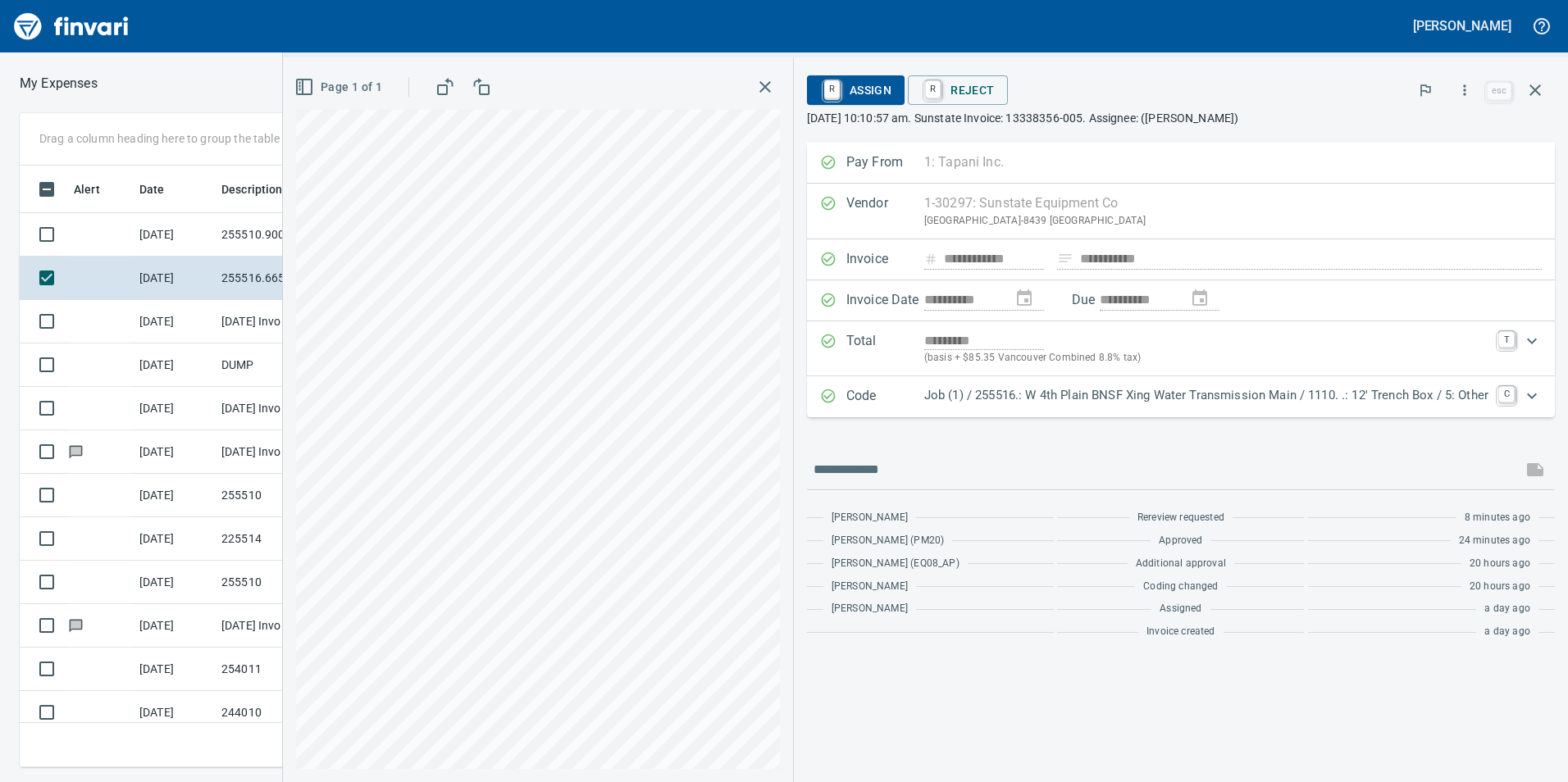
click at [1070, 76] on div "R Reject" at bounding box center [1156, 89] width 496 height 29
click at [1550, 92] on button "button" at bounding box center [1535, 90] width 39 height 39
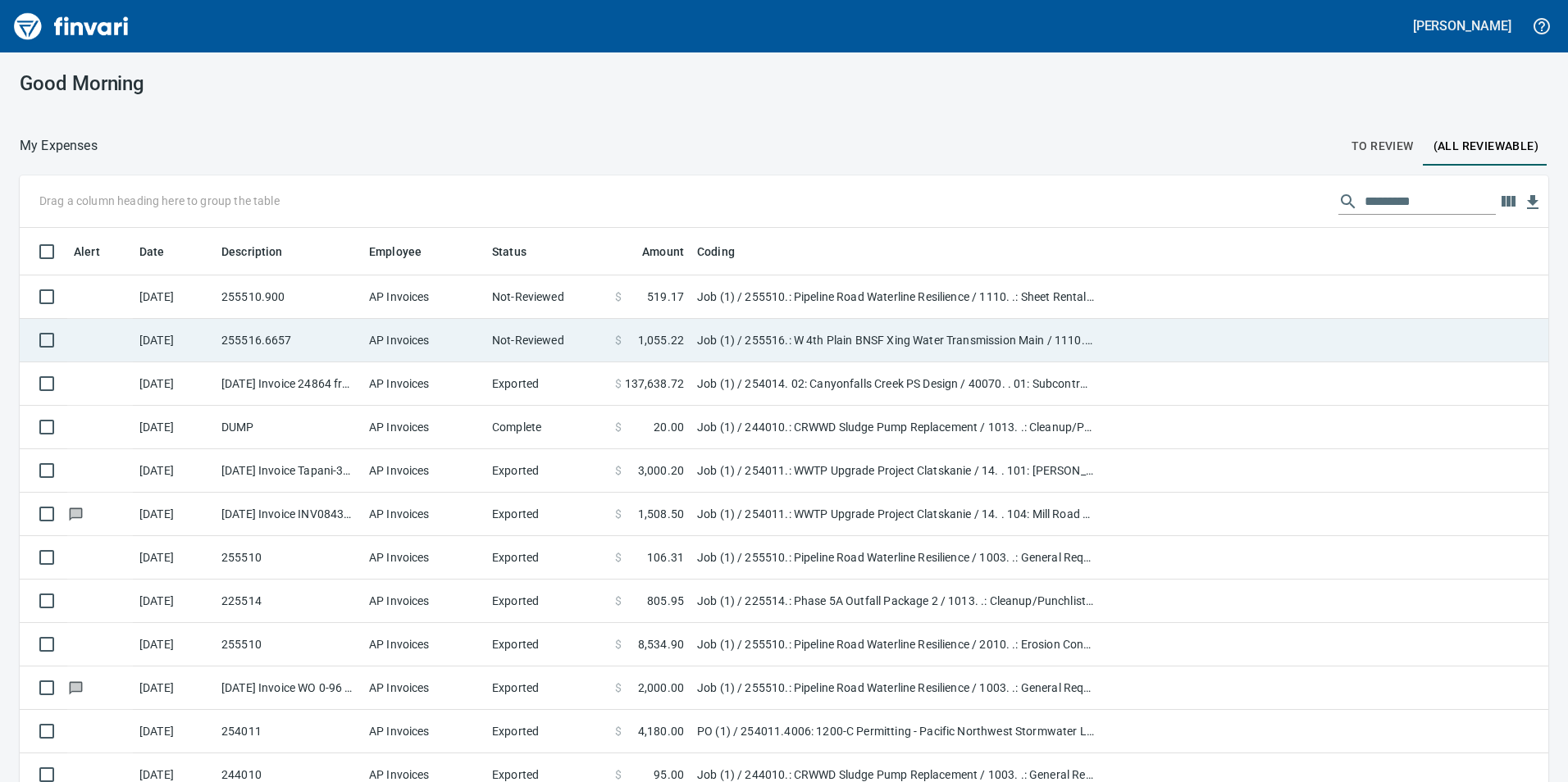
scroll to position [590, 1492]
click at [517, 353] on td "Not-Reviewed" at bounding box center [546, 341] width 123 height 43
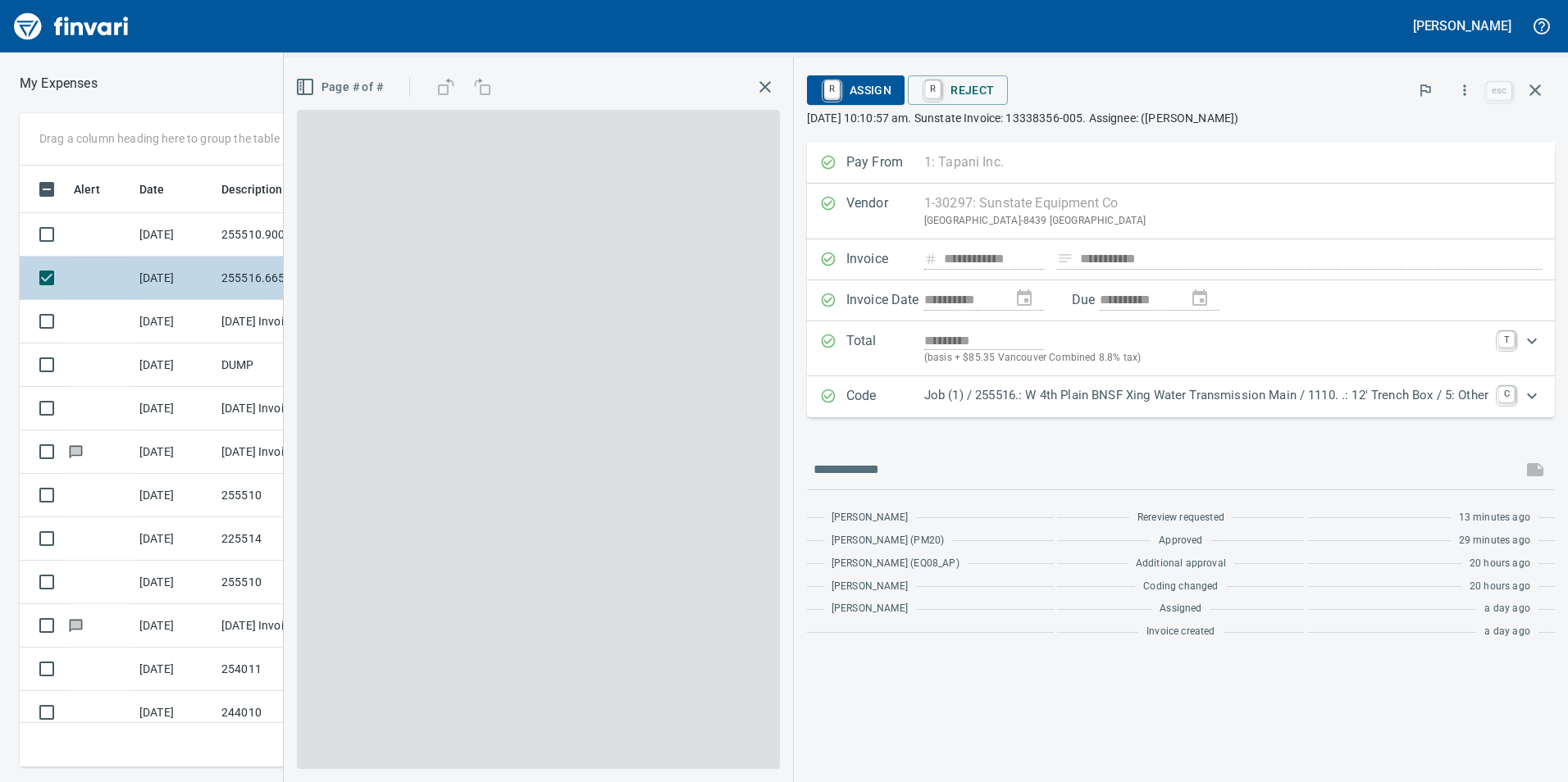
scroll to position [590, 1094]
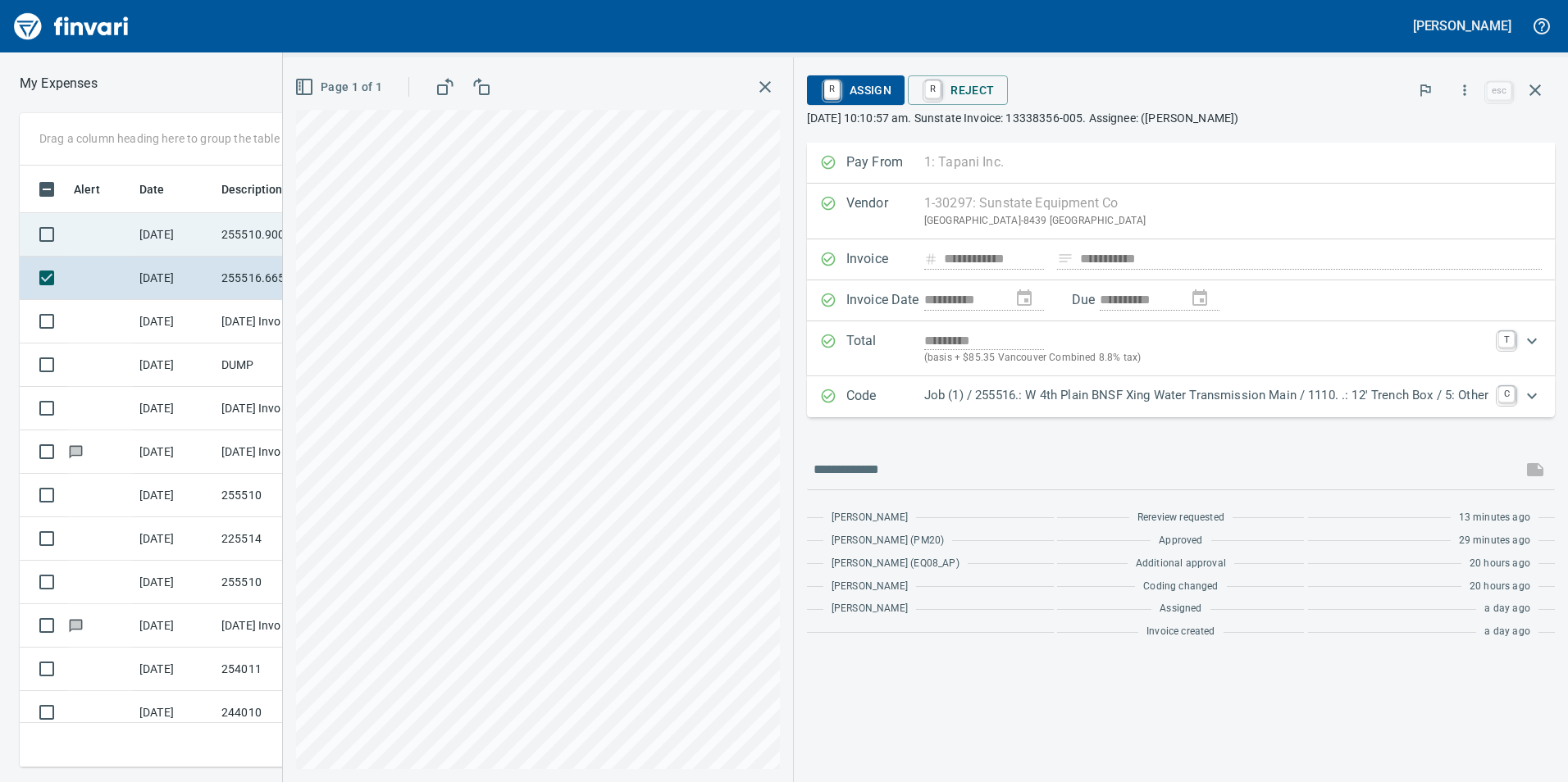
click at [179, 230] on td "[DATE]" at bounding box center [173, 235] width 82 height 43
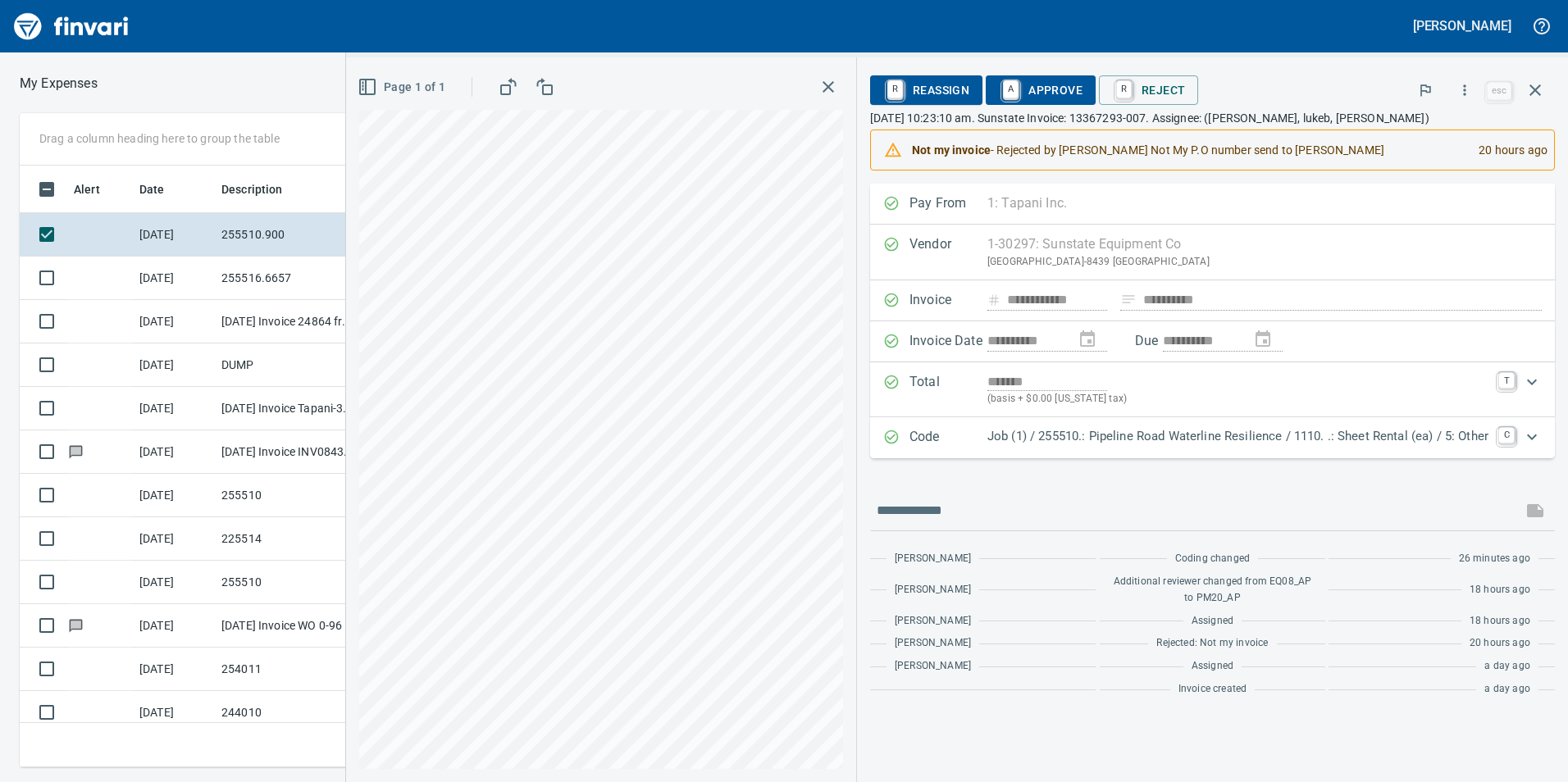
click at [1455, 94] on button "button" at bounding box center [1465, 90] width 36 height 36
click at [1445, 127] on li "Download" at bounding box center [1449, 138] width 210 height 36
click at [786, 95] on div "Page 1 of 1" at bounding box center [601, 86] width 484 height 33
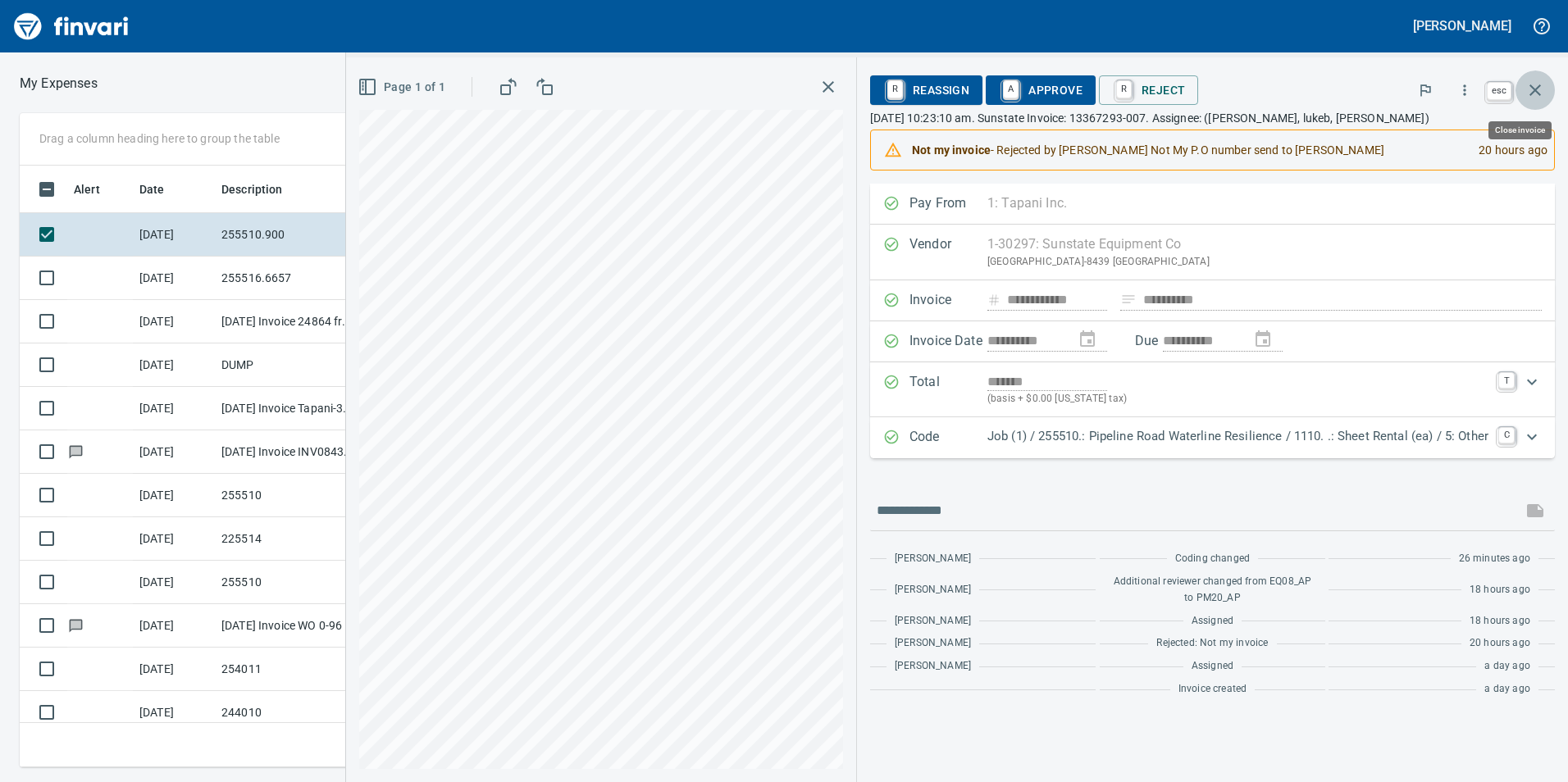
click at [1526, 87] on icon "button" at bounding box center [1534, 90] width 20 height 20
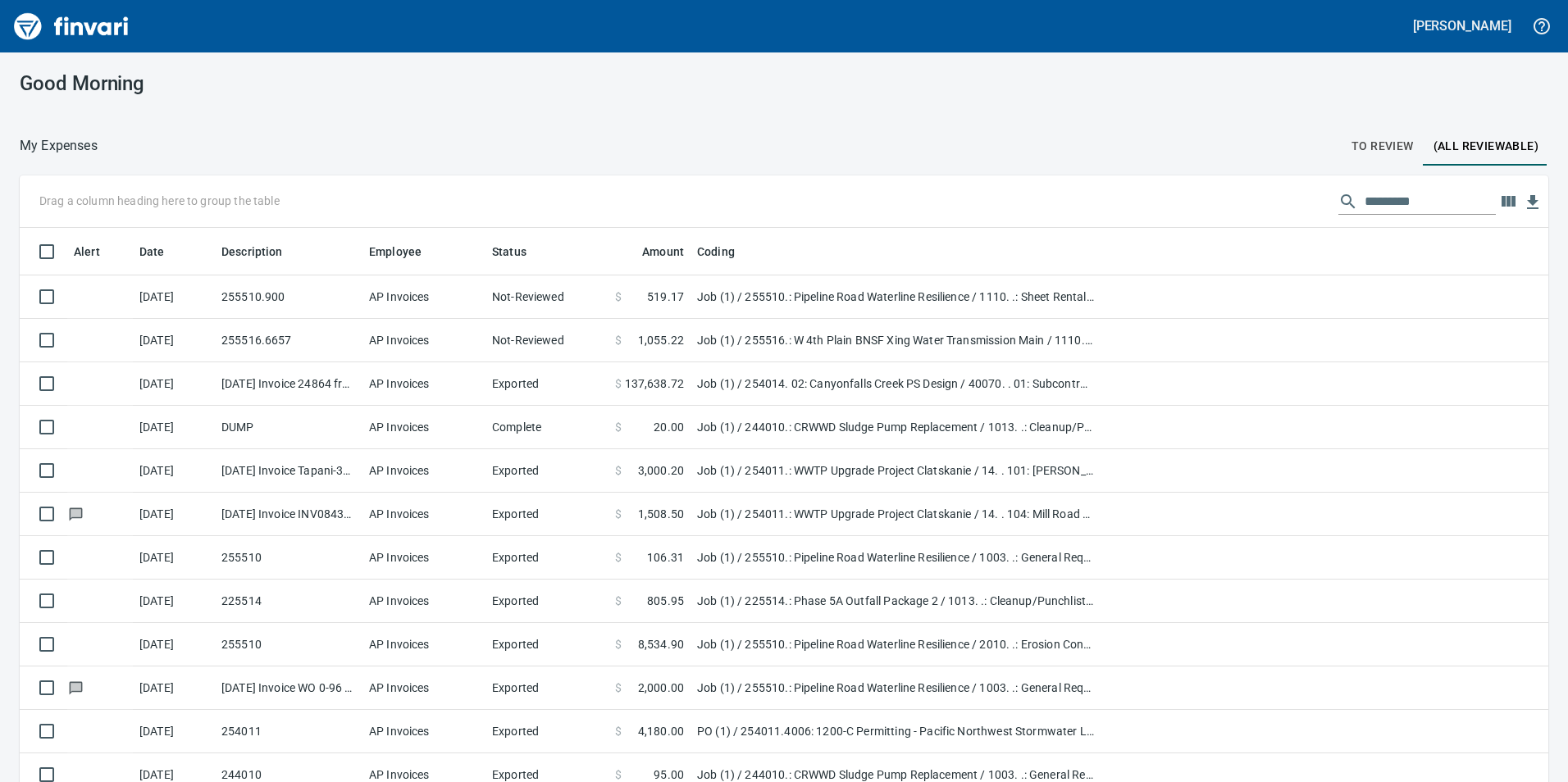
scroll to position [590, 1489]
click at [1342, 147] on button "To Review" at bounding box center [1382, 146] width 82 height 39
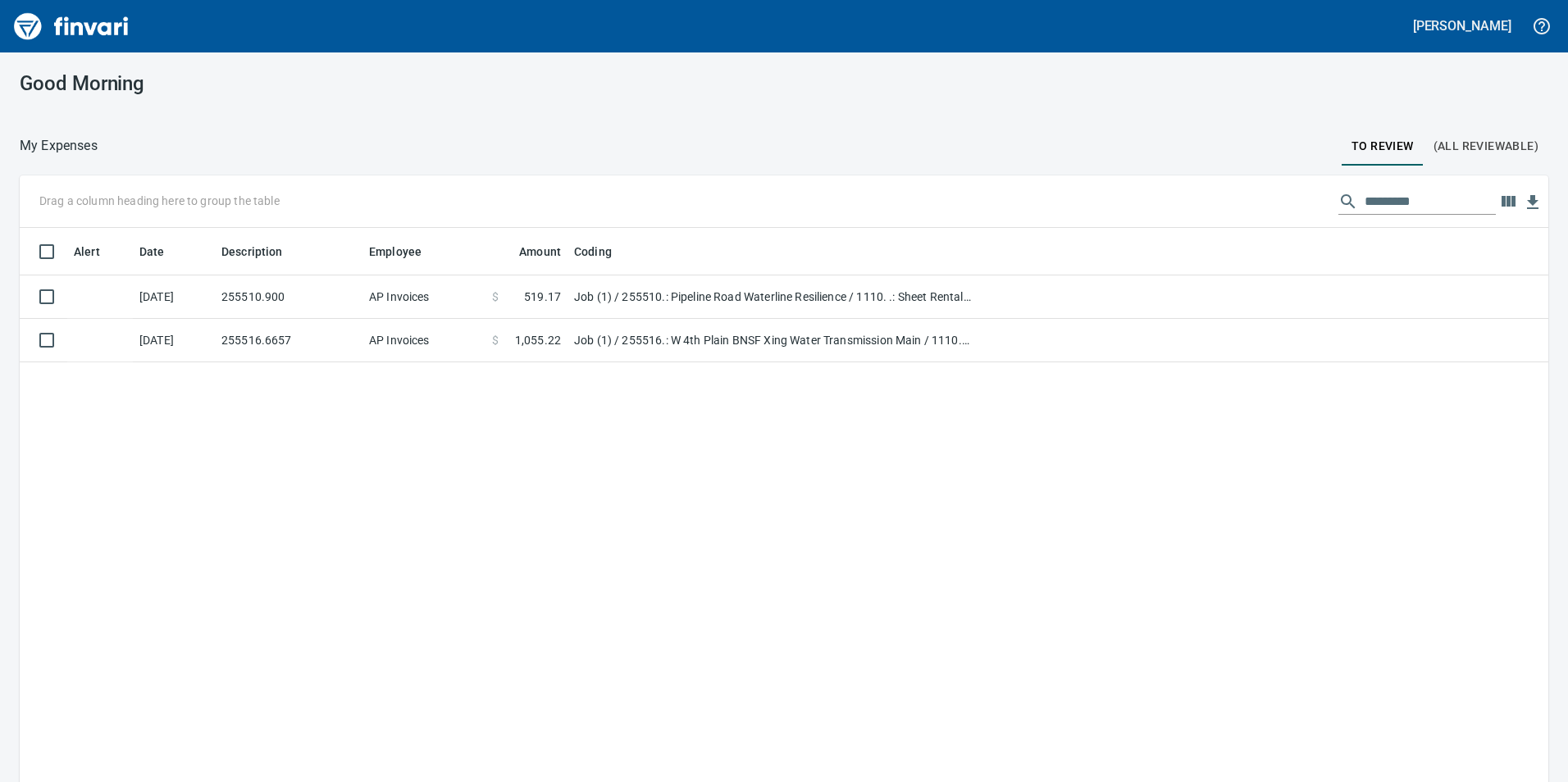
scroll to position [590, 1504]
